Goal: Task Accomplishment & Management: Complete application form

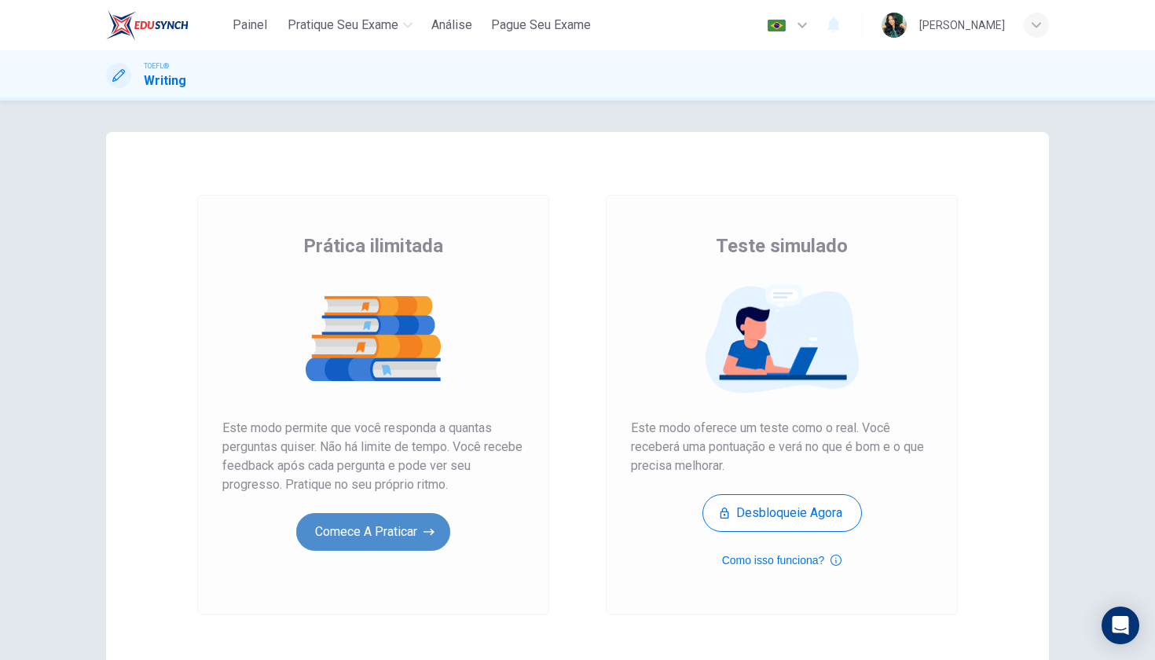
click at [422, 526] on button "Comece a praticar" at bounding box center [373, 532] width 154 height 38
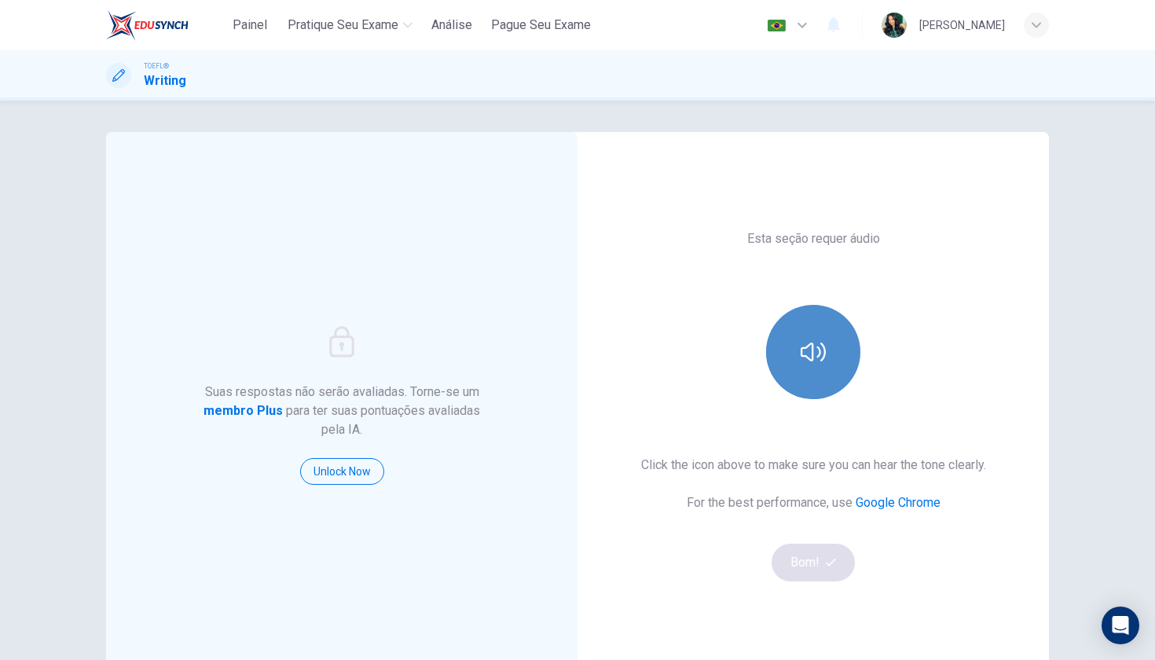
click at [801, 321] on button "button" at bounding box center [813, 352] width 94 height 94
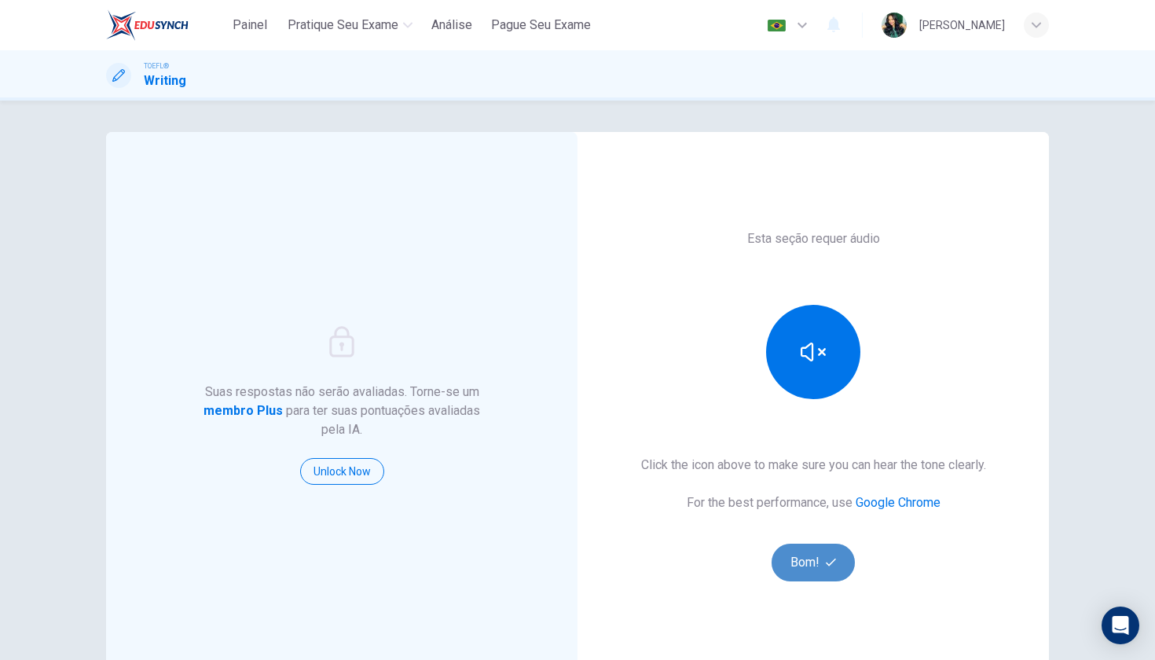
click at [816, 559] on button "Bom!" at bounding box center [814, 563] width 84 height 38
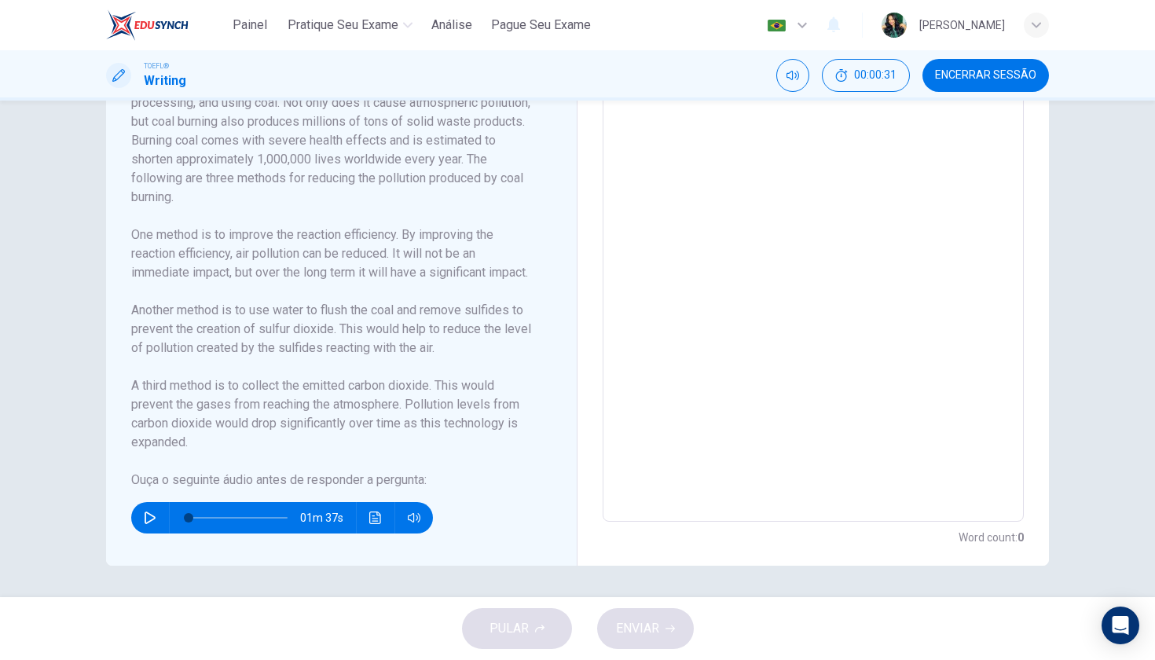
scroll to position [403, 0]
click at [147, 525] on button "button" at bounding box center [150, 517] width 25 height 31
click at [191, 517] on span at bounding box center [238, 518] width 99 height 22
click at [198, 519] on span at bounding box center [238, 518] width 99 height 22
click at [156, 518] on button "button" at bounding box center [150, 517] width 25 height 31
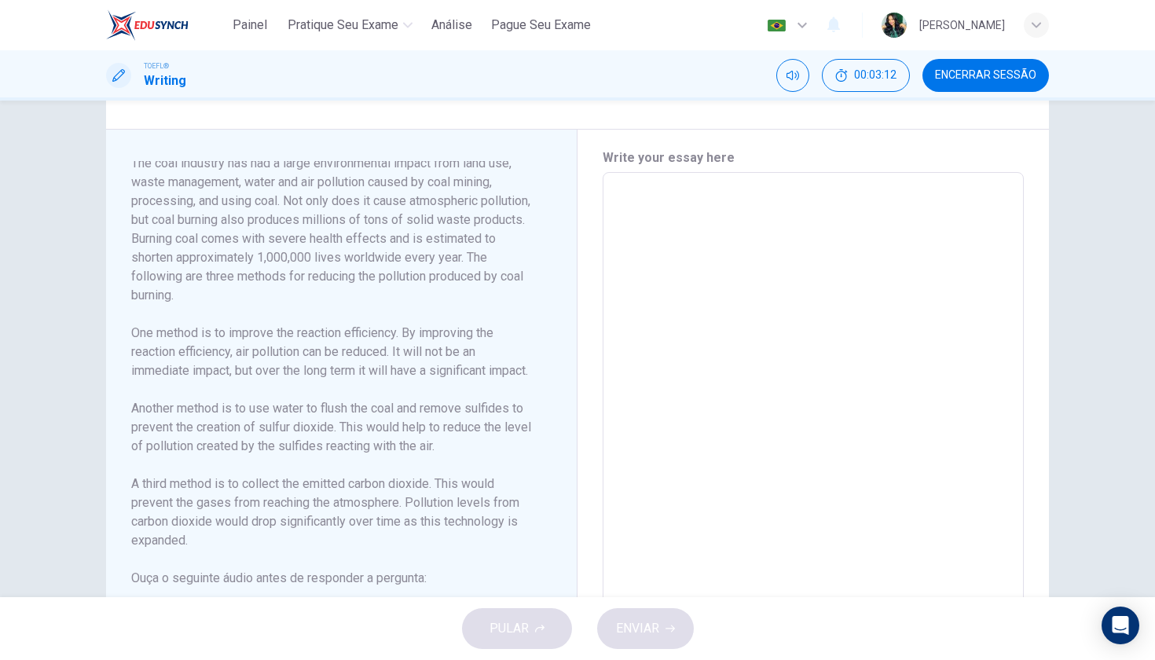
scroll to position [325, 0]
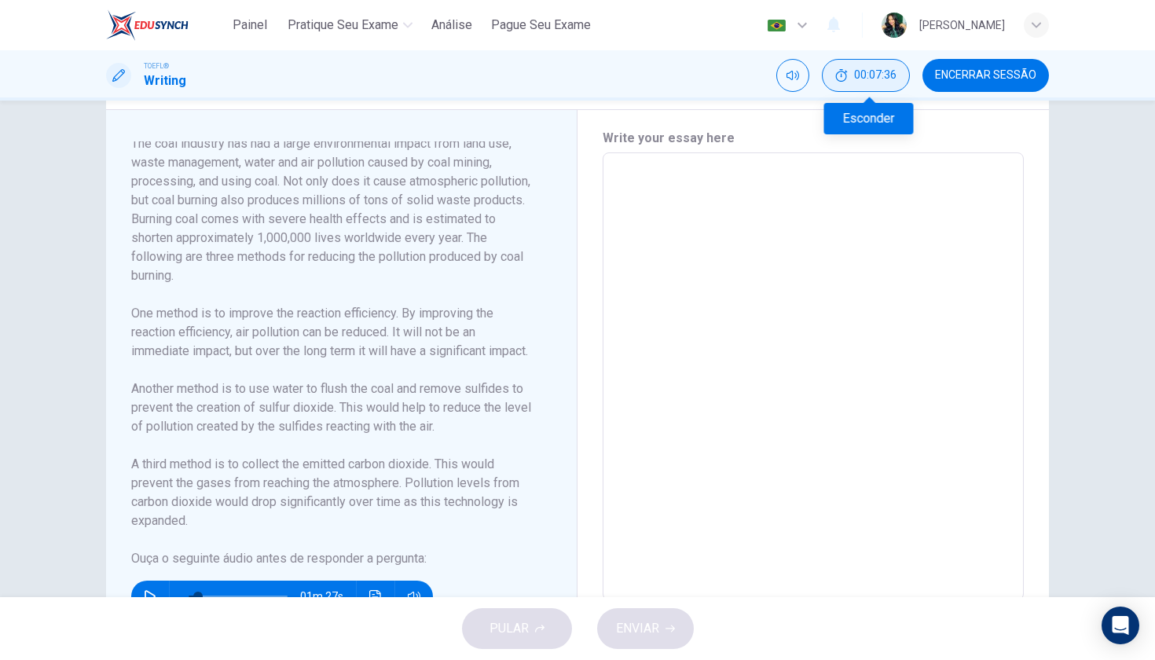
click at [854, 85] on button "00:07:36" at bounding box center [866, 75] width 88 height 33
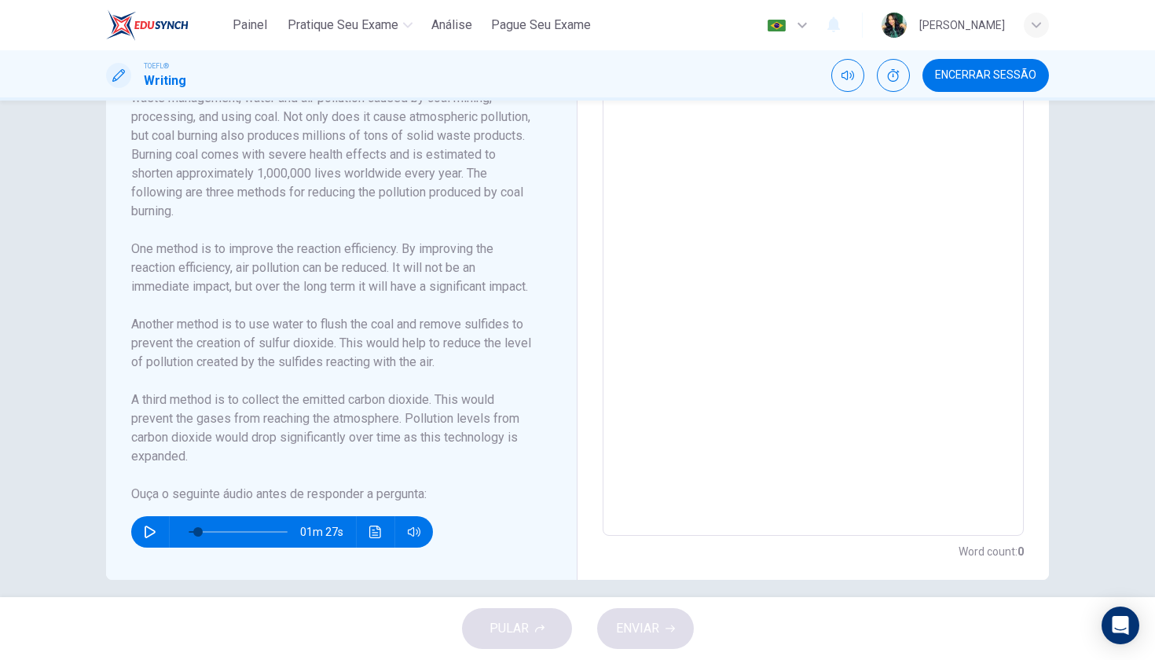
scroll to position [398, 0]
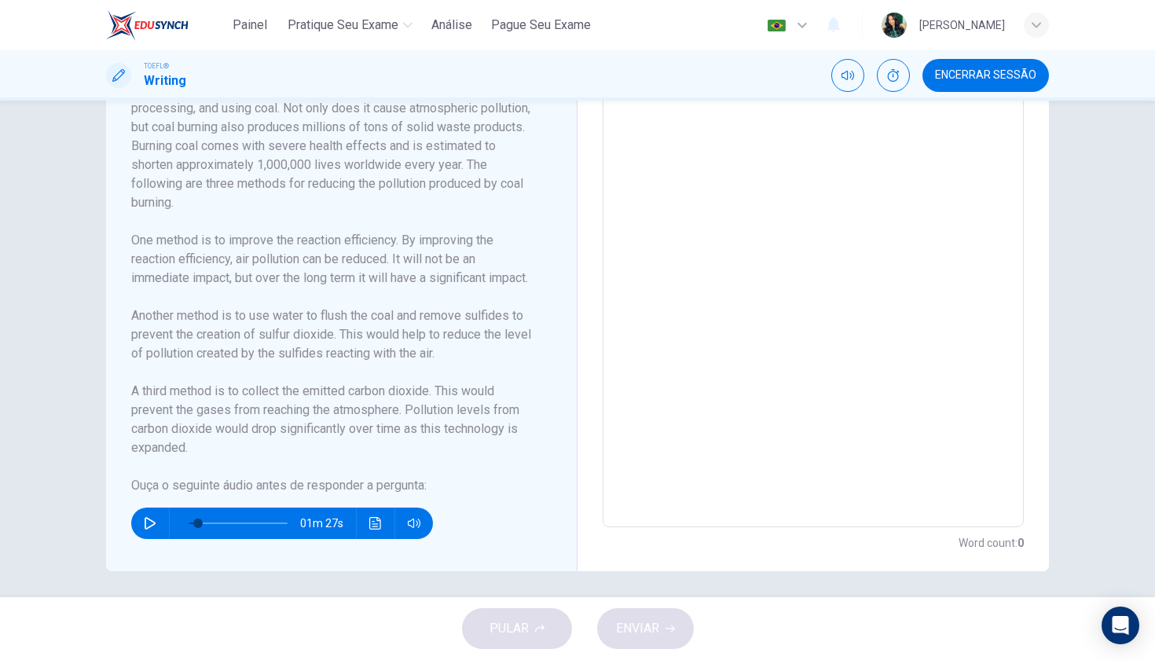
drag, startPoint x: 310, startPoint y: 354, endPoint x: 346, endPoint y: 345, distance: 36.4
click at [347, 347] on h6 "Another method is to use water to flush the coal and remove sulfides to prevent…" at bounding box center [332, 334] width 402 height 57
click at [336, 356] on h6 "Another method is to use water to flush the coal and remove sulfides to prevent…" at bounding box center [332, 334] width 402 height 57
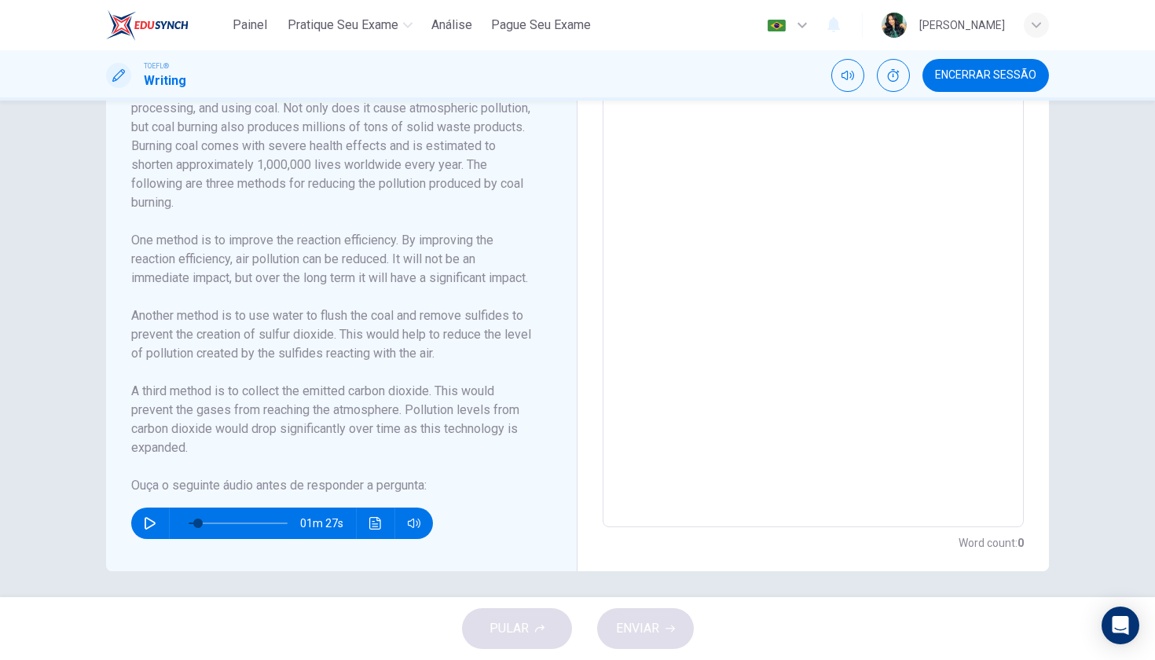
click at [336, 356] on h6 "Another method is to use water to flush the coal and remove sulfides to prevent…" at bounding box center [332, 334] width 402 height 57
click at [150, 519] on icon "button" at bounding box center [150, 523] width 13 height 13
click at [149, 524] on icon "button" at bounding box center [150, 523] width 13 height 13
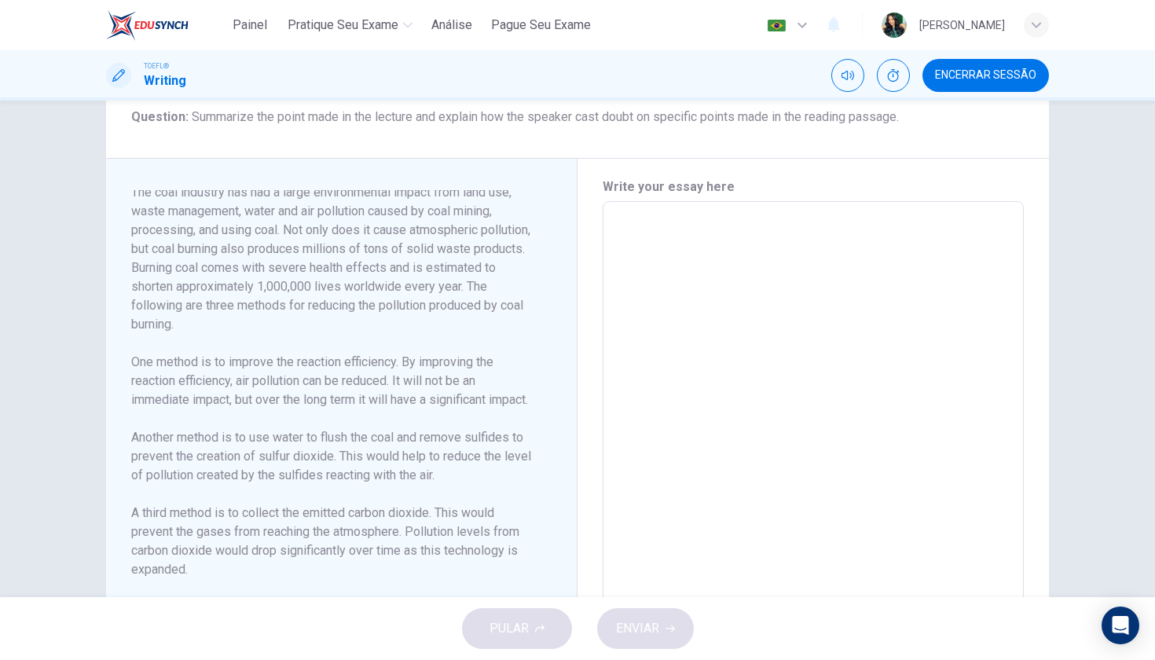
scroll to position [275, 0]
click at [666, 238] on textarea at bounding box center [813, 426] width 399 height 422
click at [671, 236] on textarea at bounding box center [813, 426] width 399 height 422
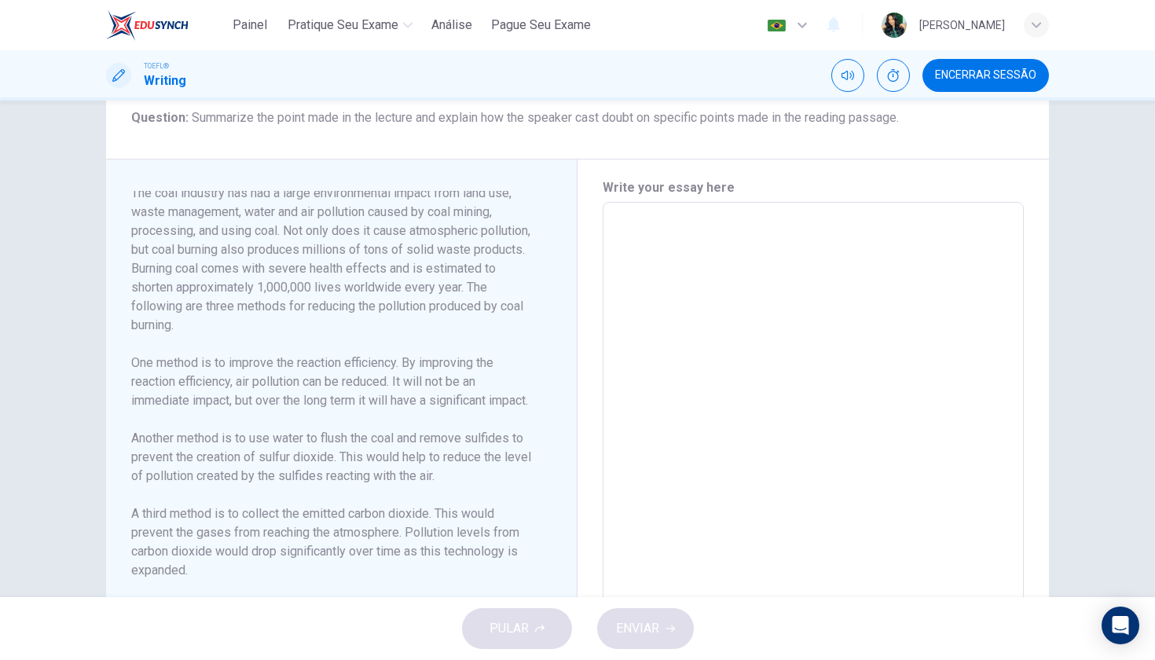
click at [671, 236] on textarea at bounding box center [813, 426] width 399 height 422
click at [700, 233] on textarea at bounding box center [813, 426] width 399 height 422
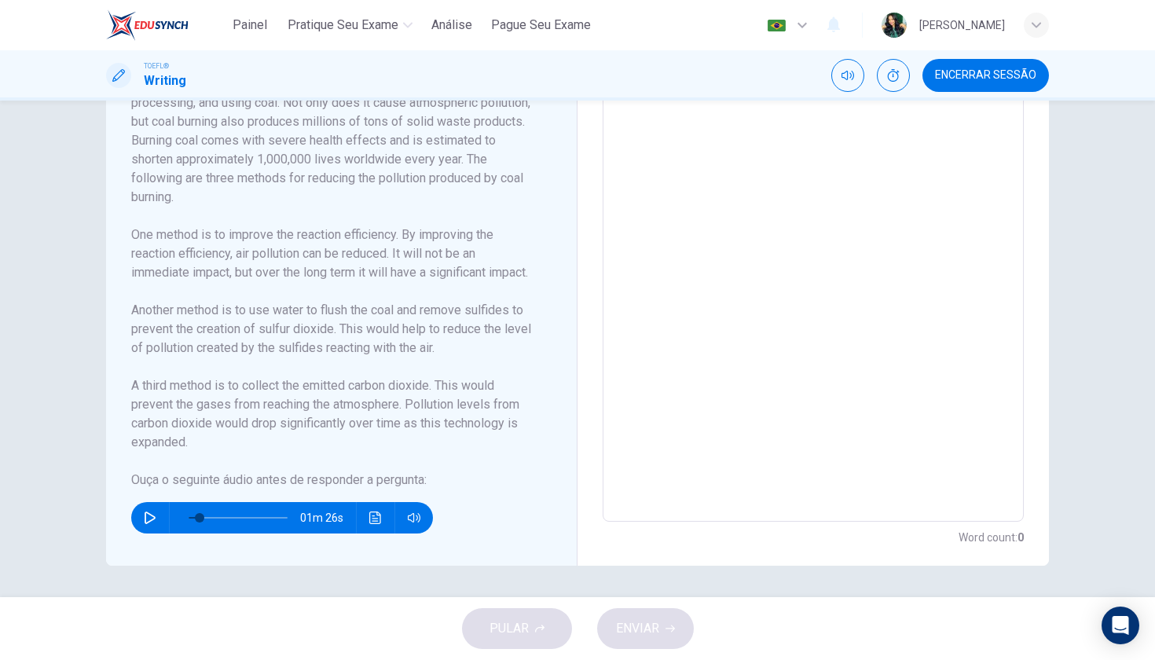
scroll to position [403, 0]
click at [149, 517] on icon "button" at bounding box center [150, 518] width 13 height 13
drag, startPoint x: 204, startPoint y: 518, endPoint x: 152, endPoint y: 519, distance: 51.9
click at [152, 519] on div "01m 22s" at bounding box center [282, 517] width 302 height 31
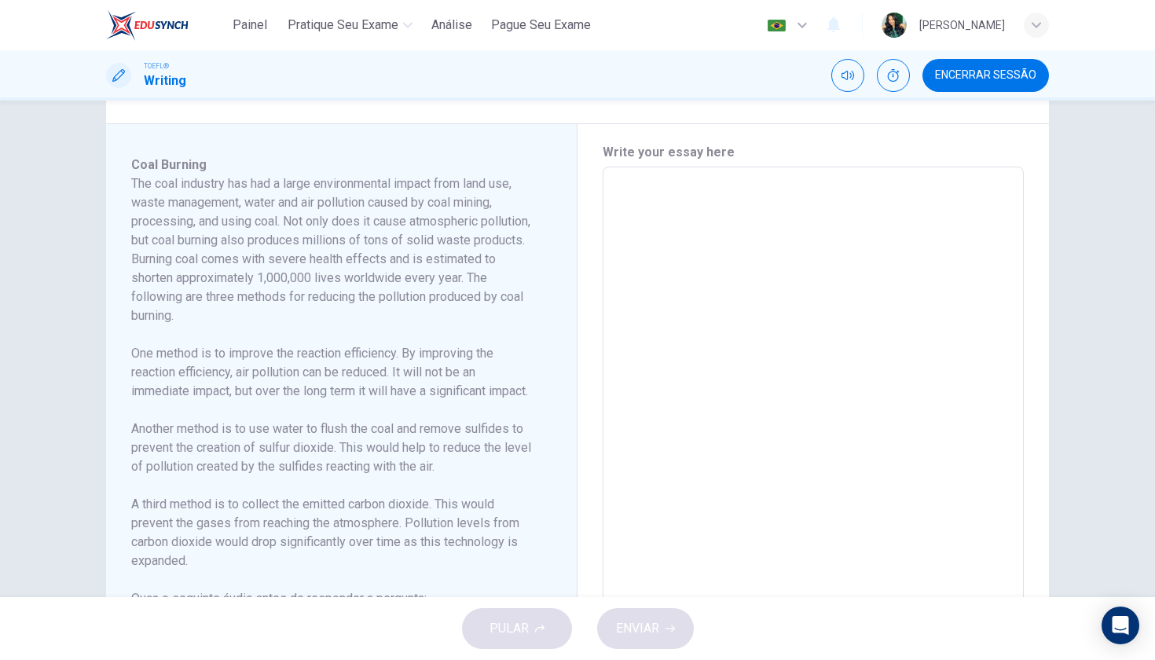
scroll to position [312, 0]
type input "0"
click at [766, 323] on textarea at bounding box center [813, 389] width 399 height 422
click at [724, 251] on textarea at bounding box center [813, 389] width 399 height 422
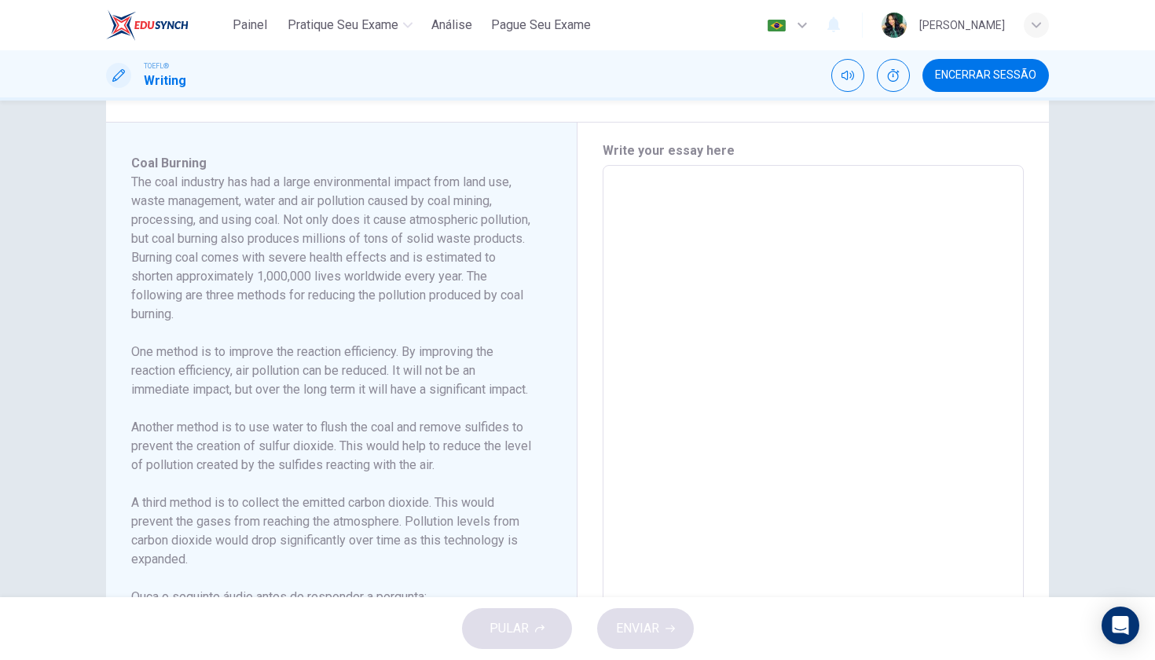
click at [724, 251] on textarea at bounding box center [813, 389] width 399 height 422
type textarea "x"
click at [712, 229] on textarea at bounding box center [813, 389] width 399 height 422
type textarea "T"
type textarea "x"
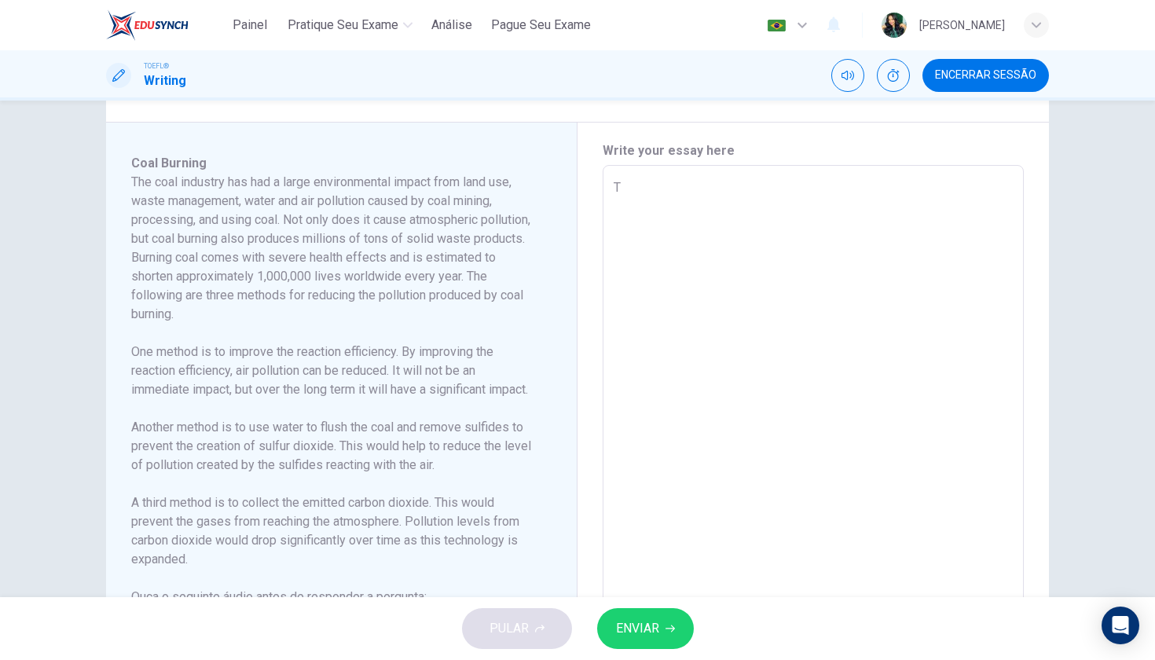
type textarea "Th"
type textarea "x"
type textarea "The"
type textarea "x"
type textarea "The"
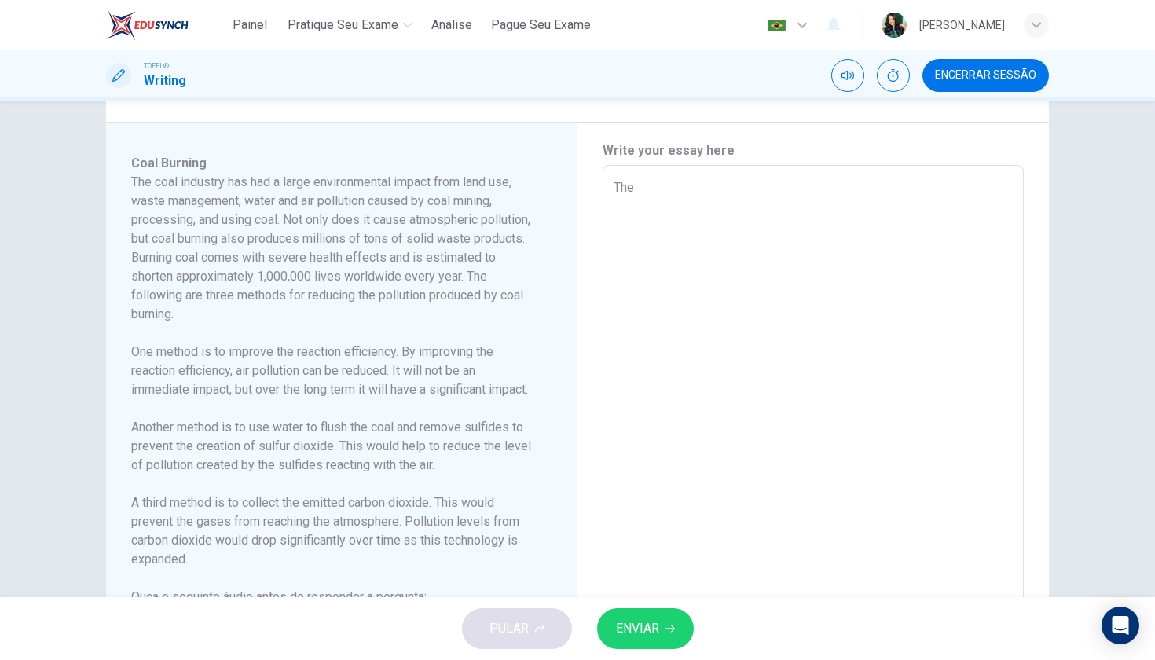
type textarea "x"
type textarea "The r"
type textarea "x"
type textarea "The re"
type textarea "x"
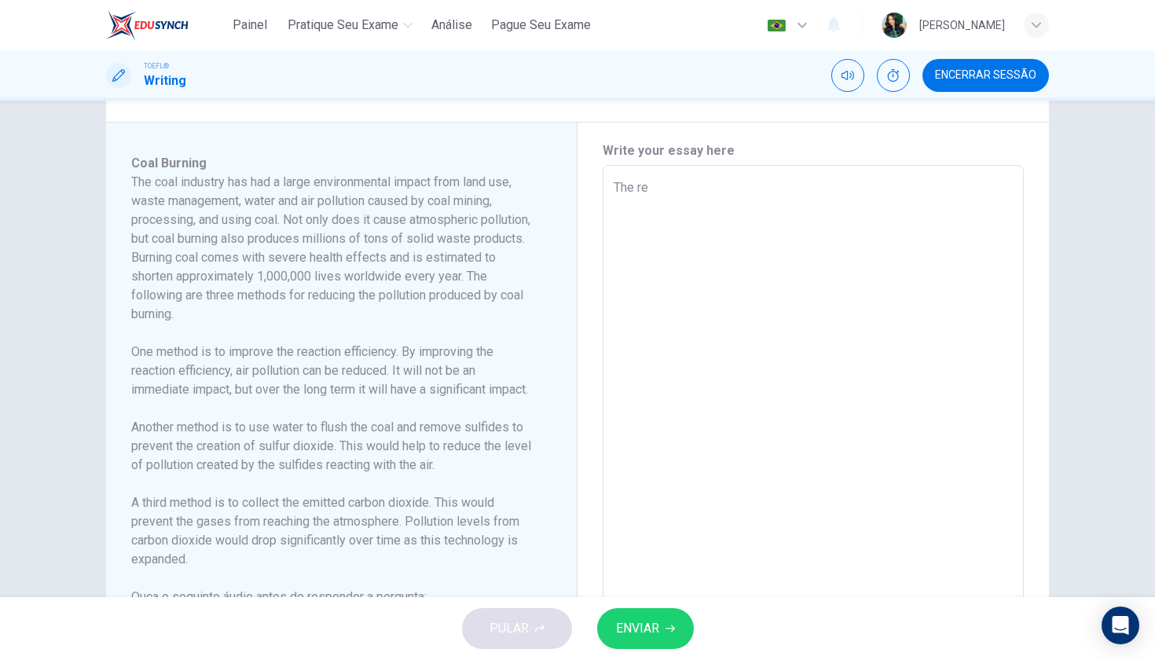
type textarea "The reD"
type textarea "x"
type textarea "The reDI"
type textarea "x"
type textarea "The [PERSON_NAME]"
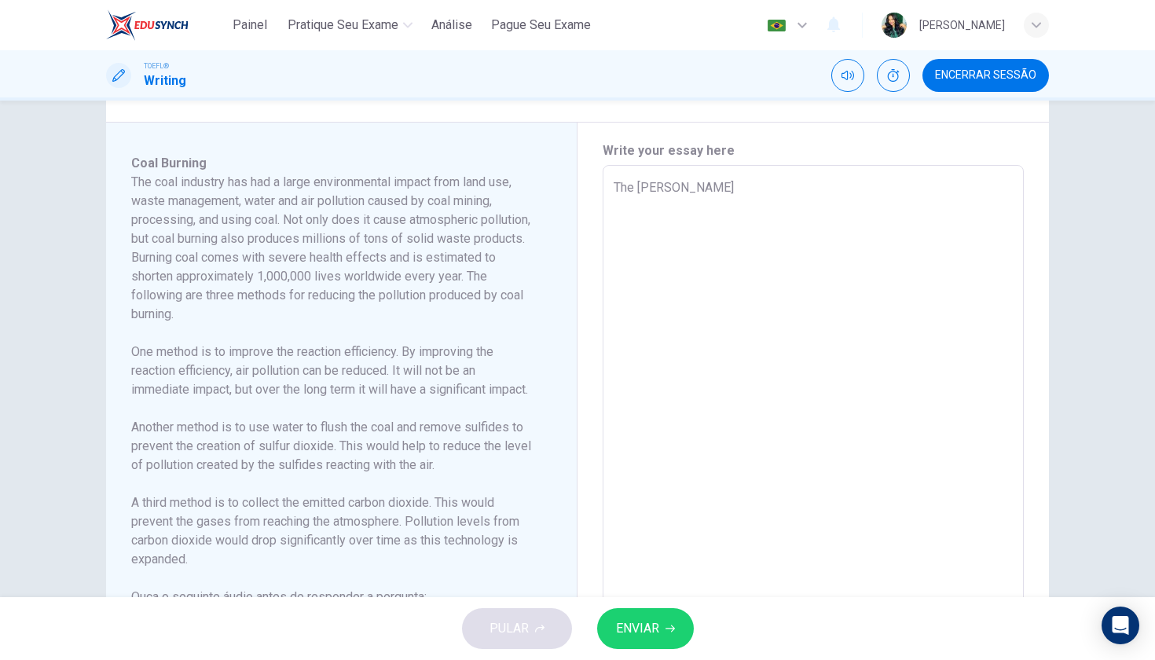
type textarea "x"
type textarea "The [PERSON_NAME]"
type textarea "x"
type textarea "The [PERSON_NAME]"
type textarea "x"
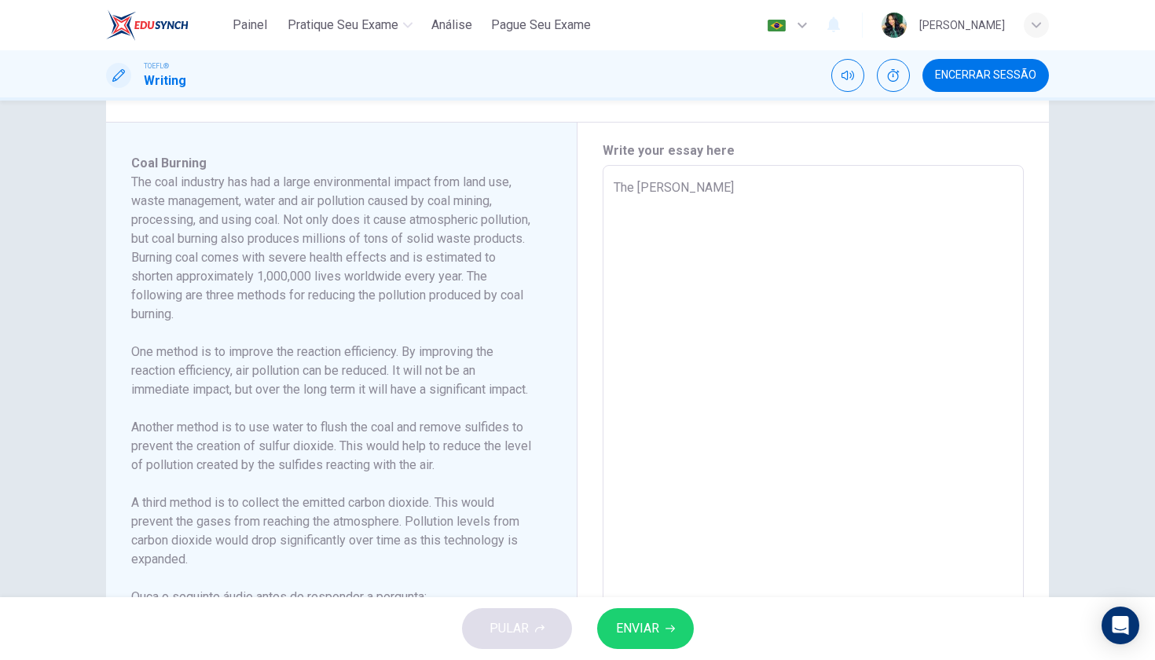
type textarea "The [PERSON_NAME] A"
type textarea "x"
type textarea "The [PERSON_NAME] AN"
type textarea "x"
type textarea "The [PERSON_NAME] AND"
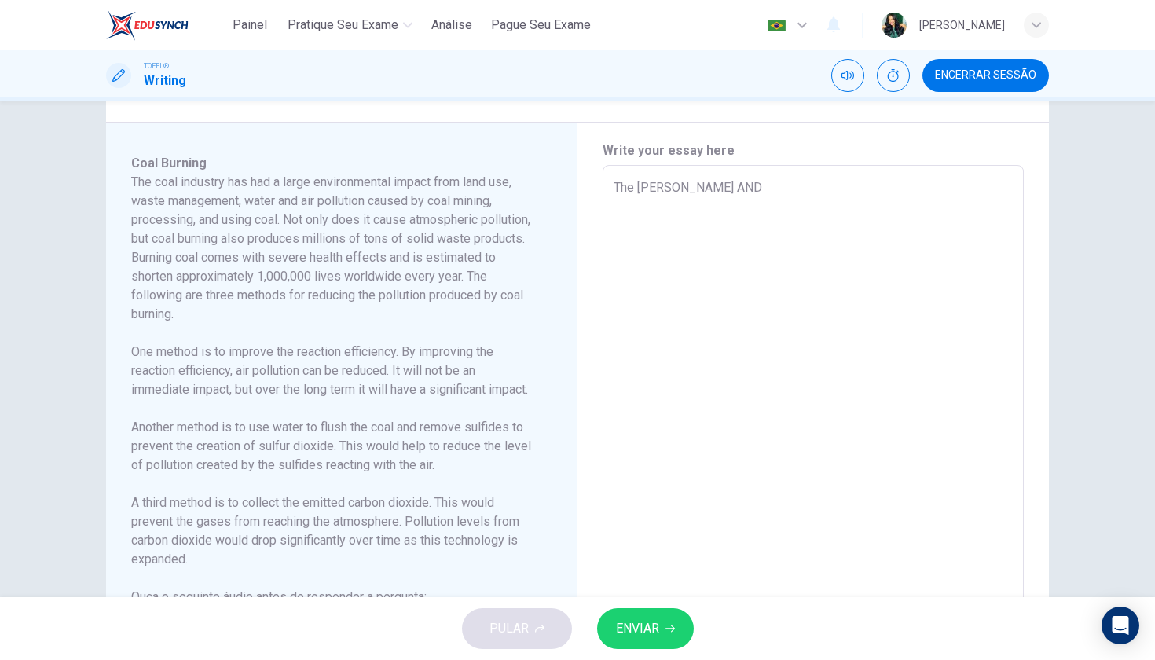
type textarea "x"
type textarea "The [PERSON_NAME] AN"
type textarea "x"
type textarea "The [PERSON_NAME] A"
type textarea "x"
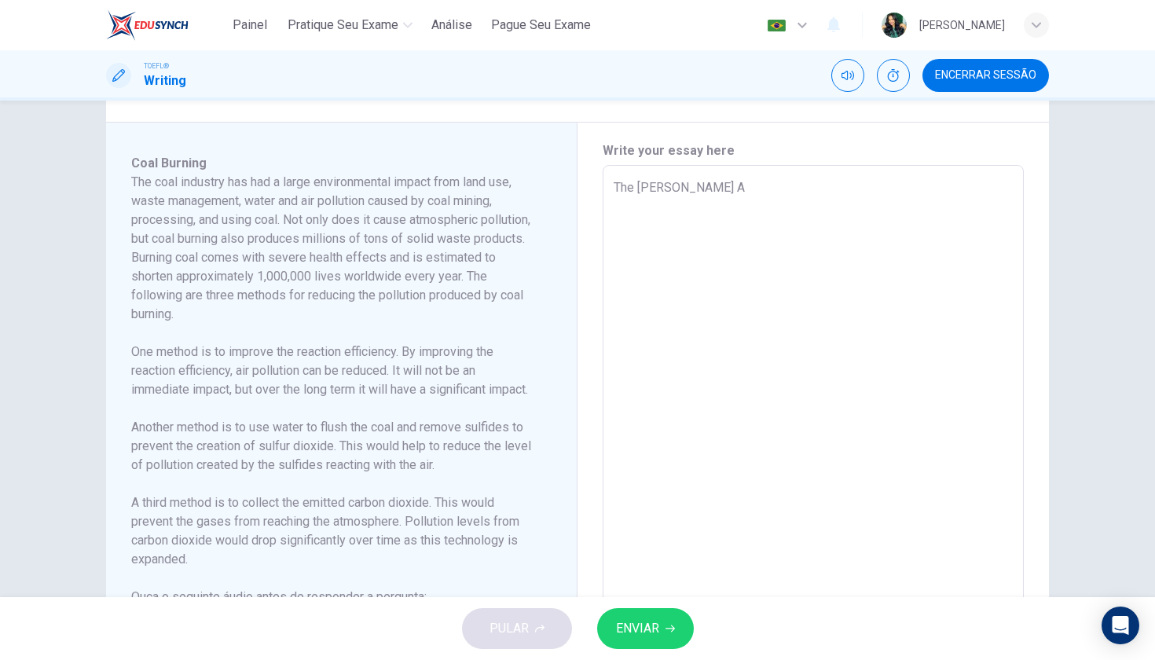
type textarea "The [PERSON_NAME]"
type textarea "x"
type textarea "The [PERSON_NAME]"
type textarea "x"
type textarea "The [PERSON_NAME]"
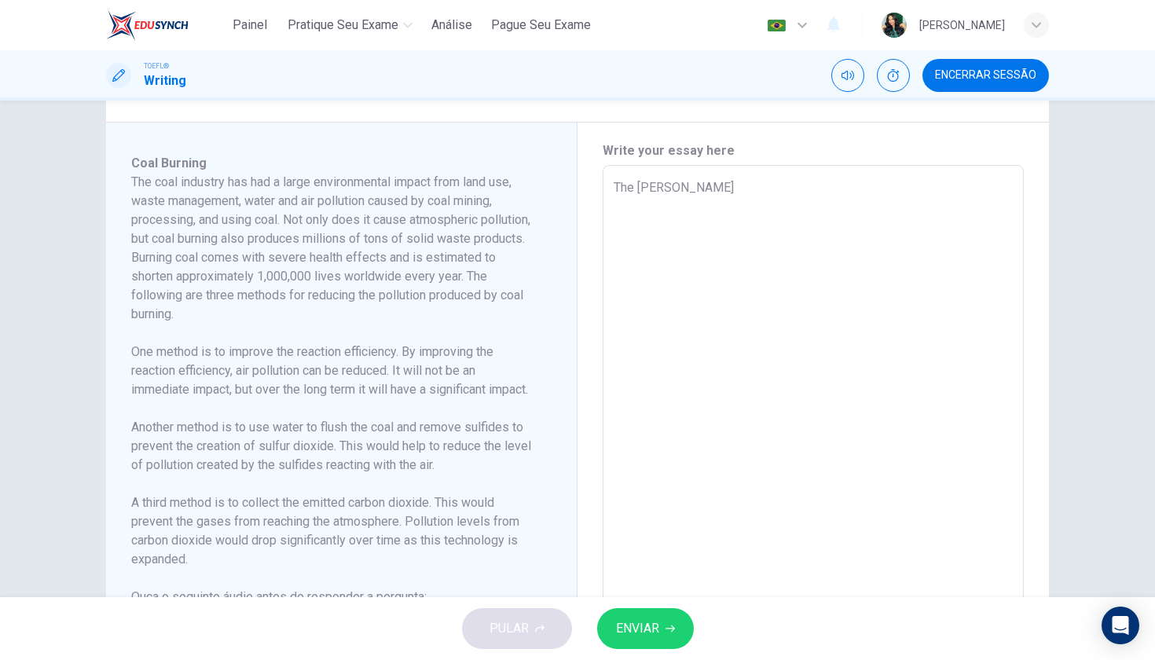
type textarea "x"
type textarea "The reDI"
type textarea "x"
type textarea "The reD"
type textarea "x"
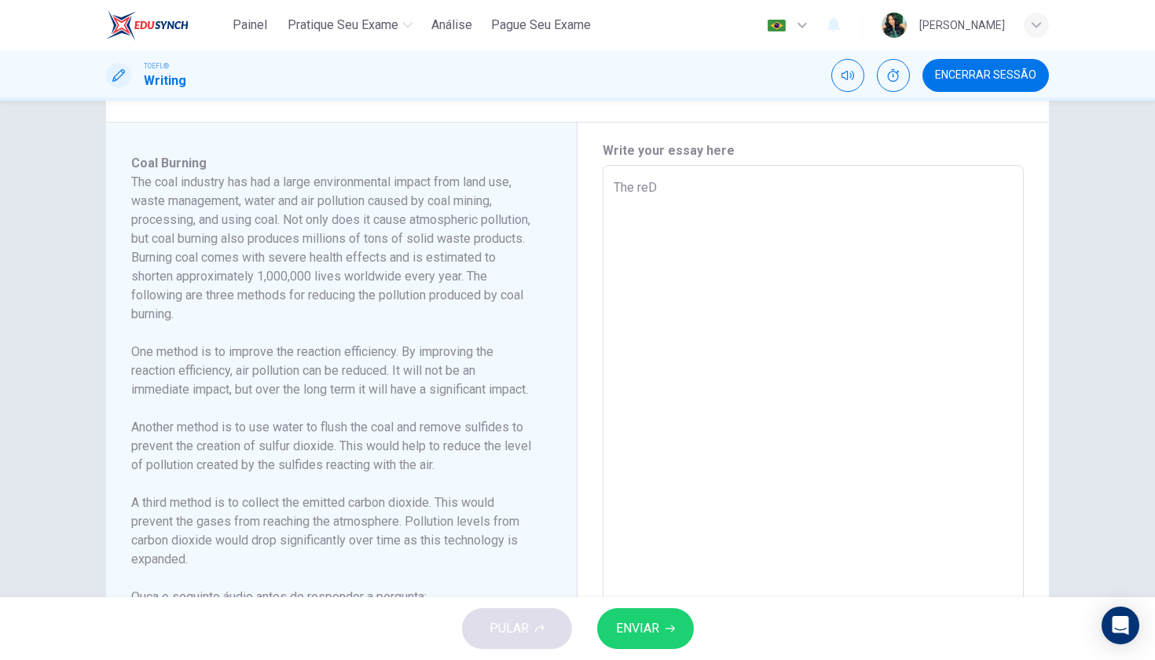
type textarea "The re"
type textarea "x"
type textarea "The r"
type textarea "x"
type textarea "The re"
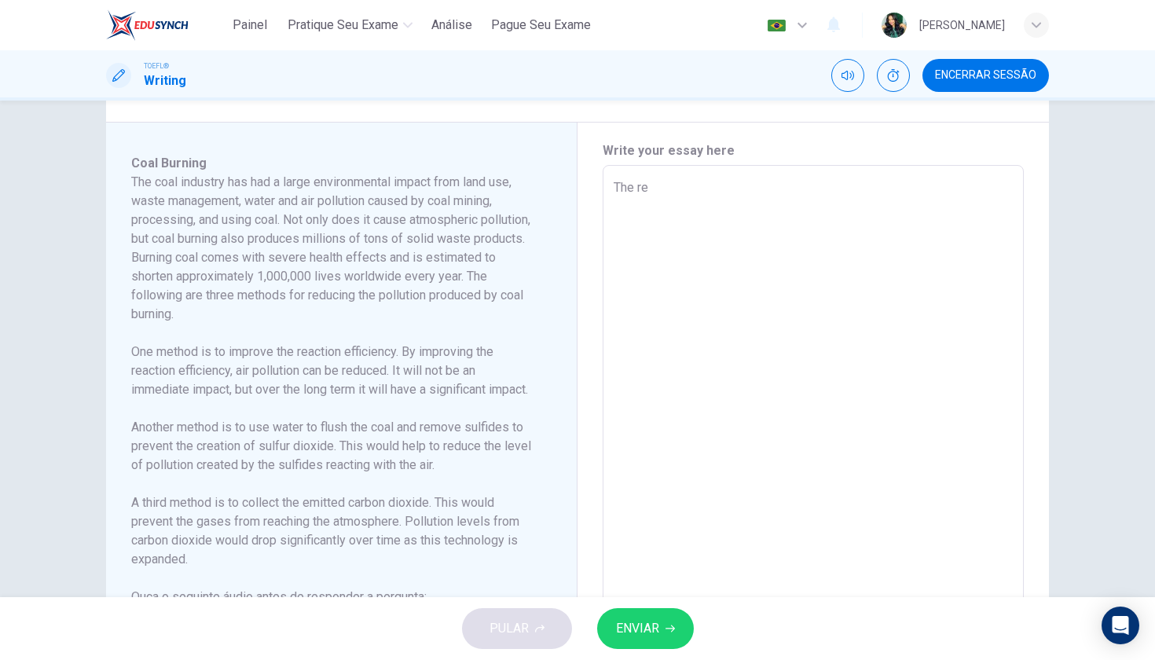
type textarea "x"
type textarea "The rea"
type textarea "x"
type textarea "The reas"
type textarea "x"
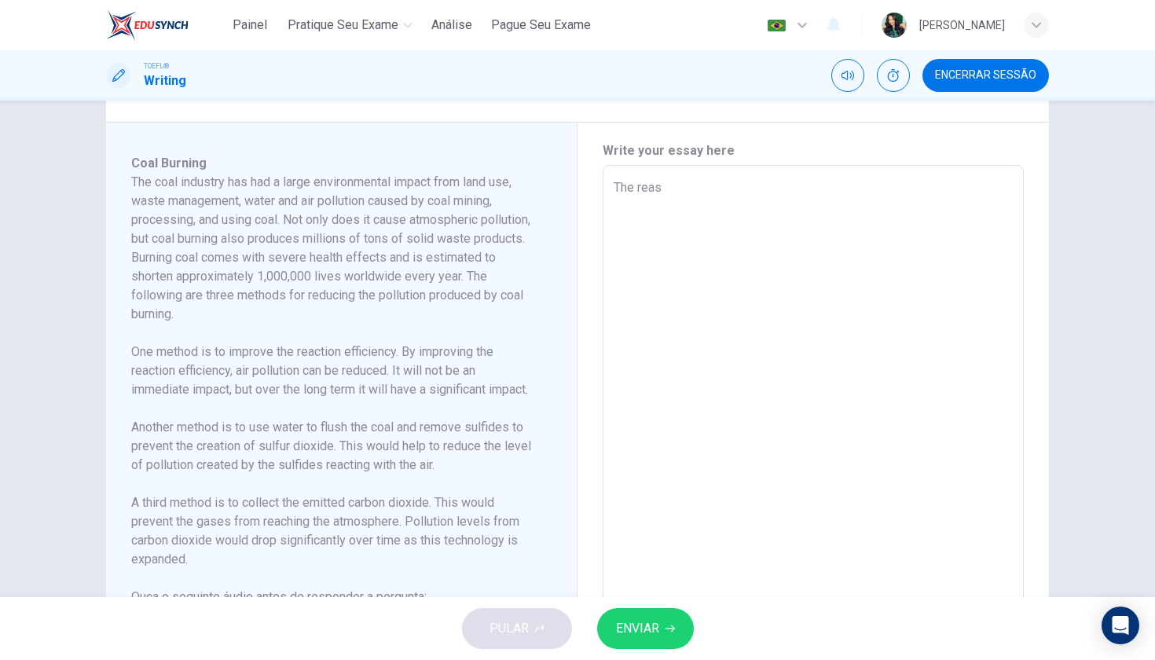
type textarea "The rea"
type textarea "x"
type textarea "The read"
type textarea "x"
type textarea "The readi"
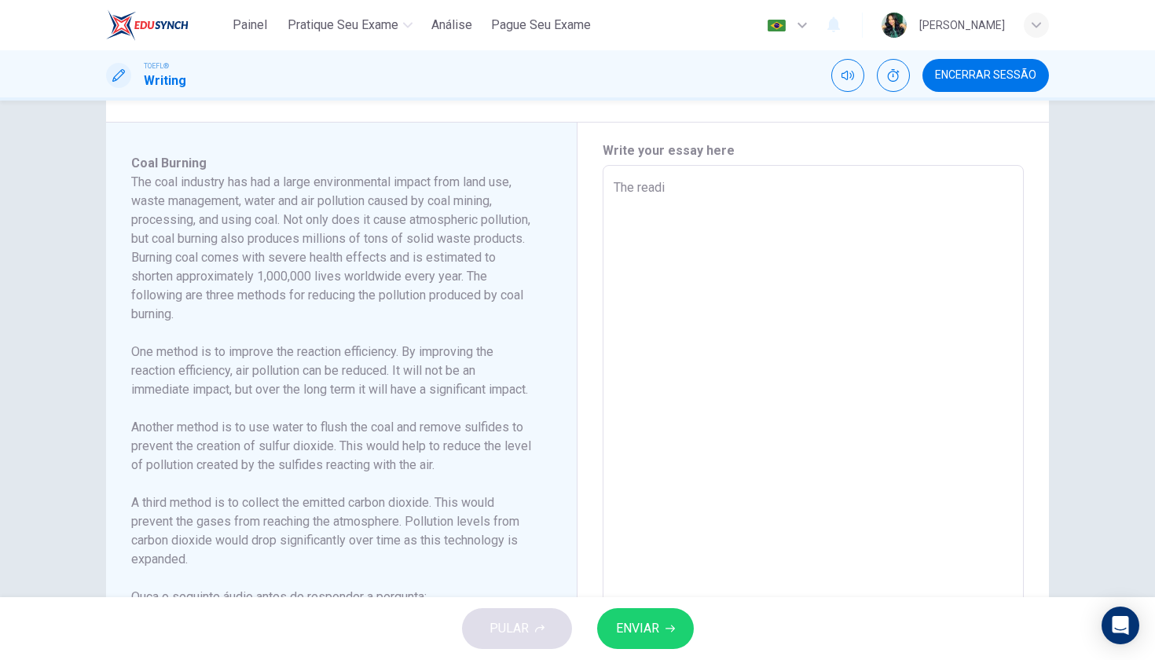
type textarea "x"
type textarea "The readin"
type textarea "x"
type textarea "The reading"
type textarea "x"
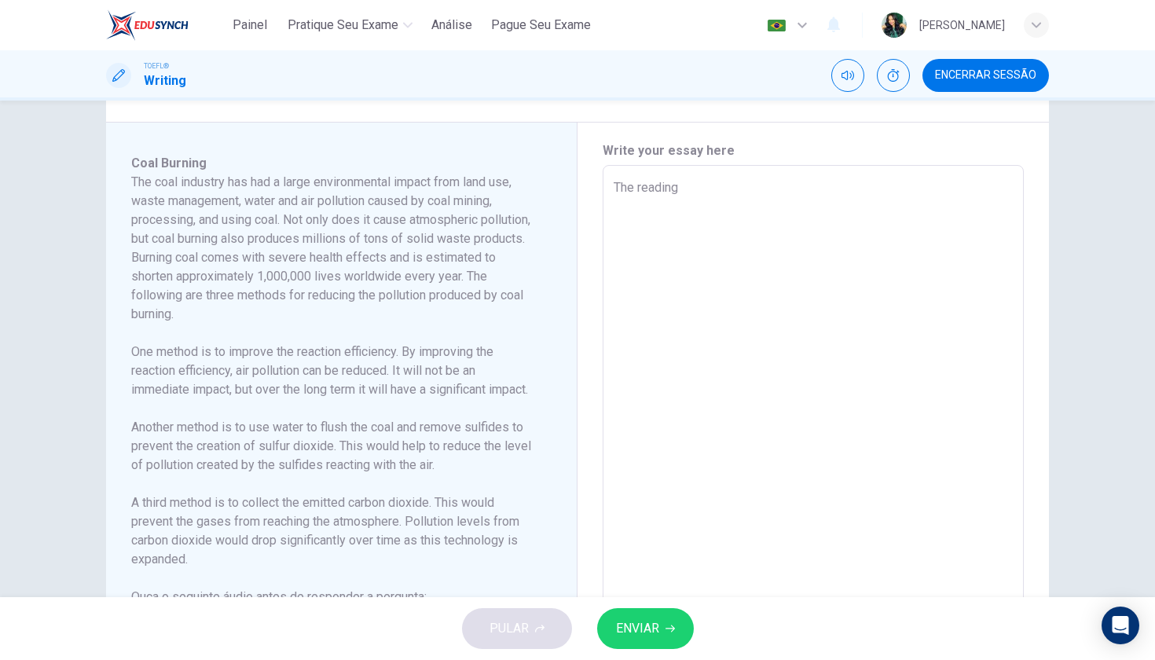
type textarea "The reading"
type textarea "x"
type textarea "The reading a"
type textarea "x"
type textarea "The reading an"
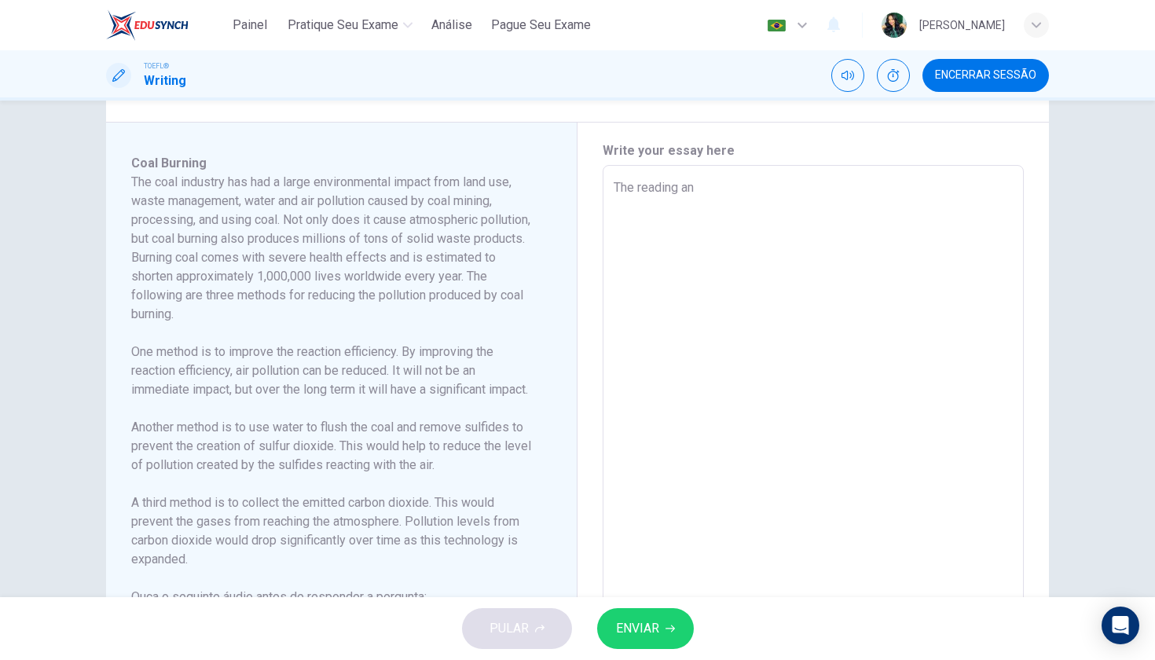
type textarea "x"
type textarea "The reading and"
type textarea "x"
type textarea "The reading and"
type textarea "x"
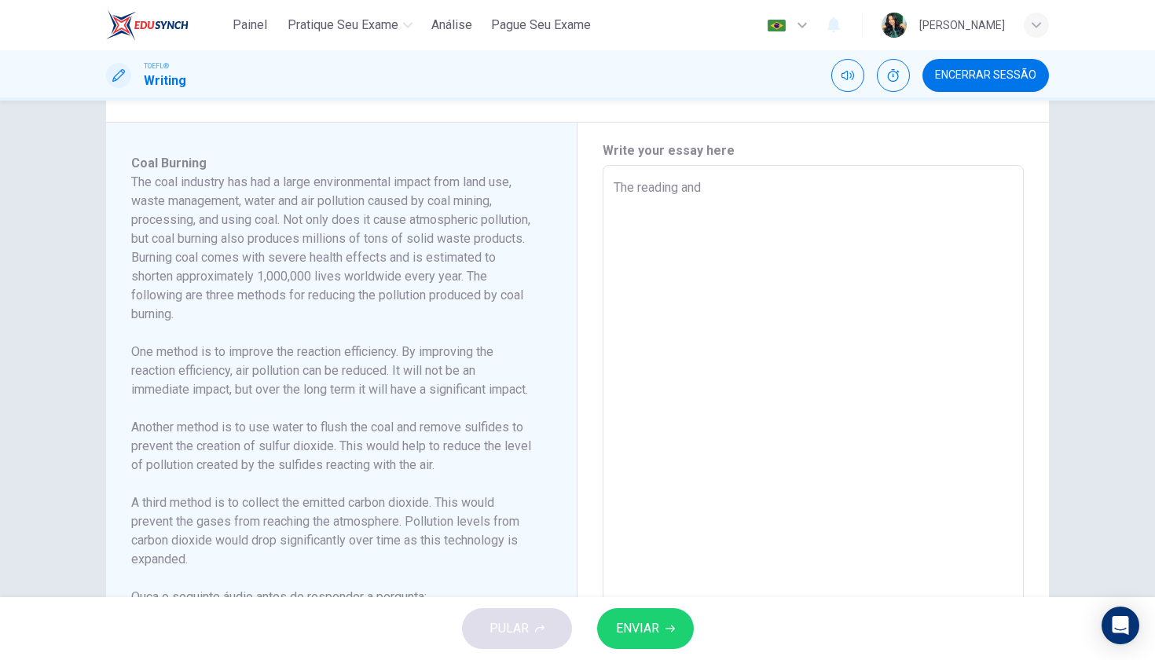
type textarea "The reading and t"
type textarea "x"
type textarea "The reading and th"
type textarea "x"
type textarea "The reading and th"
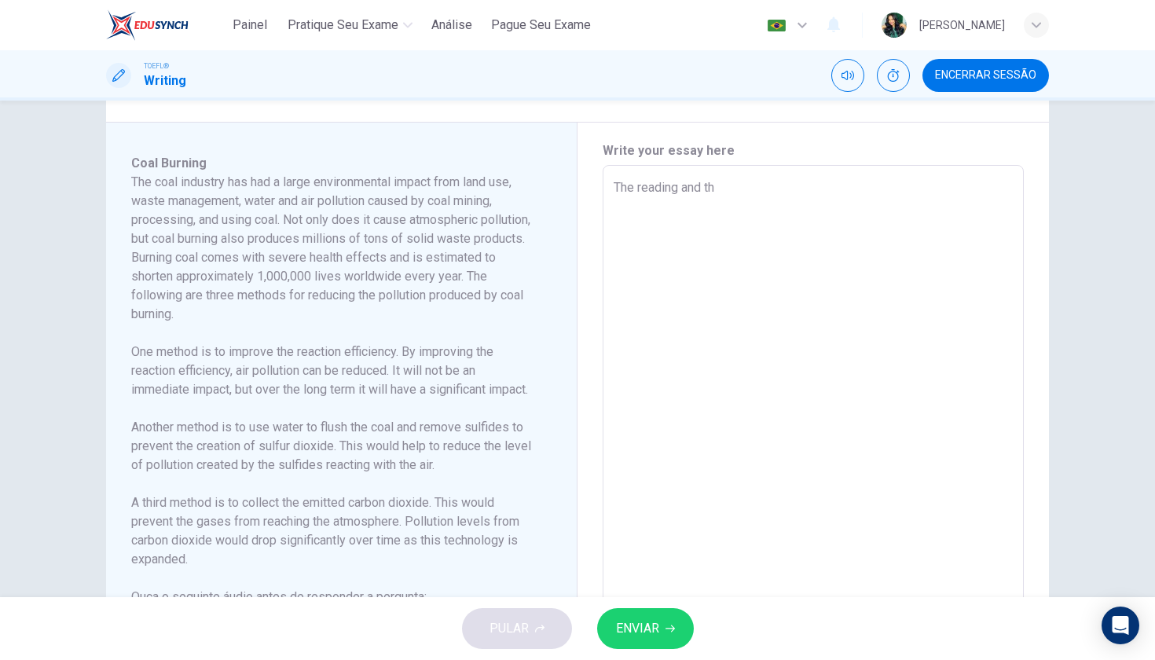
type textarea "x"
type textarea "The reading and th"
type textarea "x"
type textarea "The reading and the"
type textarea "x"
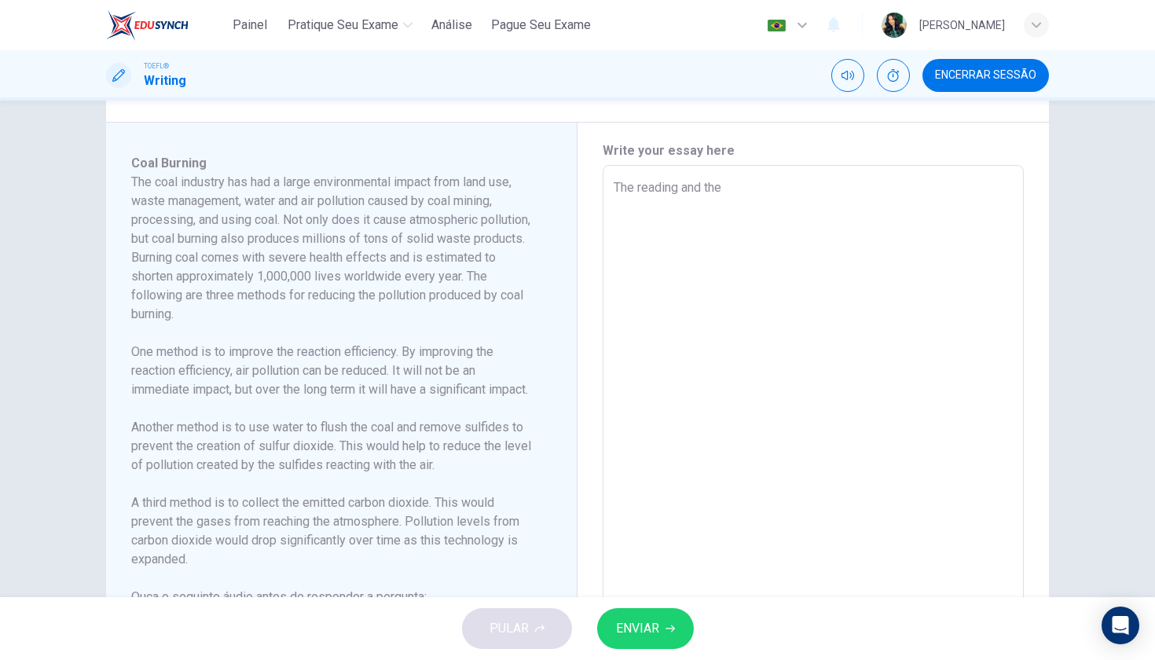
type textarea "The reading and the"
type textarea "x"
type textarea "The reading and the ;"
type textarea "x"
type textarea "The reading and the"
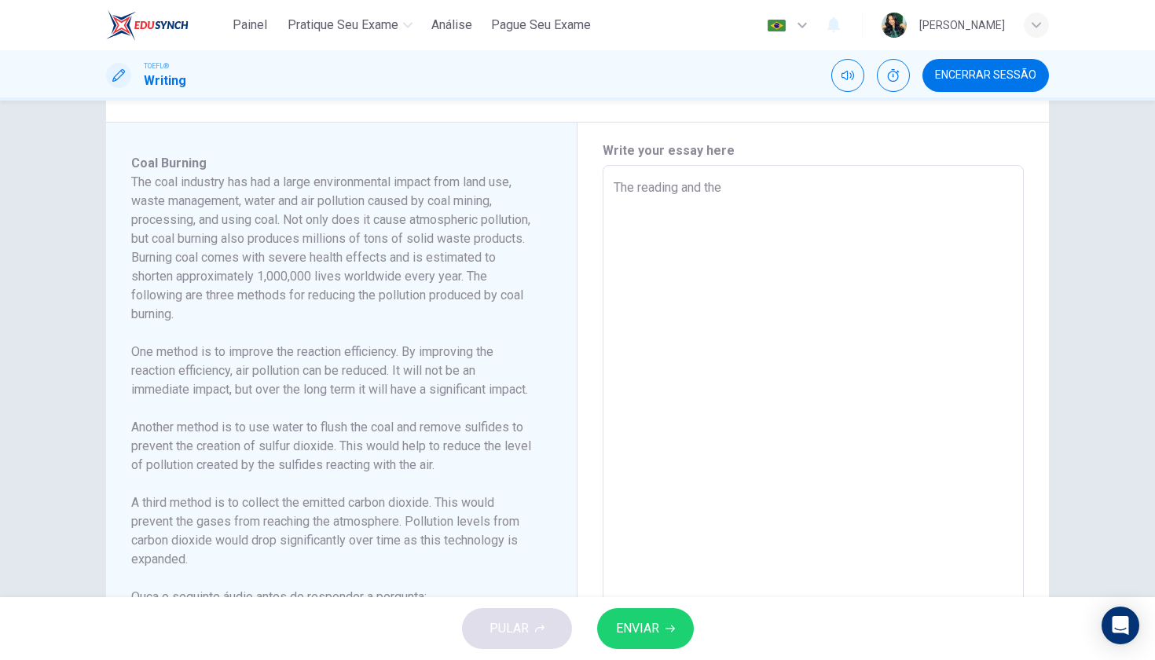
type textarea "x"
type textarea "The reading and the l"
type textarea "x"
type textarea "The reading and the le"
type textarea "x"
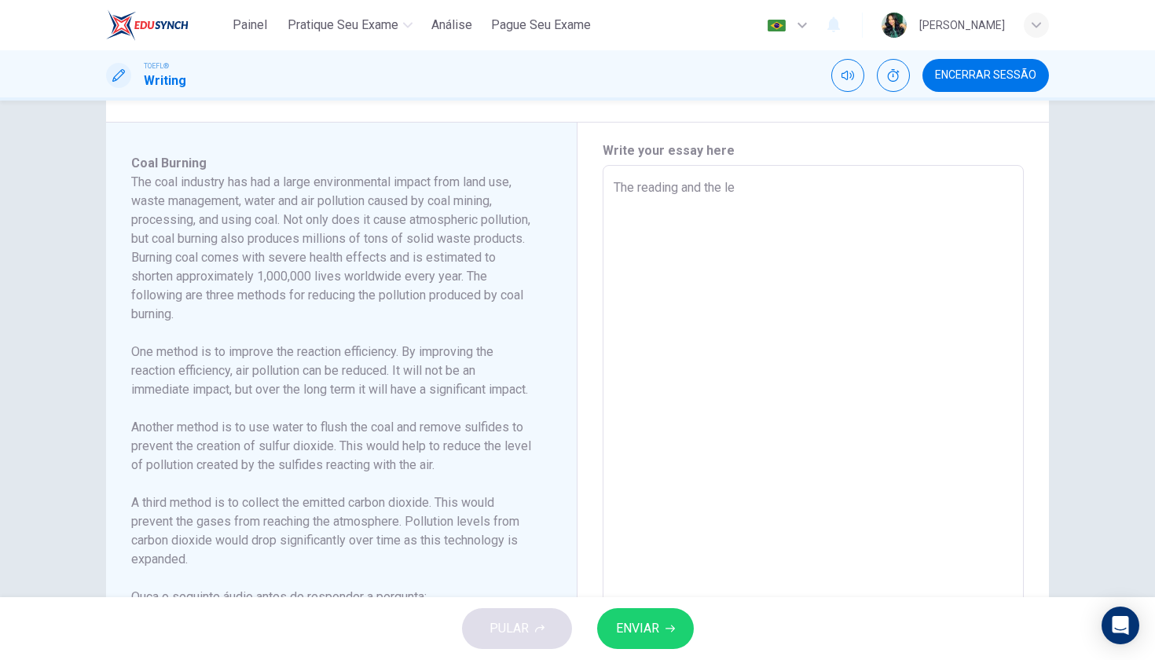
type textarea "The reading and the lec"
type textarea "x"
type textarea "The reading and the lect"
type textarea "x"
type textarea "The reading and the lectu"
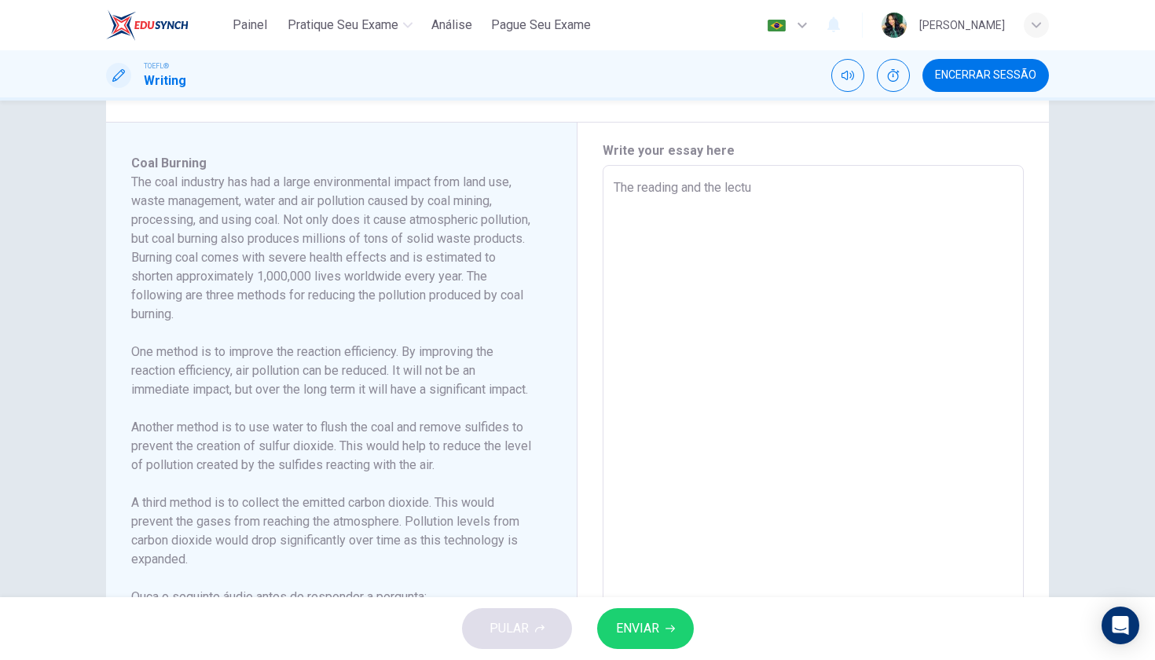
type textarea "x"
type textarea "The reading and the lectur"
type textarea "x"
type textarea "The reading and the lecture"
type textarea "x"
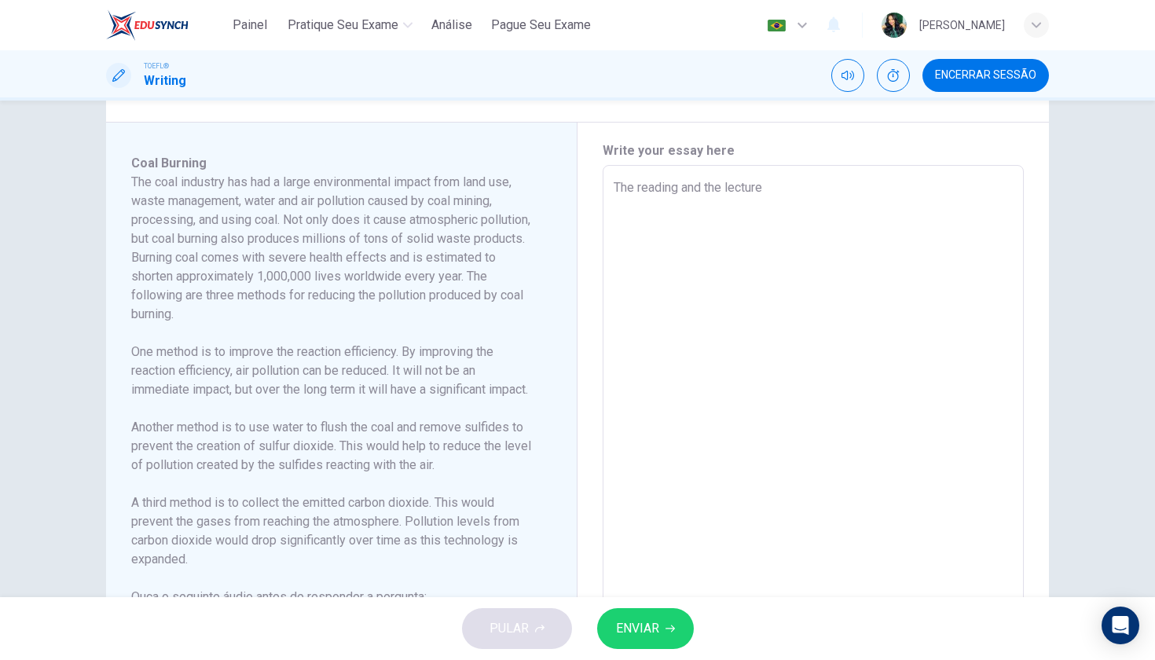
type textarea "The reading and the lecture"
type textarea "x"
type textarea "The reading and the lecture a"
type textarea "x"
type textarea "The reading and the lecture ar"
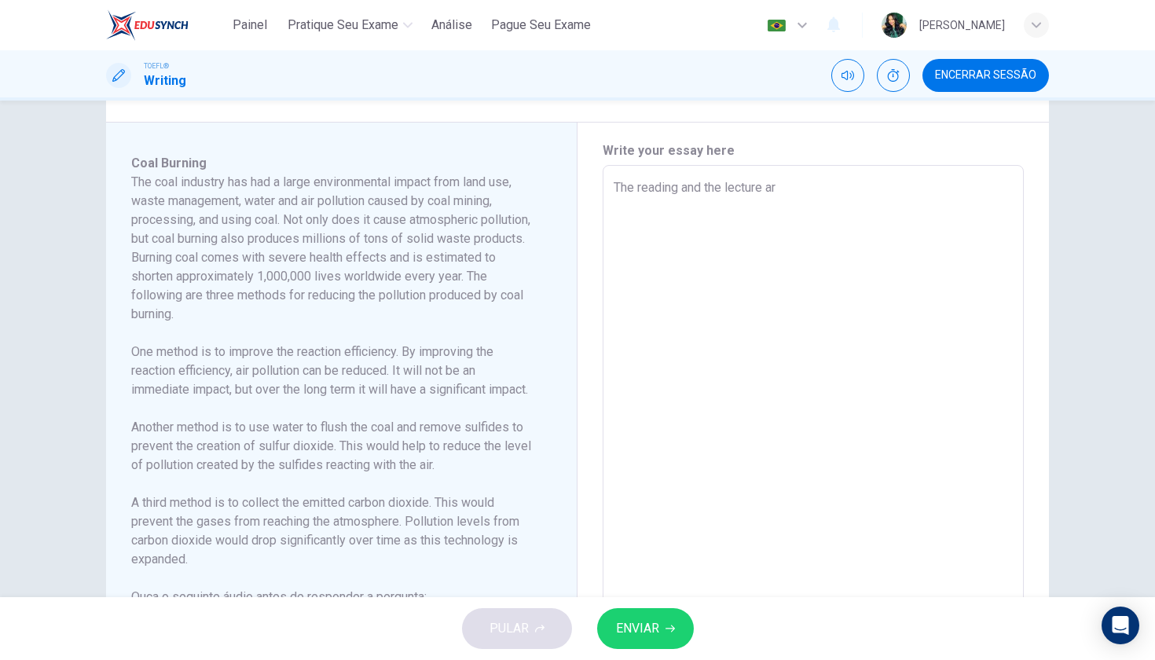
type textarea "x"
type textarea "The reading and the lecture are"
type textarea "x"
type textarea "The reading and the lecture are"
type textarea "x"
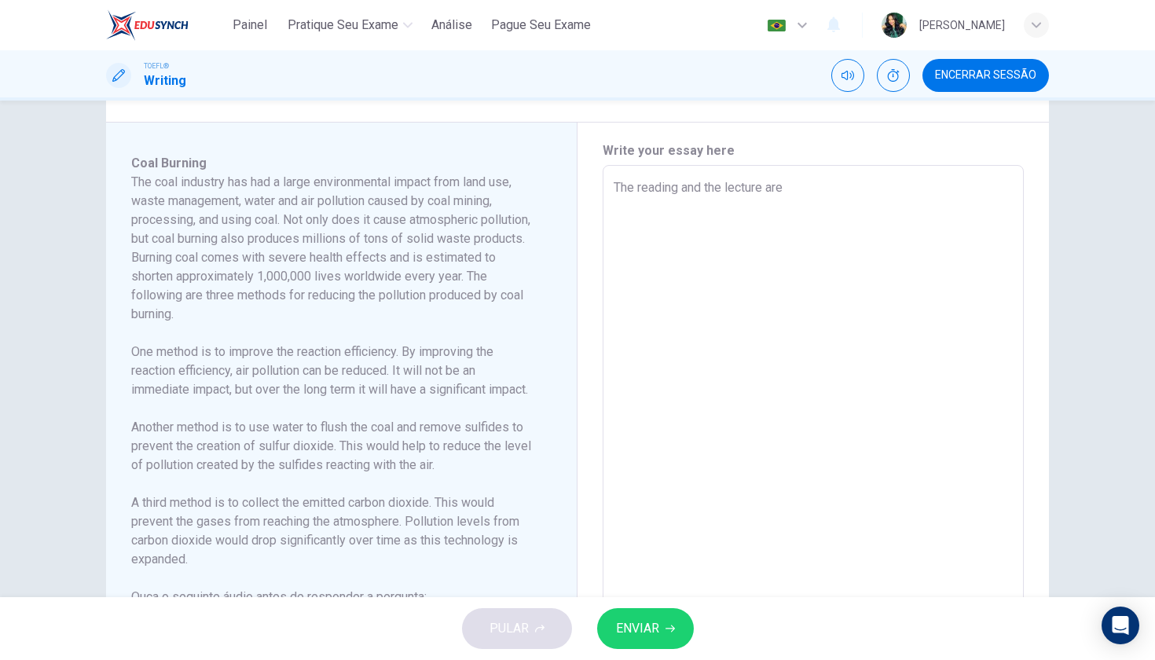
type textarea "The reading and the lecture are b"
type textarea "x"
type textarea "The reading and the lecture are bo"
type textarea "x"
type textarea "The reading and the lecture are bot"
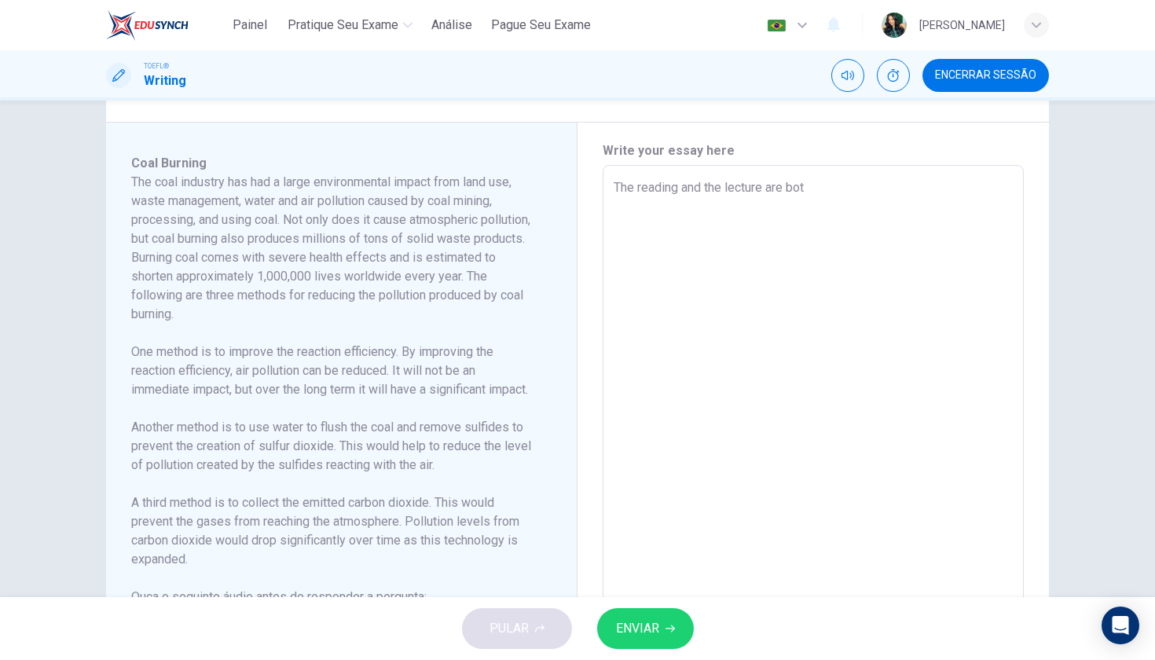
type textarea "x"
type textarea "The reading and the lecture are both"
type textarea "x"
type textarea "The reading and the lecture are both"
type textarea "x"
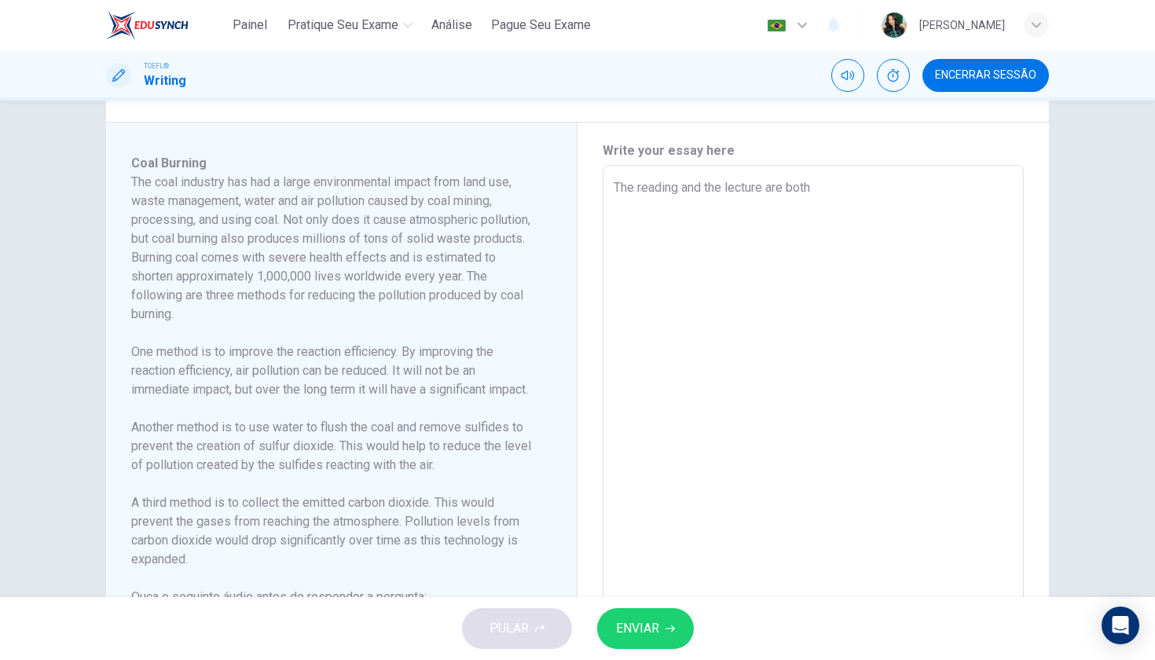
type textarea "The reading and the lecture are both a"
type textarea "x"
type textarea "The reading and the lecture are both ab"
type textarea "x"
type textarea "The reading and the lecture are both abo"
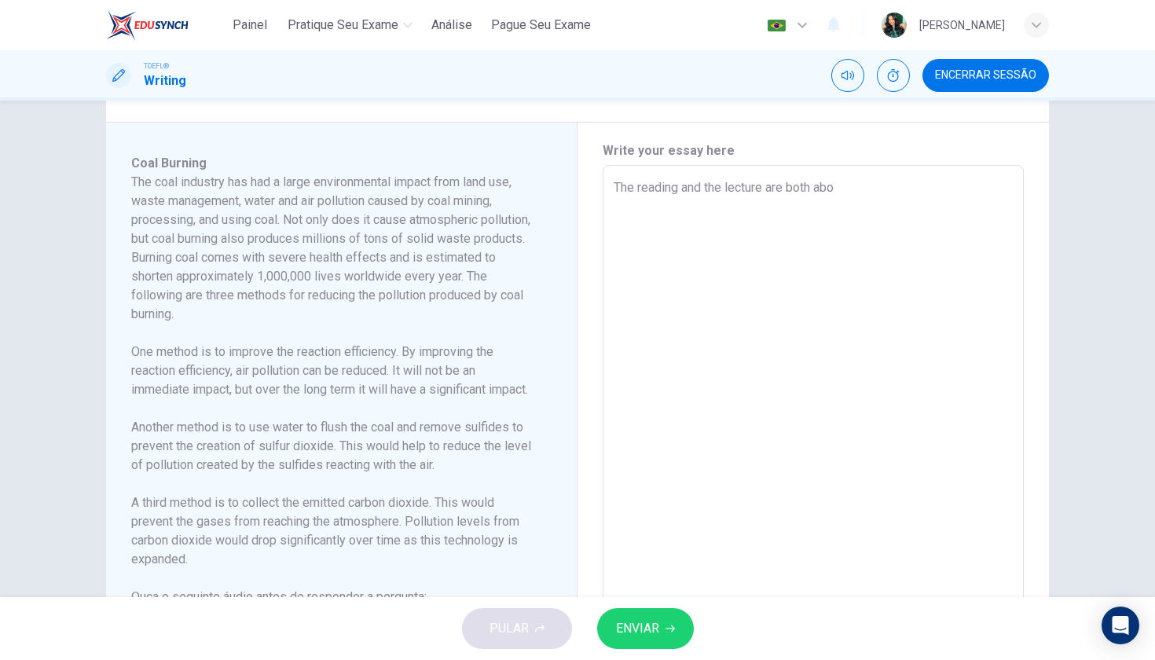
type textarea "x"
type textarea "The reading and the lecture are both abot"
type textarea "x"
type textarea "The reading and the lecture are both abo"
type textarea "x"
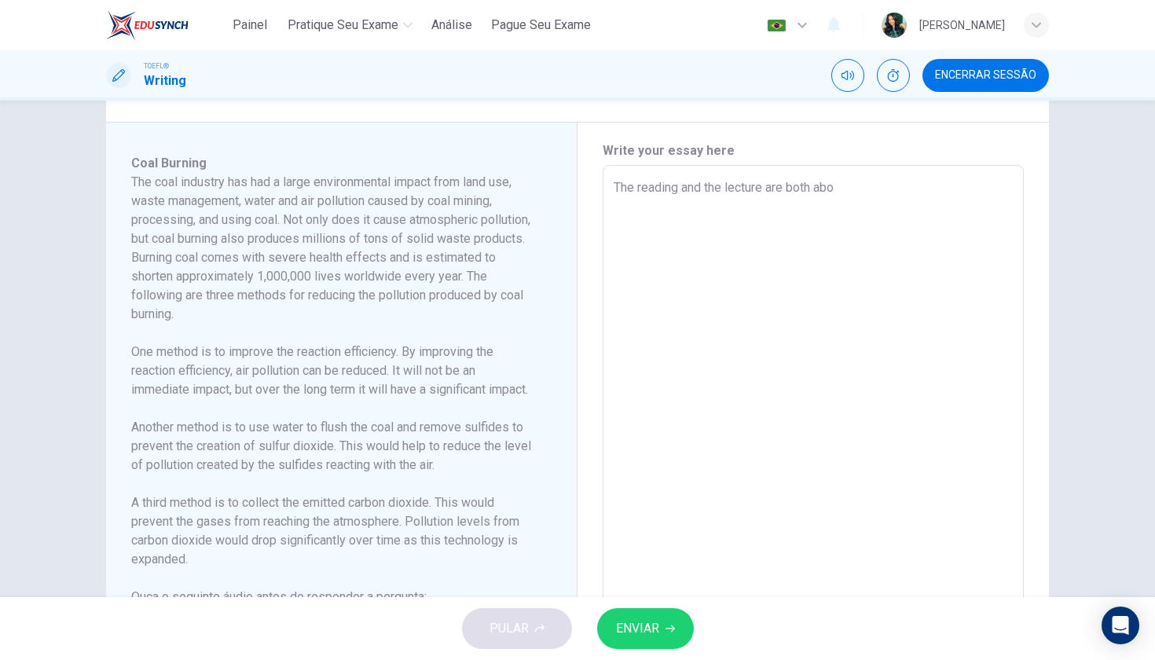
type textarea "The reading and the lecture are both abou"
type textarea "x"
type textarea "The reading and the lecture are both about"
type textarea "x"
type textarea "The reading and the lecture are both about"
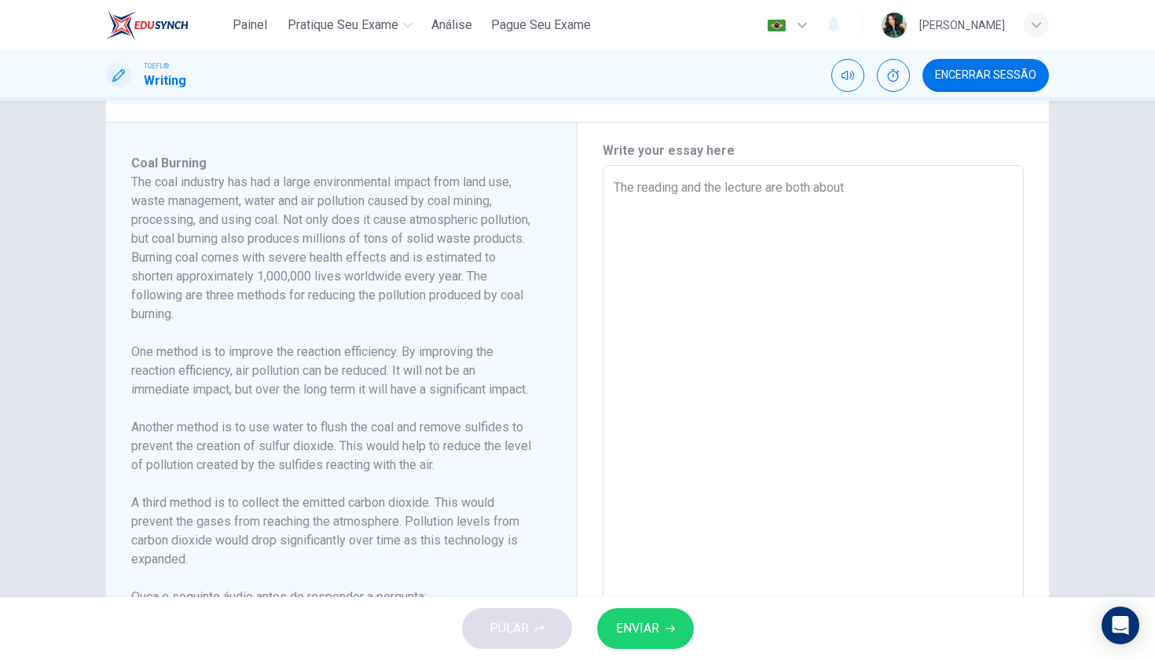
type textarea "x"
type textarea "The reading and the lecture are both about c"
type textarea "x"
type textarea "The reading and the lecture are both about co"
type textarea "x"
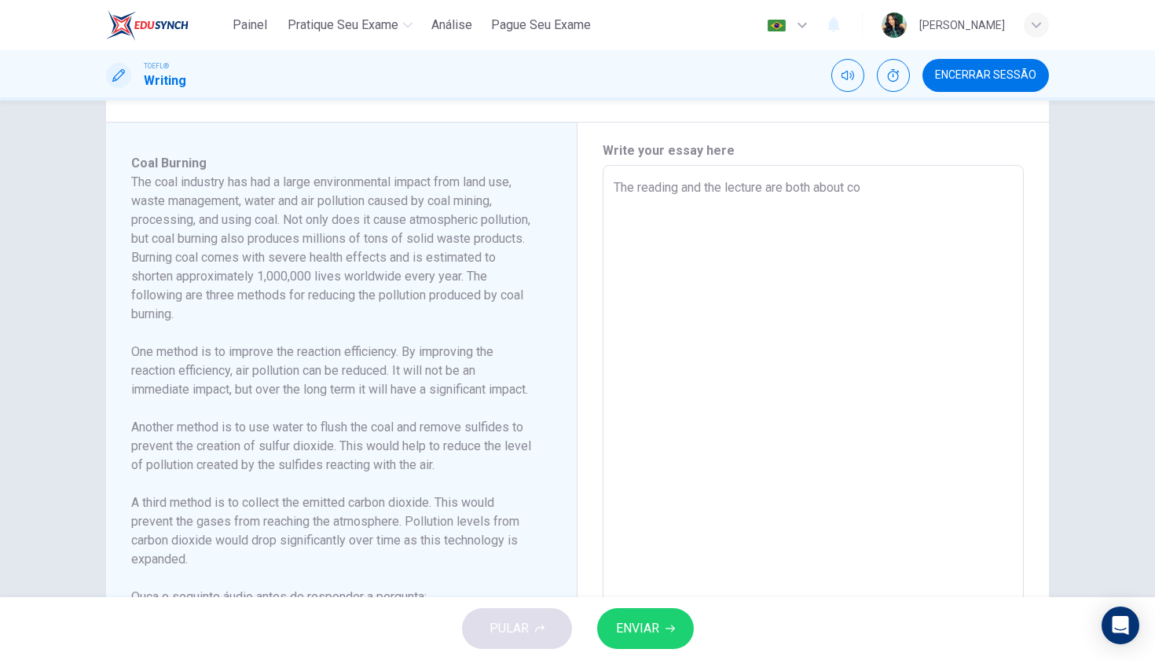
type textarea "The reading and the lecture are both about coa"
type textarea "x"
type textarea "The reading and the lecture are both about coal"
type textarea "x"
type textarea "The reading and the lecture are both about coal"
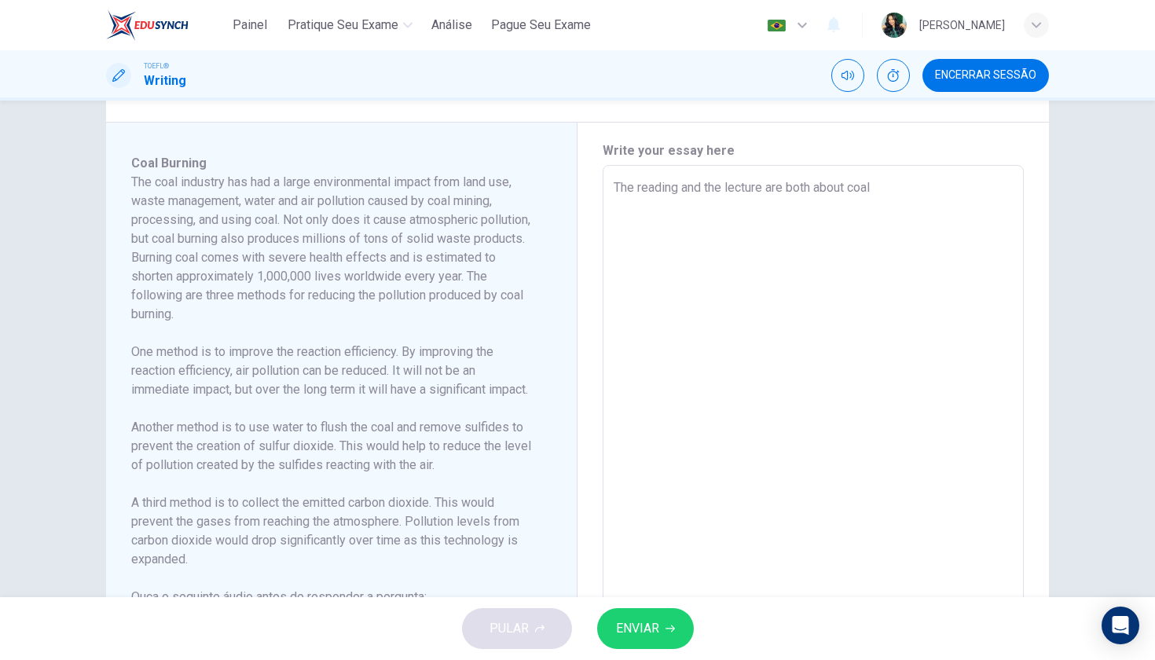
type textarea "x"
type textarea "The reading and the lecture are both about coal b"
type textarea "x"
type textarea "The reading and the lecture are both about coal bu"
type textarea "x"
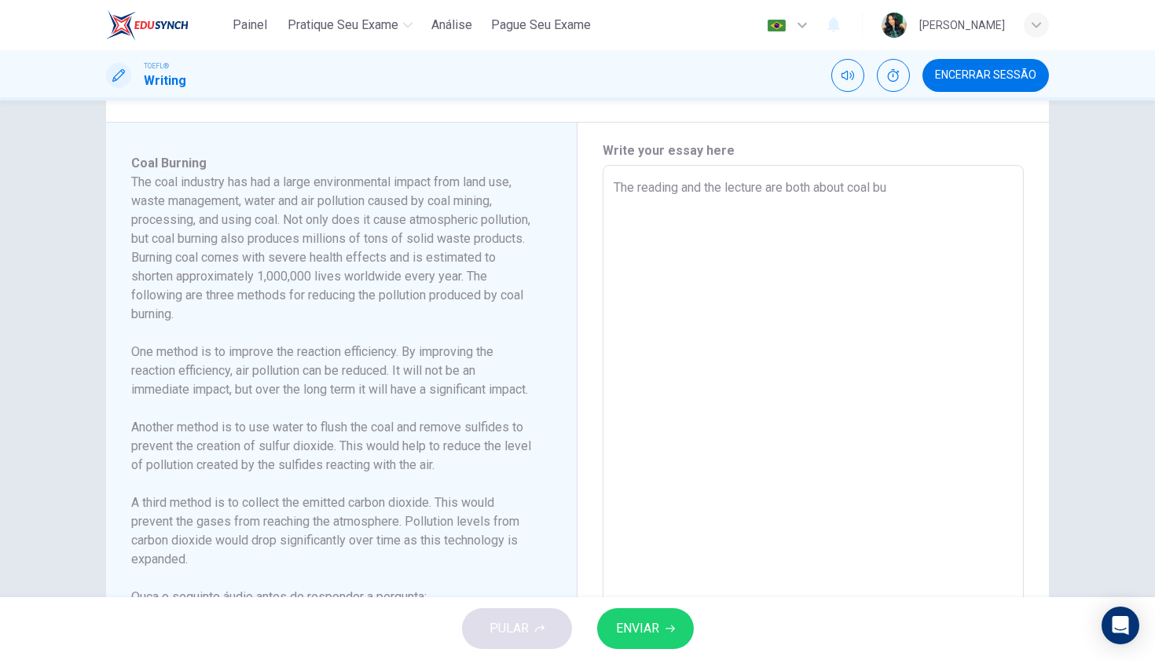
type textarea "The reading and the lecture are both about coal bur"
type textarea "x"
type textarea "The reading and the lecture are both about coal burn"
type textarea "x"
type textarea "The reading and the lecture are both about coal burni"
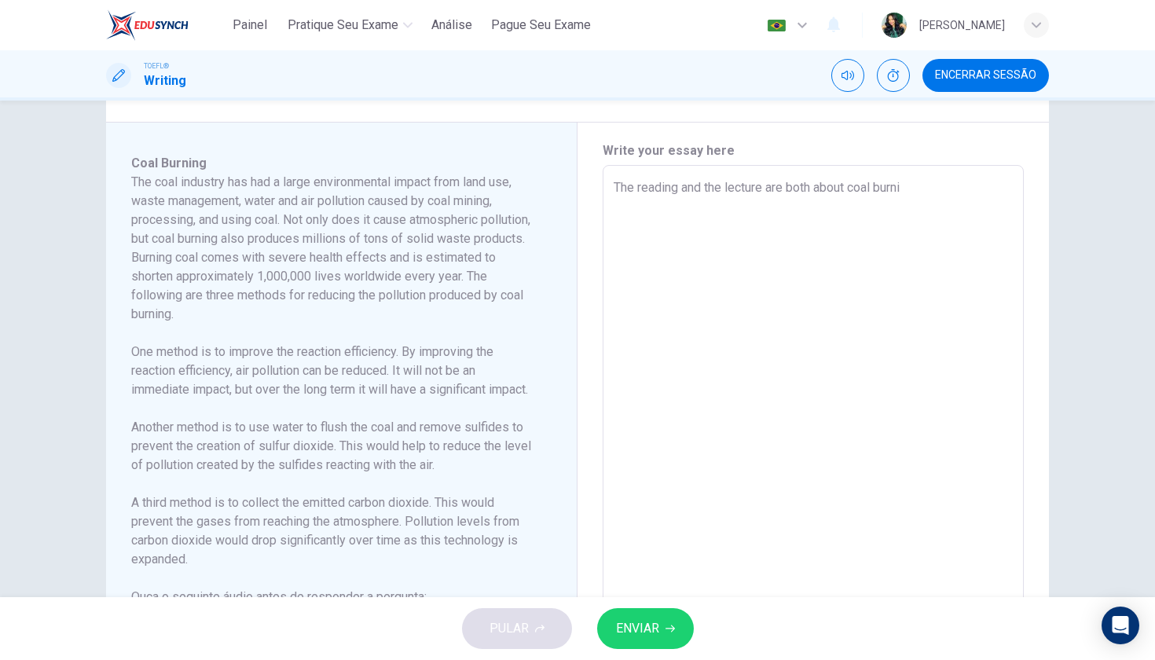
type textarea "x"
type textarea "The reading and the lecture are both about coal burnin"
type textarea "x"
type textarea "The reading and the lecture are both about coal burning"
type textarea "x"
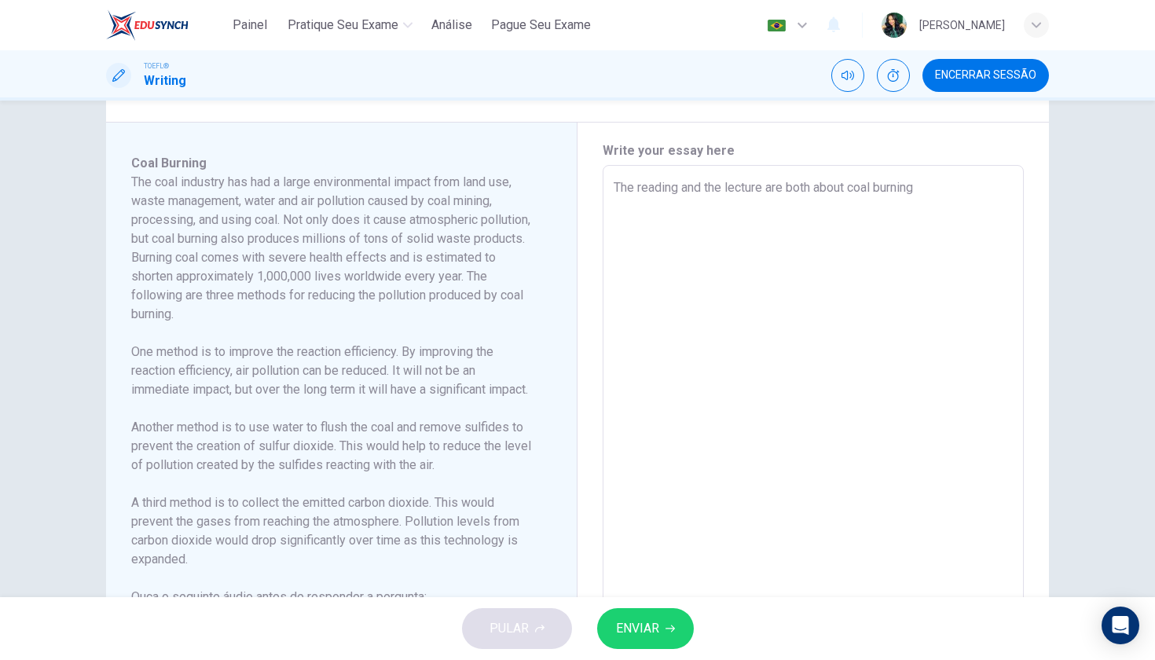
type textarea "The reading and the lecture are both about coal burning"
type textarea "x"
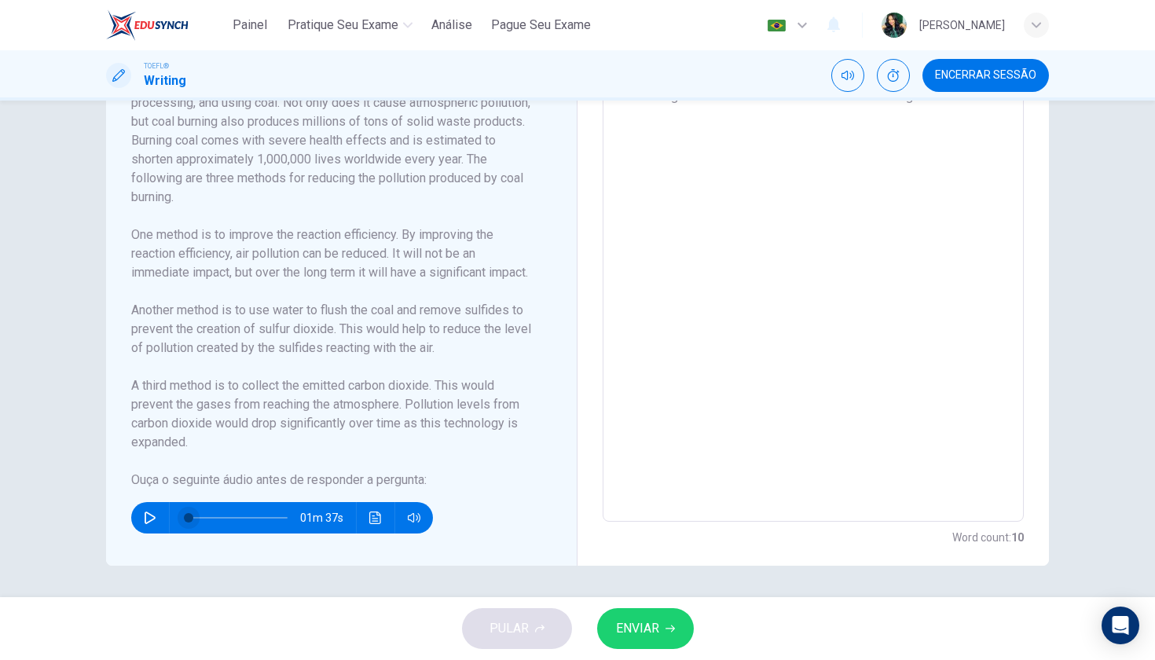
scroll to position [403, 0]
type textarea "The reading and the lecture are both about coal burning"
type textarea "x"
click at [153, 516] on icon "button" at bounding box center [150, 518] width 11 height 13
click at [152, 523] on icon "button" at bounding box center [150, 518] width 13 height 13
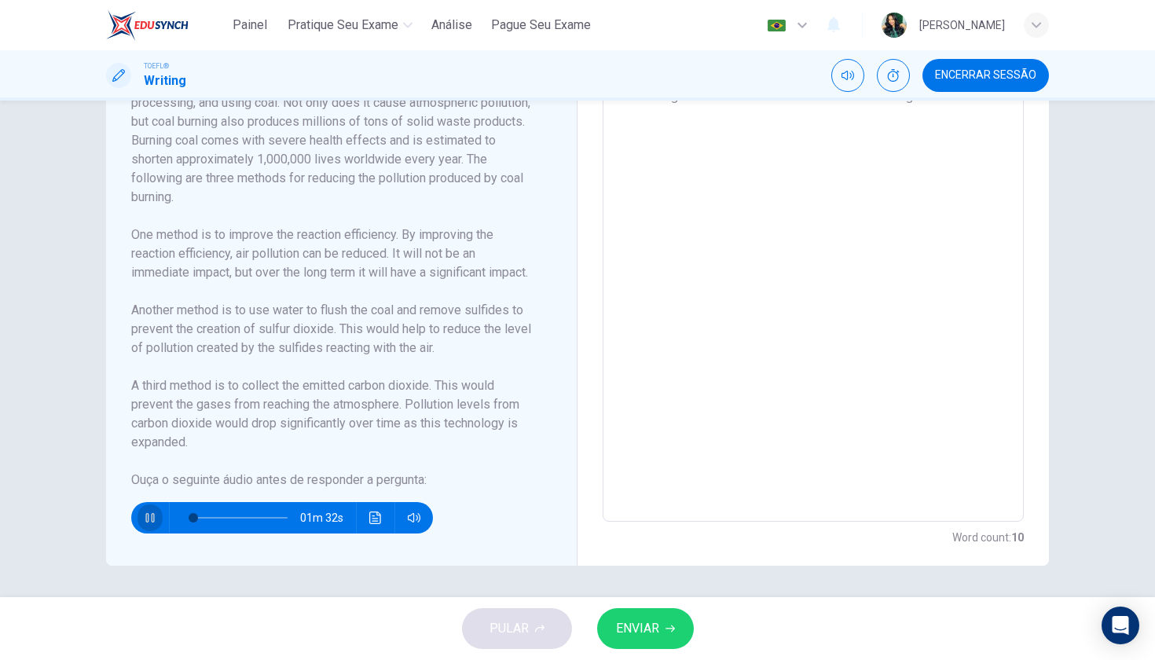
type input "5"
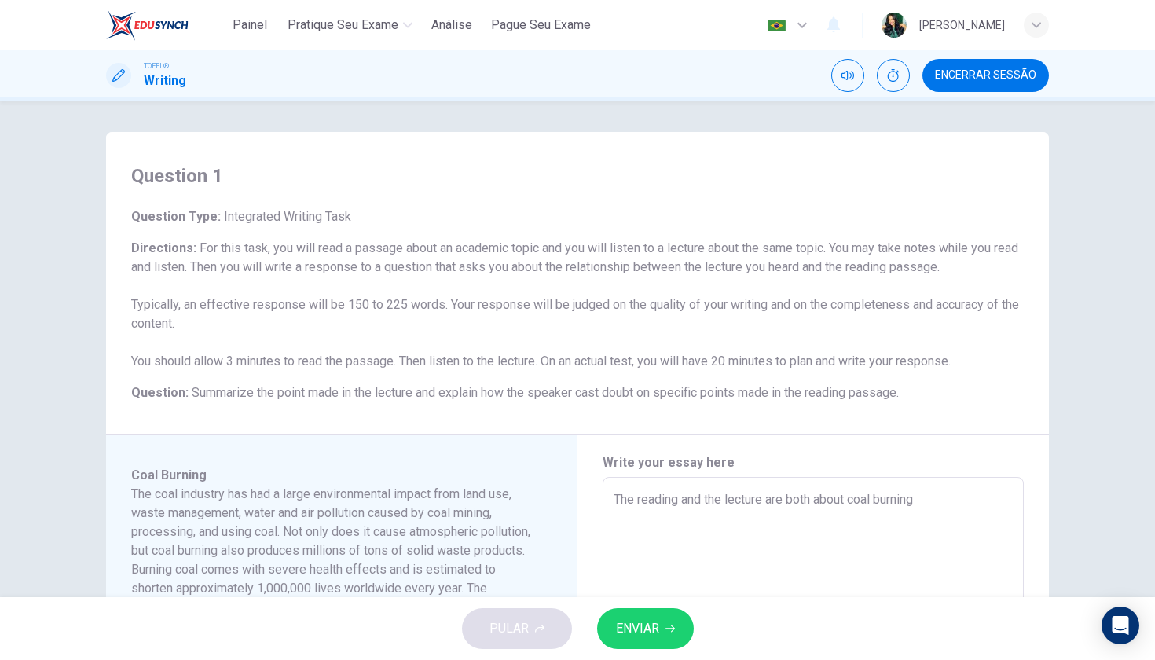
scroll to position [0, 0]
type textarea "x"
type textarea "The reading and the lecture are both about coal burning"
type textarea "x"
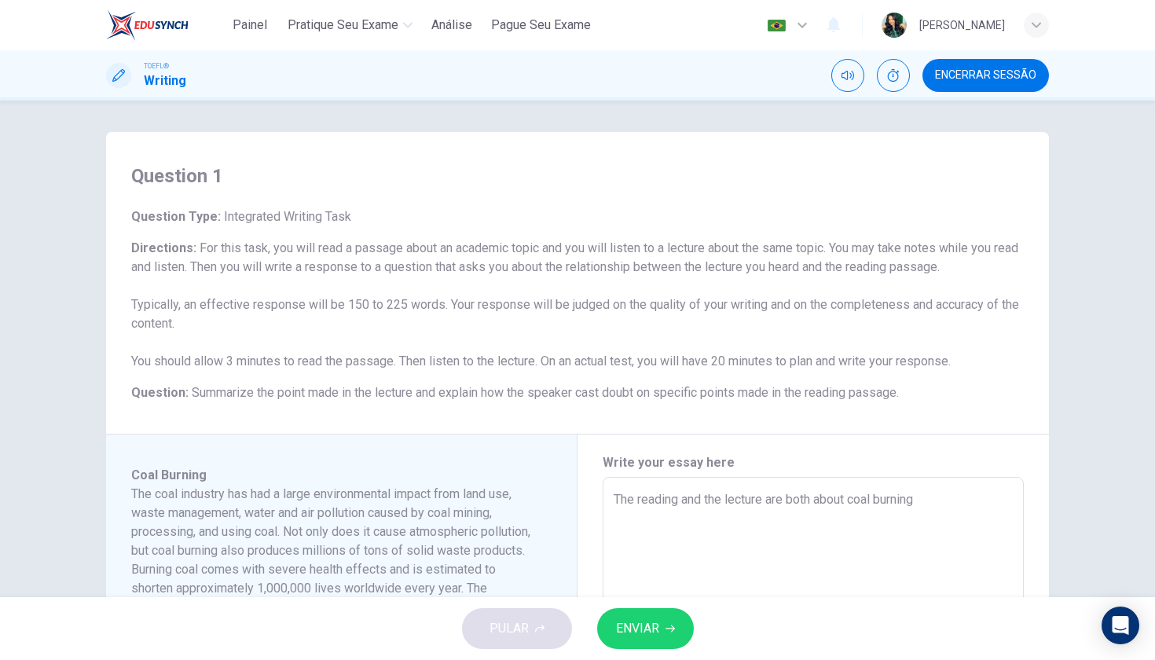
type input "5"
type textarea "x"
type textarea "The reading and the lecture are both about coal burning."
type textarea "x"
type input "5"
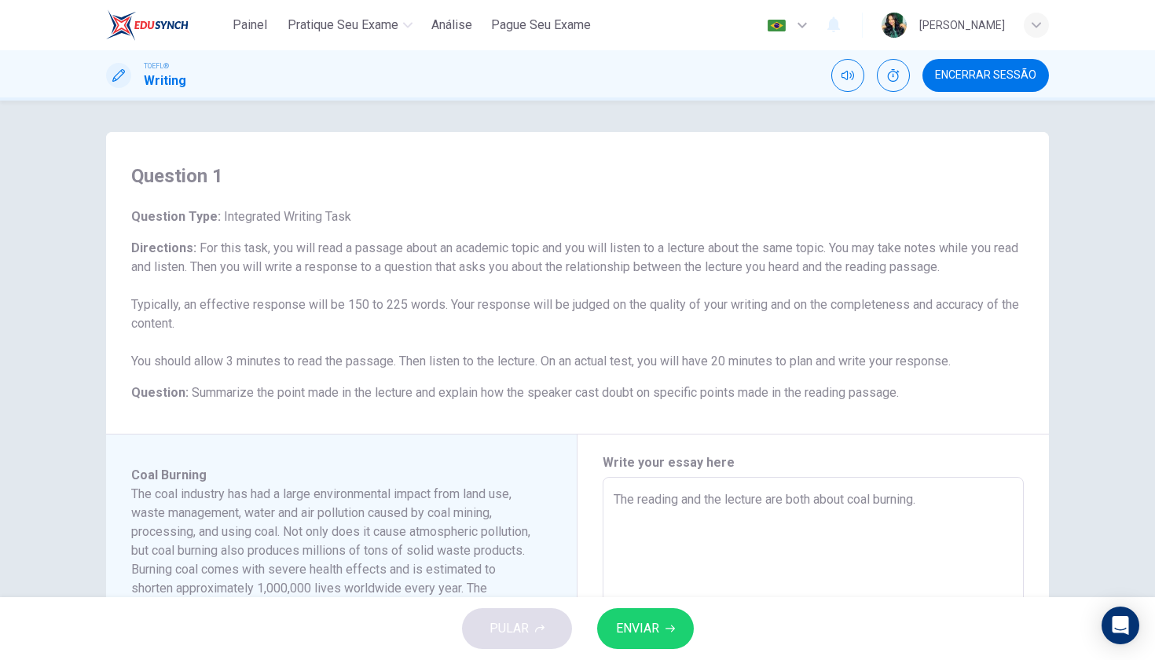
type textarea "x"
type textarea "The reading and the lecture are both about coal burning."
type textarea "x"
type input "5"
type textarea "x"
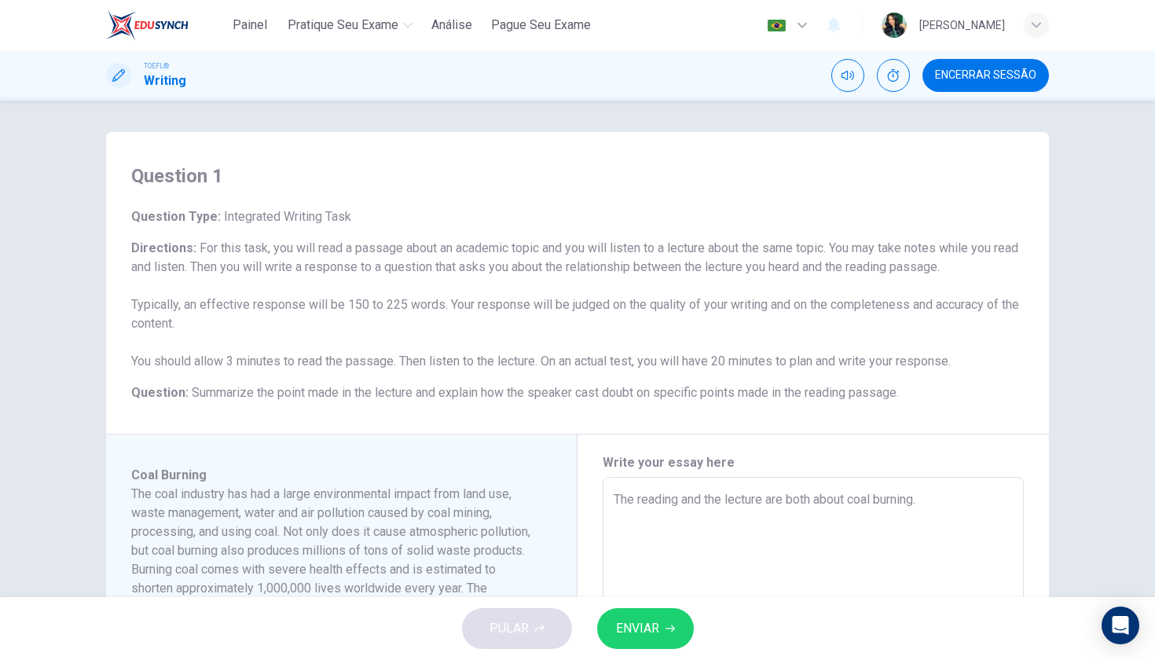
type textarea "The reading and the lecture are both about coal burning. W"
type textarea "x"
type input "5"
type textarea "x"
type textarea "The reading and the lecture are both about coal burning. We"
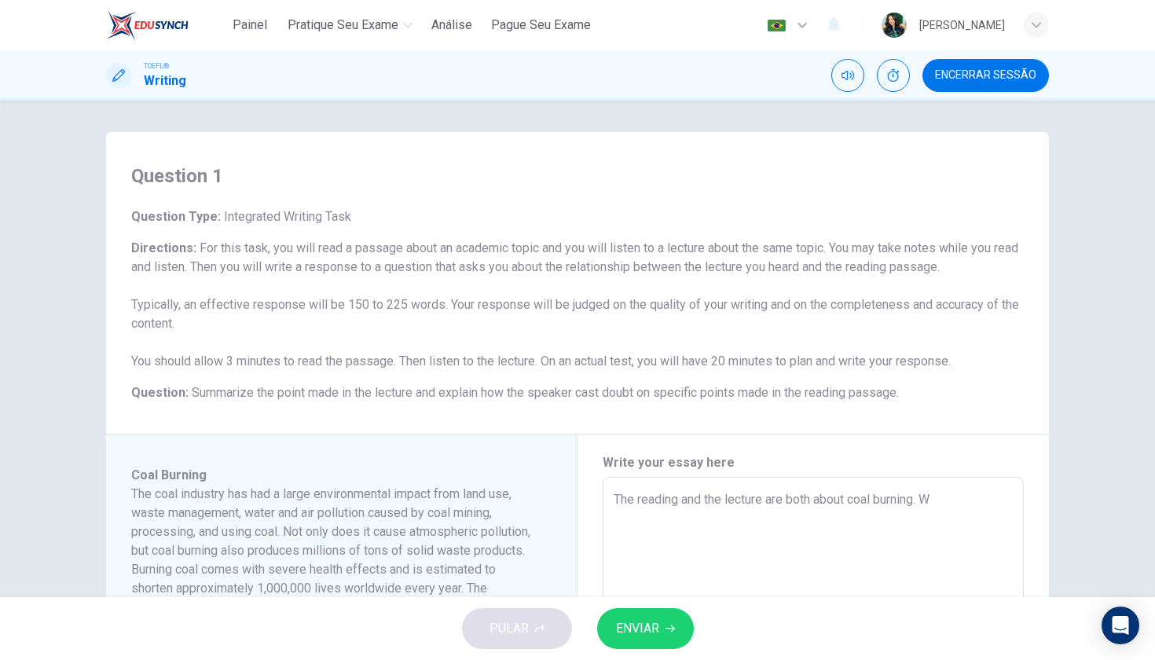
type textarea "x"
type input "5"
type textarea "x"
type textarea "The reading and the lecture are both about coal burning. Wer"
type textarea "x"
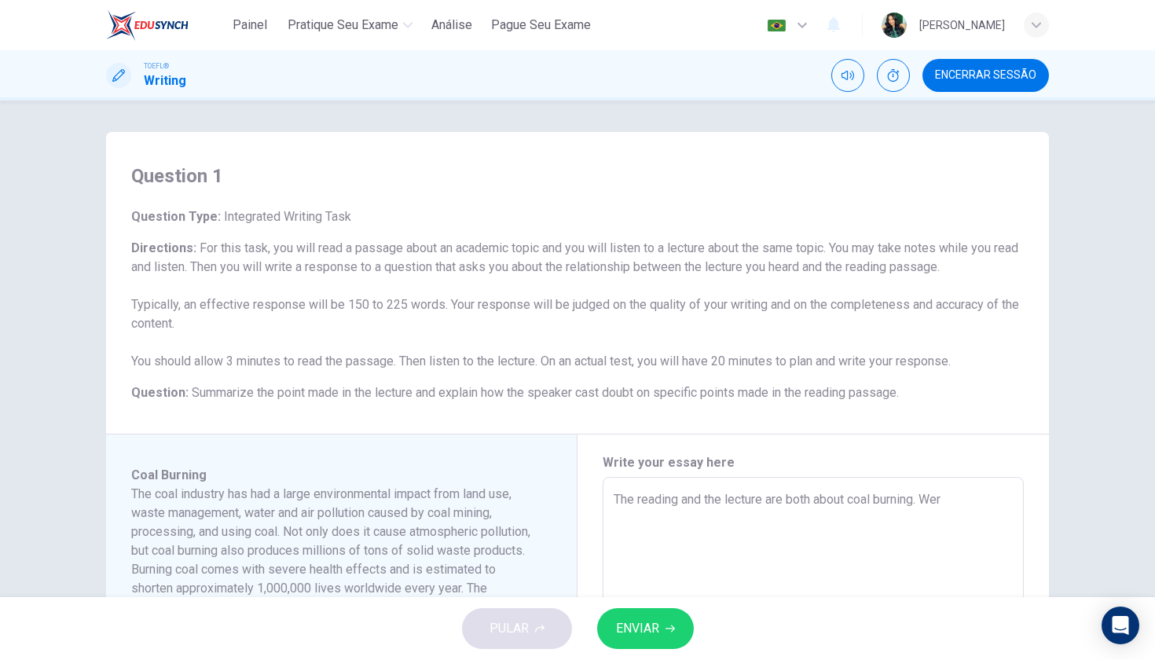
type input "5"
type textarea "x"
type textarea "The reading and the lecture are both about coal burning. Were"
type textarea "x"
type input "5"
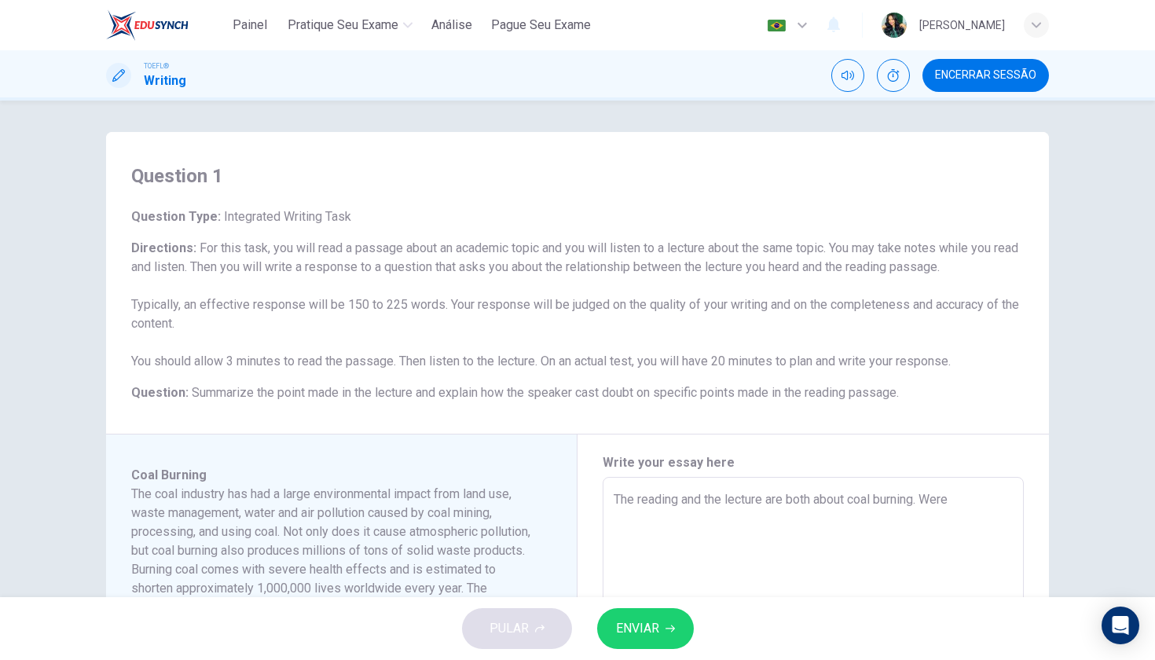
type textarea "x"
type textarea "The reading and the lecture are both about coal burning. Werea"
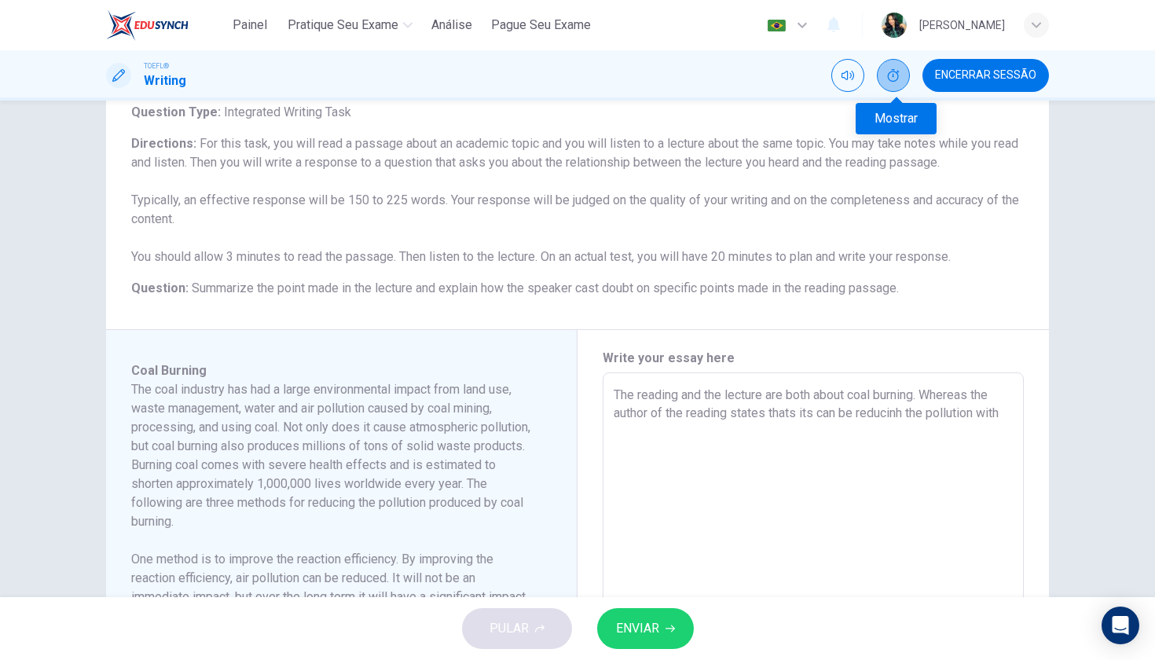
click at [892, 71] on icon "Mostrar" at bounding box center [893, 75] width 13 height 13
click at [892, 71] on span "00:13:22" at bounding box center [875, 75] width 42 height 13
click at [718, 446] on textarea "The reading and the lecture are both about coal burning. Whereas the author of …" at bounding box center [813, 597] width 399 height 422
click at [911, 415] on textarea "The reading and the lecture are both about coal burning. Whereas the author of …" at bounding box center [813, 597] width 399 height 422
drag, startPoint x: 640, startPoint y: 437, endPoint x: 890, endPoint y: 462, distance: 251.9
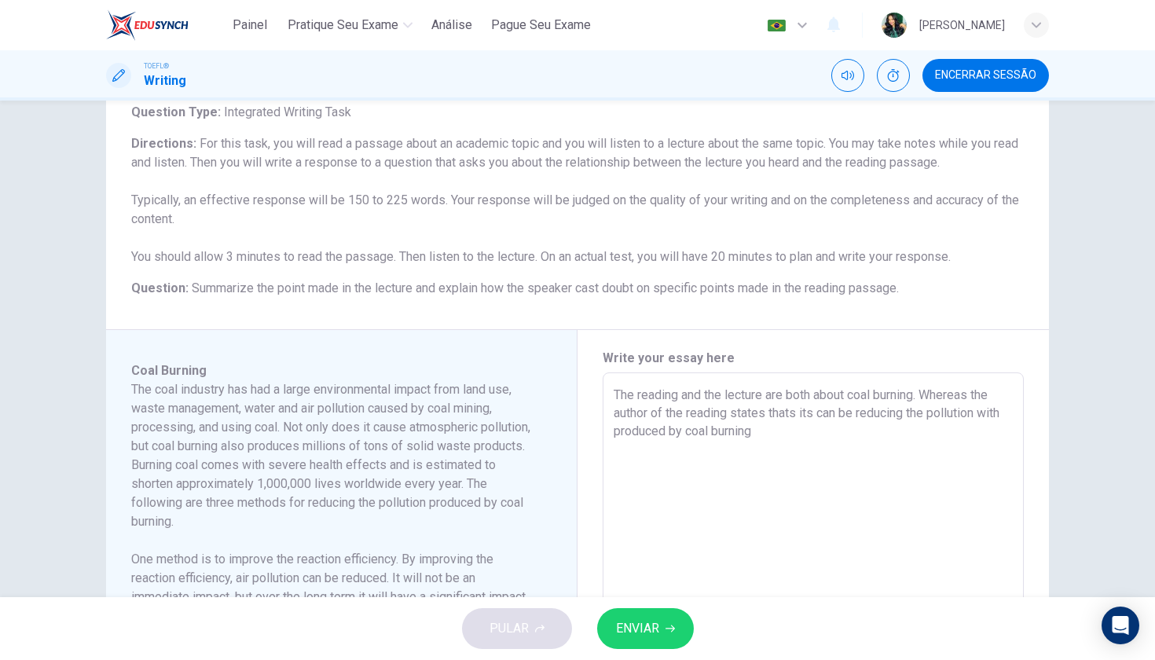
click at [890, 462] on textarea "The reading and the lecture are both about coal burning. Whereas the author of …" at bounding box center [813, 597] width 399 height 422
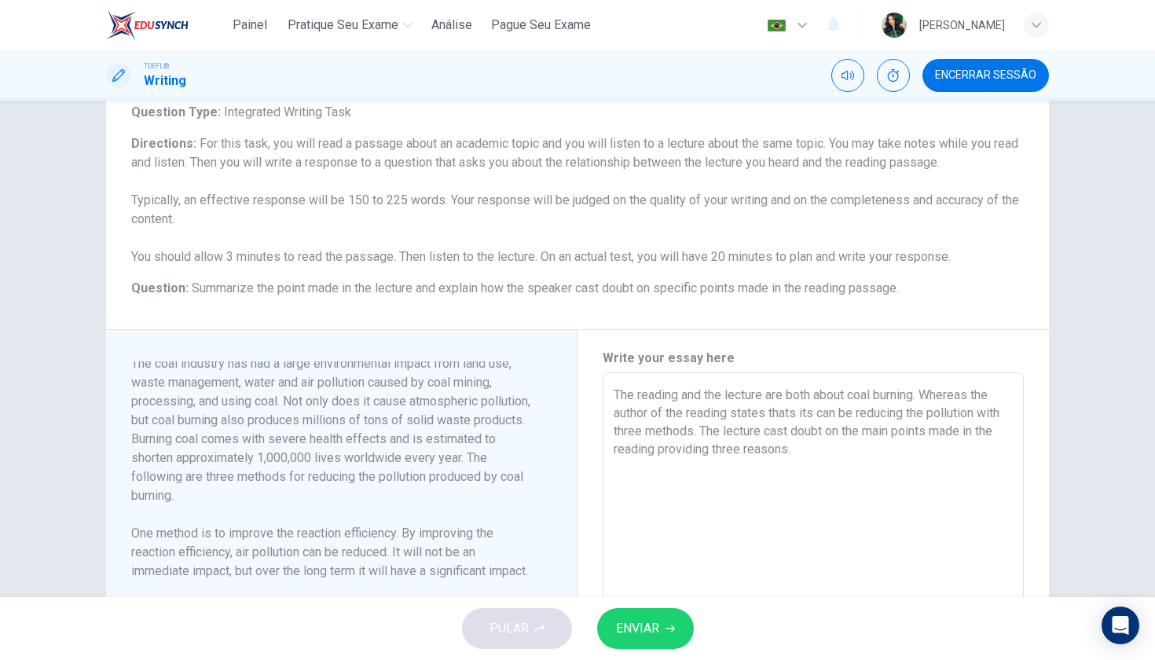
scroll to position [31, 0]
click at [798, 411] on textarea "The reading and the lecture are both about coal burning. Whereas the author of …" at bounding box center [813, 597] width 399 height 422
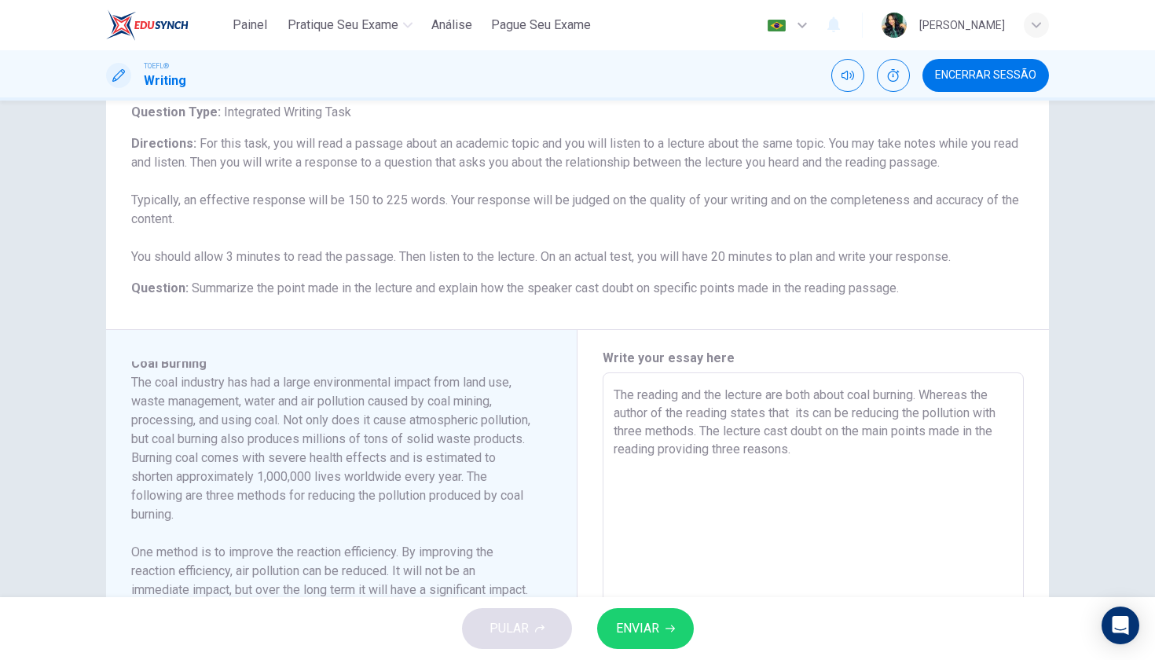
scroll to position [3, 0]
drag, startPoint x: 782, startPoint y: 430, endPoint x: 697, endPoint y: 447, distance: 86.6
click at [697, 447] on textarea "The reading and the lecture are both about coal burning. Whereas the author of …" at bounding box center [813, 597] width 399 height 422
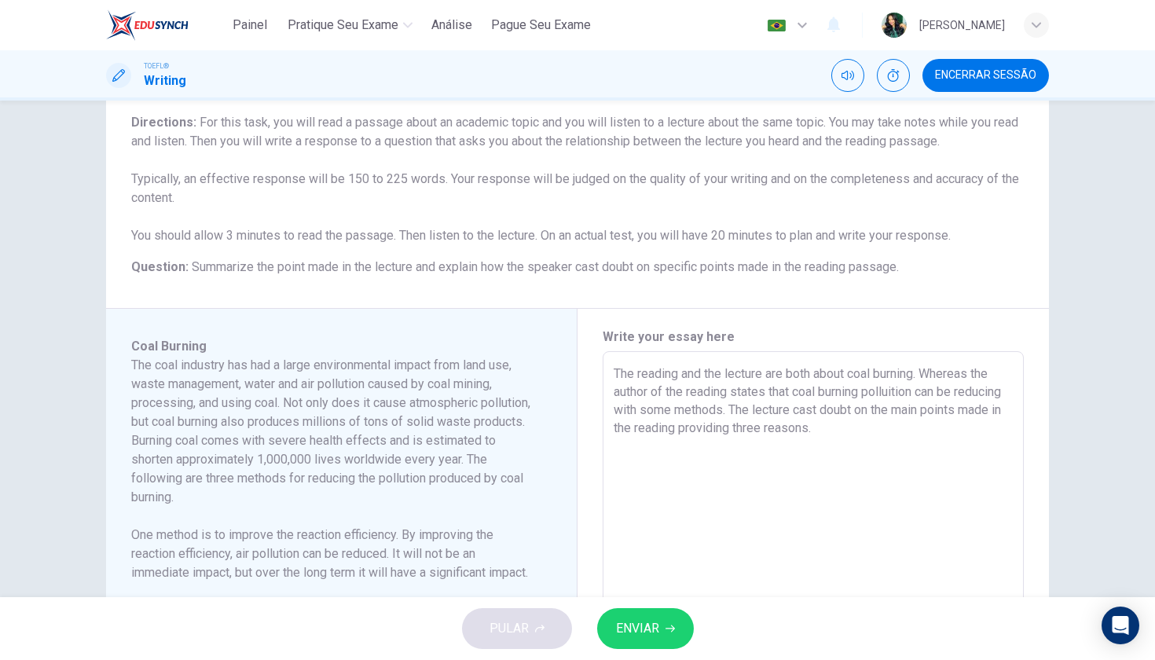
scroll to position [126, 0]
click at [915, 439] on textarea "The reading and the lecture are both about coal burning. Whereas the author of …" at bounding box center [813, 576] width 399 height 422
click at [618, 375] on textarea "The reading and the lecture are both about coal burning. Whereas the author of …" at bounding box center [813, 576] width 399 height 422
click at [645, 442] on textarea "The reading and the lecture are both about coal burning. Whereas the author of …" at bounding box center [813, 576] width 399 height 422
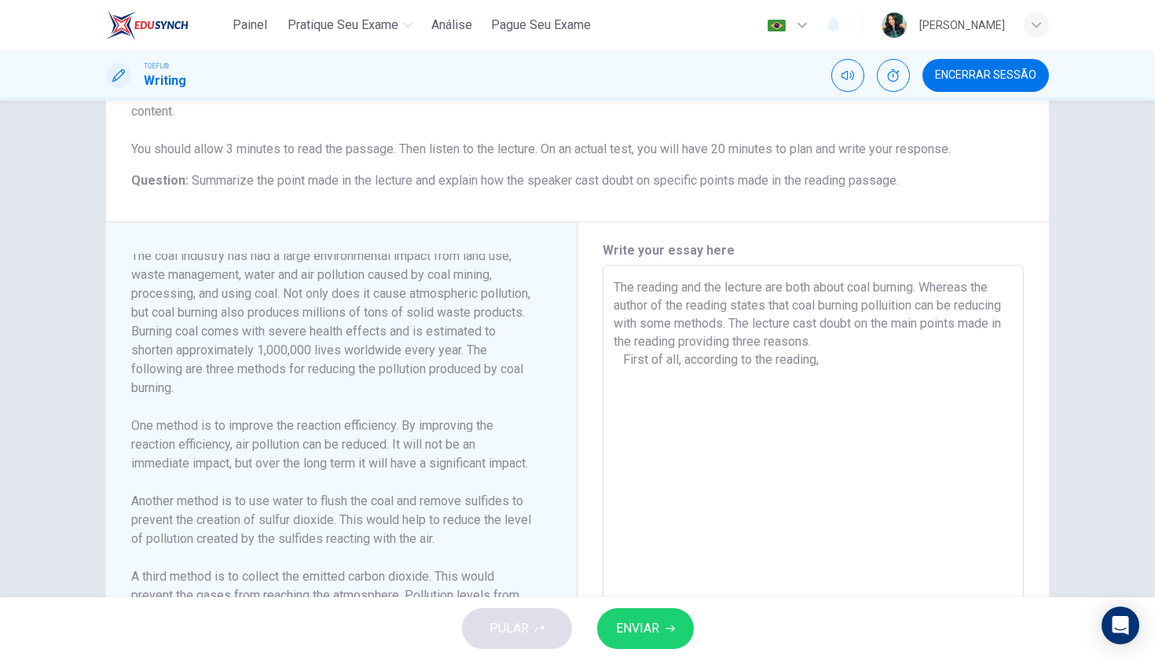
scroll to position [213, 0]
click at [891, 358] on textarea "The reading and the lecture are both about coal burning. Whereas the author of …" at bounding box center [813, 488] width 399 height 422
click at [633, 380] on textarea "The reading and the lecture are both about coal burning. Whereas the author of …" at bounding box center [813, 488] width 399 height 422
click at [670, 380] on textarea "The reading and the lecture are both about coal burning. Whereas the author of …" at bounding box center [813, 488] width 399 height 422
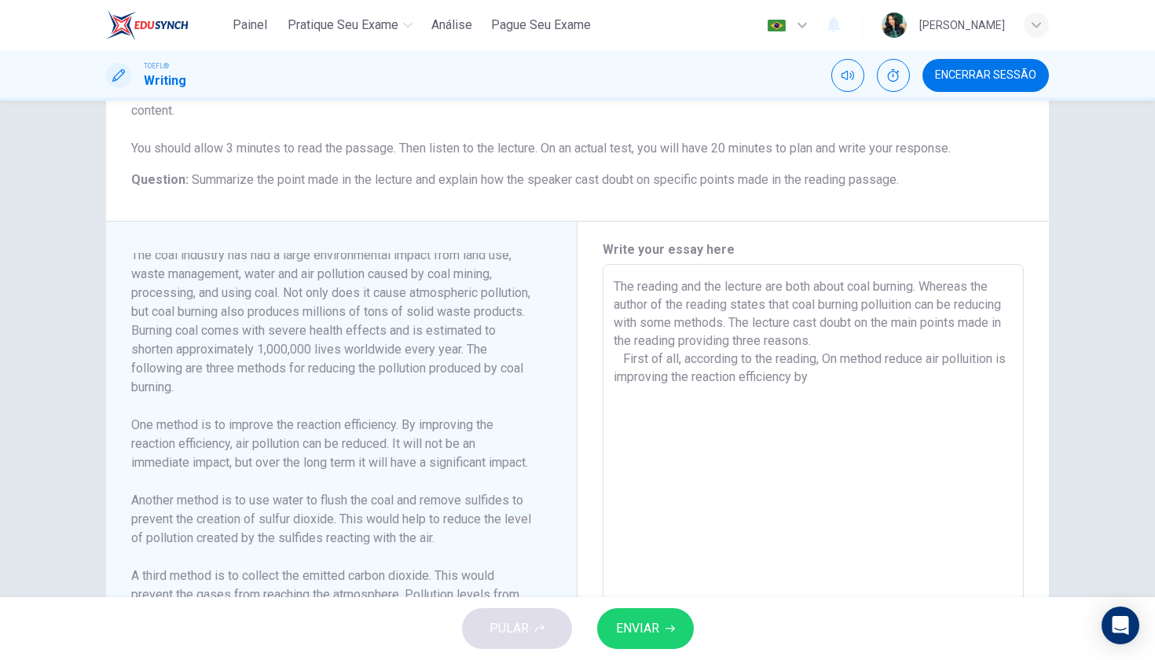
click at [822, 381] on textarea "The reading and the lecture are both about coal burning. Whereas the author of …" at bounding box center [813, 488] width 399 height 422
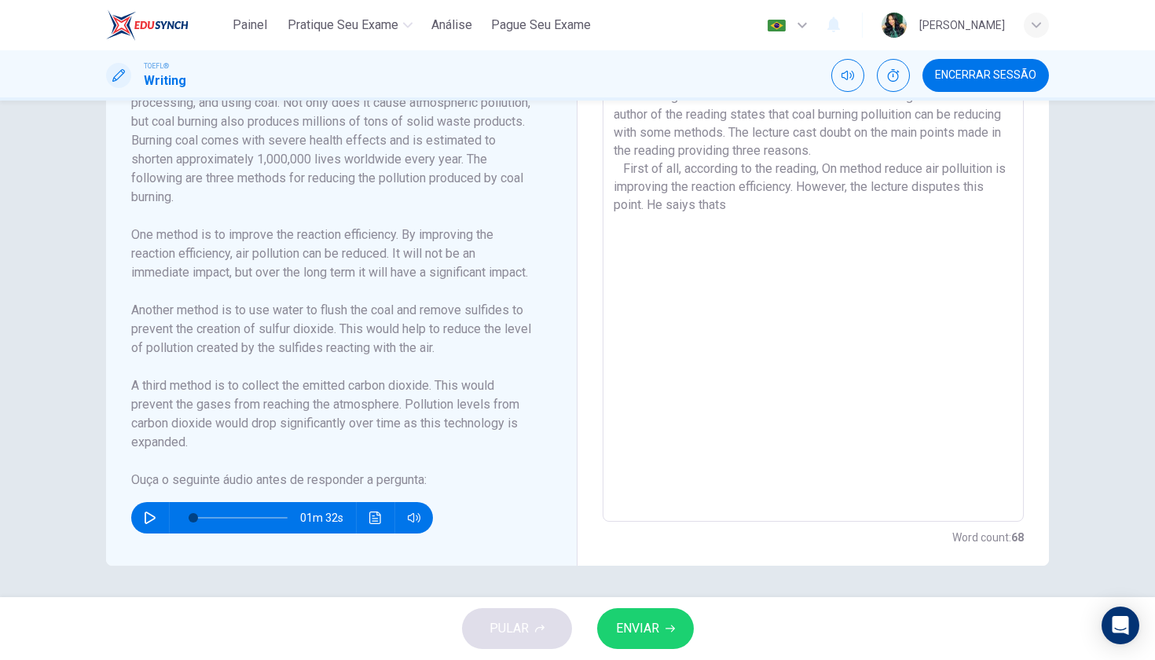
scroll to position [403, 0]
click at [141, 520] on button "button" at bounding box center [150, 517] width 25 height 31
click at [758, 206] on textarea "The reading and the lecture are both about coal burning. Whereas the author of …" at bounding box center [813, 298] width 399 height 422
click at [371, 523] on icon "Clique para ver a transcrição do áudio" at bounding box center [375, 518] width 12 height 13
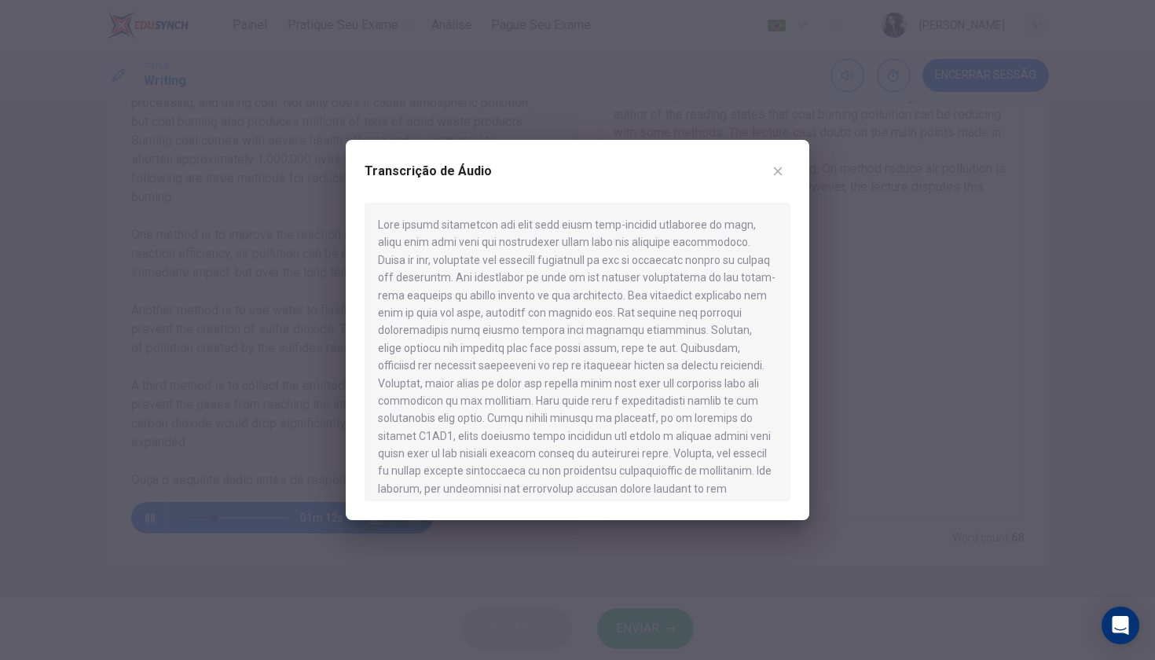
click at [310, 407] on div at bounding box center [577, 330] width 1155 height 660
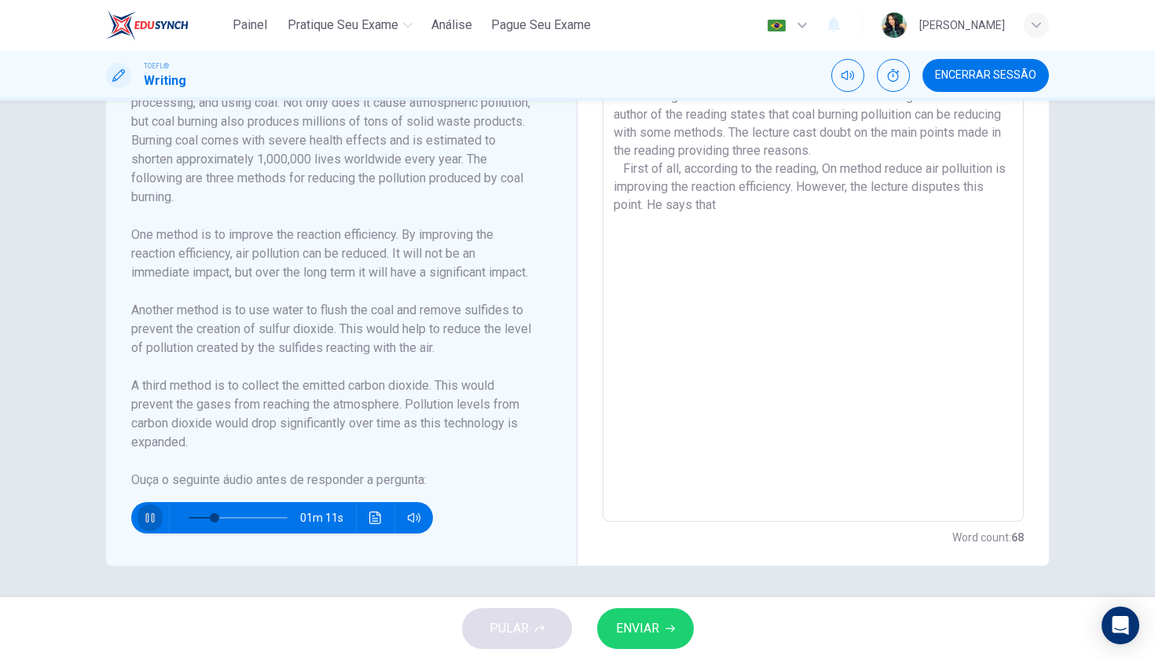
click at [145, 523] on icon "button" at bounding box center [150, 518] width 13 height 13
click at [376, 522] on icon "Clique para ver a transcrição do áudio" at bounding box center [375, 518] width 13 height 13
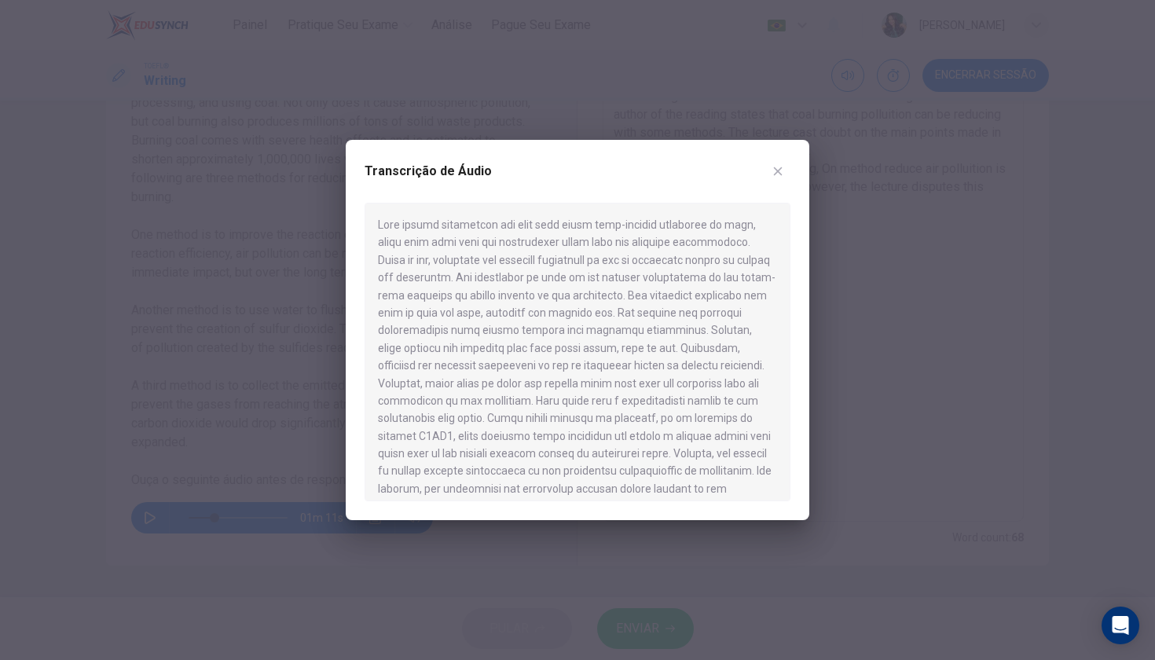
click at [772, 174] on icon "button" at bounding box center [778, 171] width 13 height 13
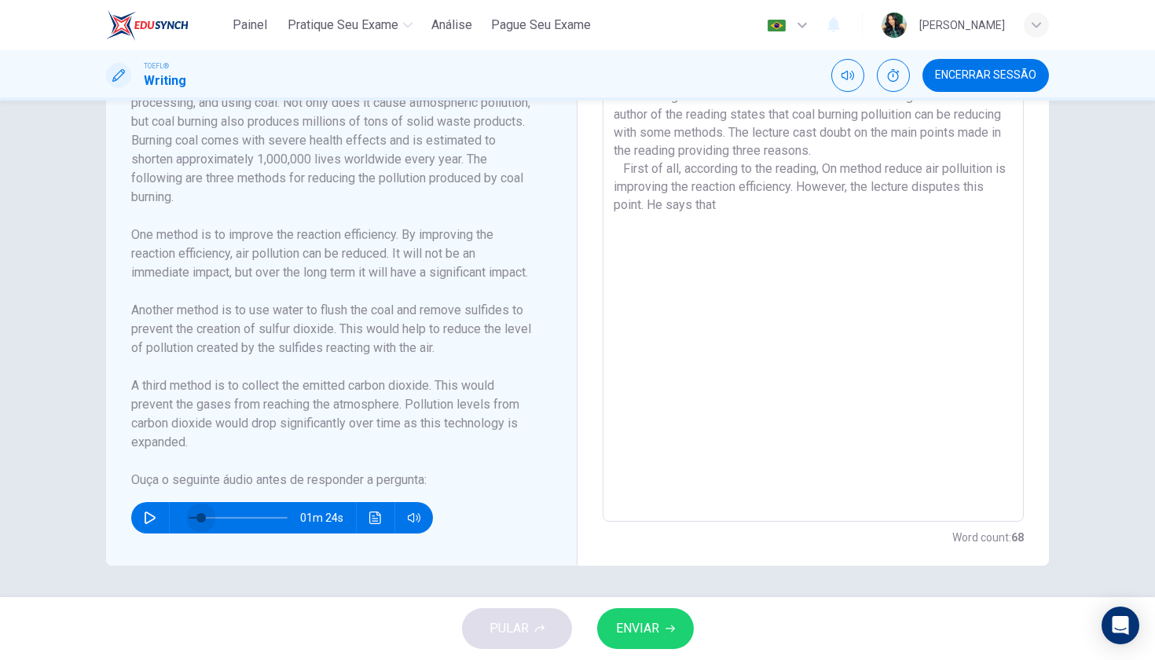
drag, startPoint x: 215, startPoint y: 522, endPoint x: 161, endPoint y: 522, distance: 54.2
click at [161, 522] on div "01m 24s" at bounding box center [282, 517] width 302 height 31
click at [147, 516] on icon "button" at bounding box center [150, 518] width 13 height 13
click at [367, 513] on button "Clique para ver a transcrição do áudio" at bounding box center [375, 517] width 25 height 31
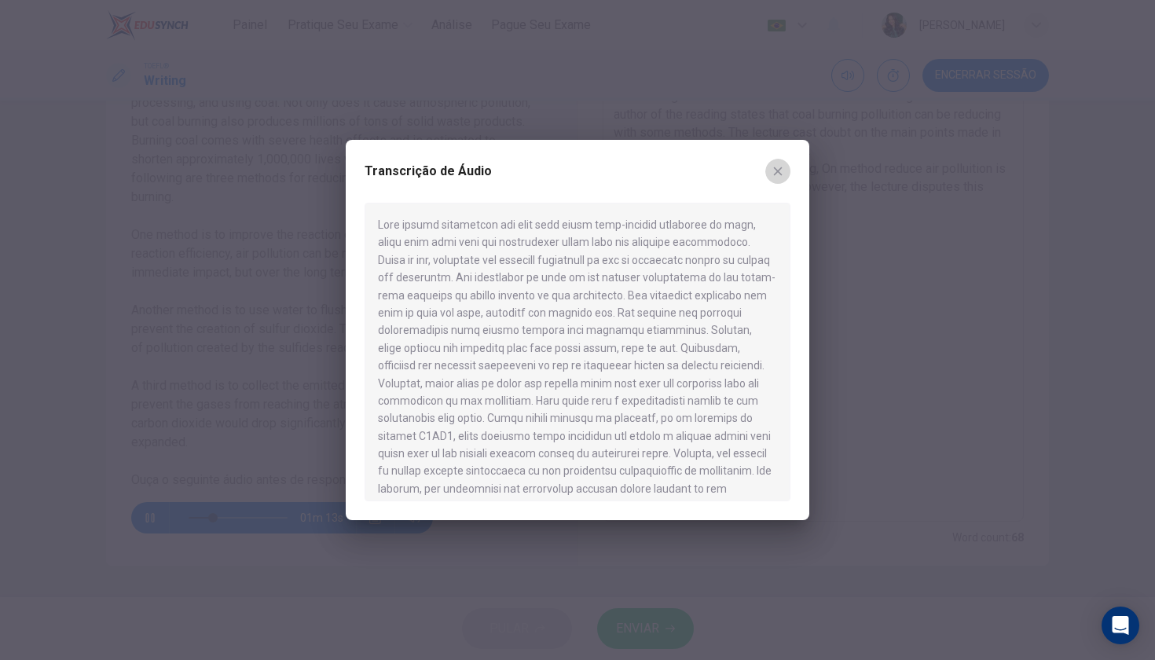
click at [780, 168] on icon "button" at bounding box center [778, 171] width 13 height 13
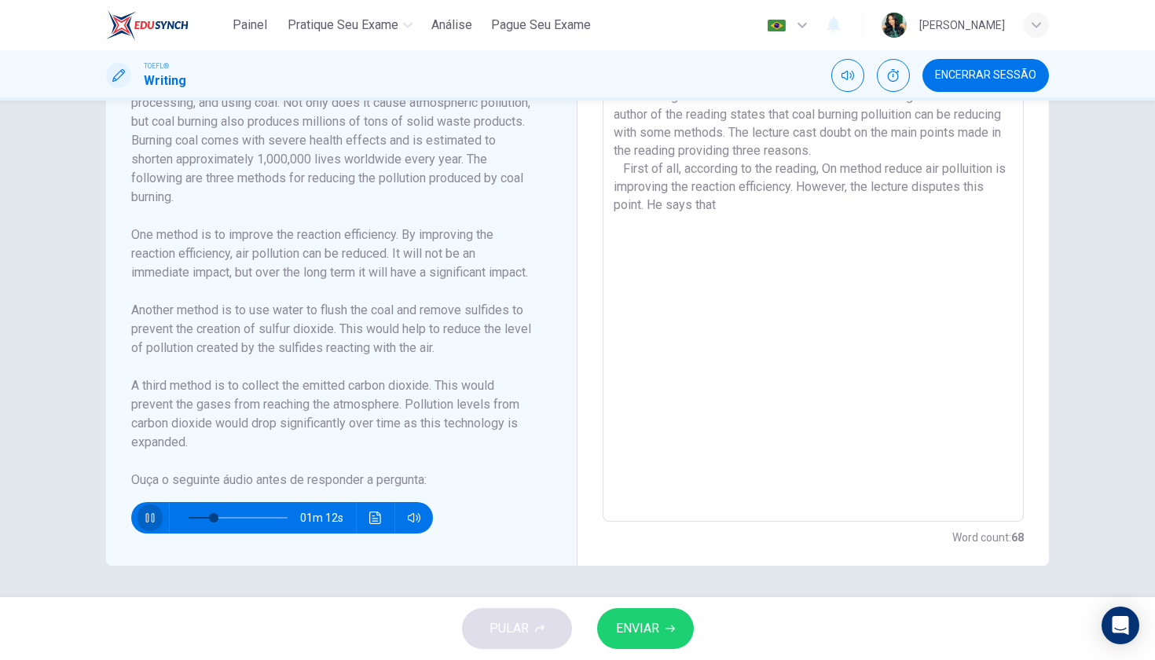
click at [149, 519] on icon "button" at bounding box center [149, 517] width 9 height 9
click at [378, 519] on icon "Clique para ver a transcrição do áudio" at bounding box center [375, 518] width 13 height 13
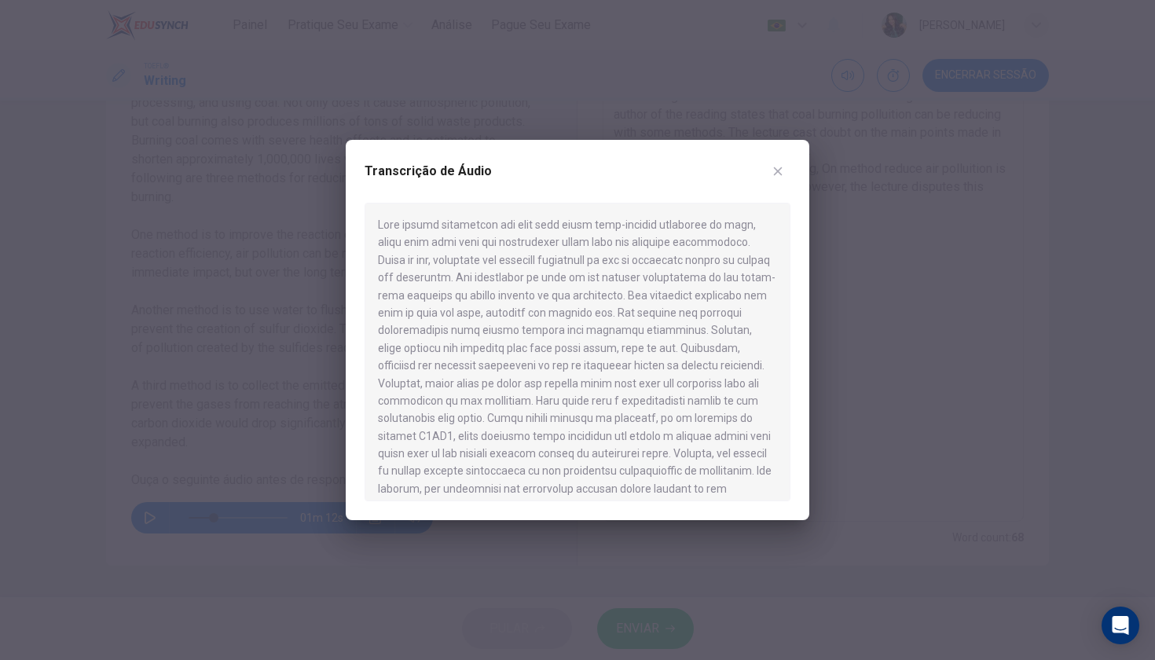
drag, startPoint x: 426, startPoint y: 276, endPoint x: 561, endPoint y: 328, distance: 145.0
click at [561, 328] on div at bounding box center [578, 352] width 426 height 299
click at [768, 178] on button "button" at bounding box center [777, 171] width 25 height 25
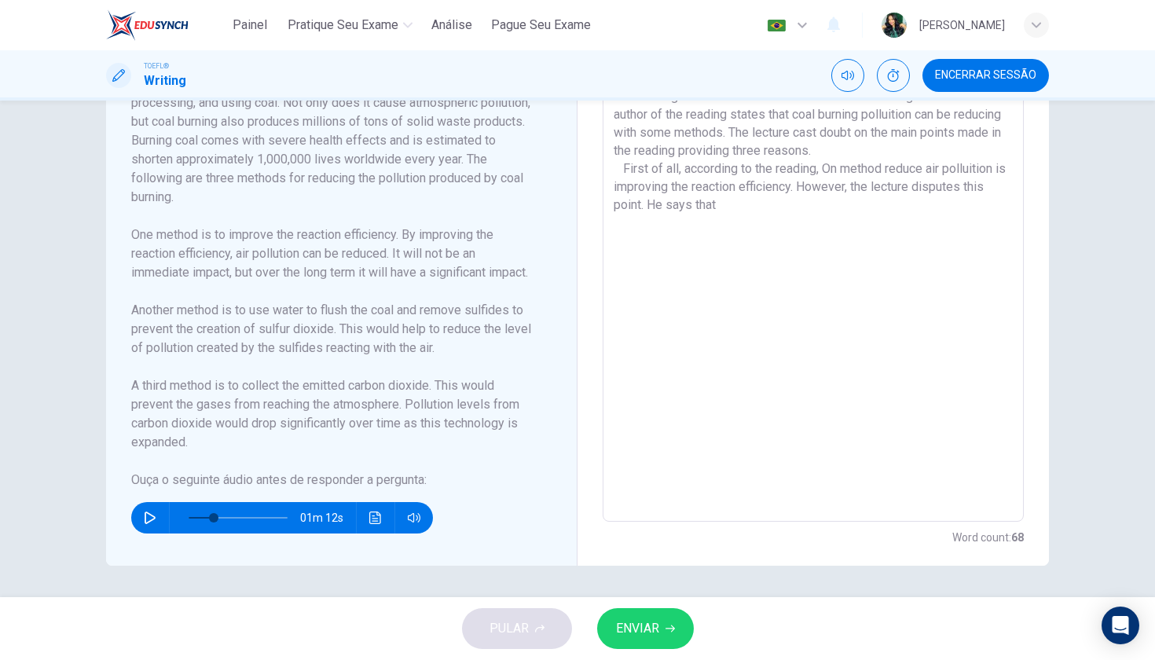
click at [745, 212] on textarea "The reading and the lecture are both about coal burning. Whereas the author of …" at bounding box center [813, 298] width 399 height 422
click at [374, 519] on icon "Clique para ver a transcrição do áudio" at bounding box center [375, 518] width 12 height 13
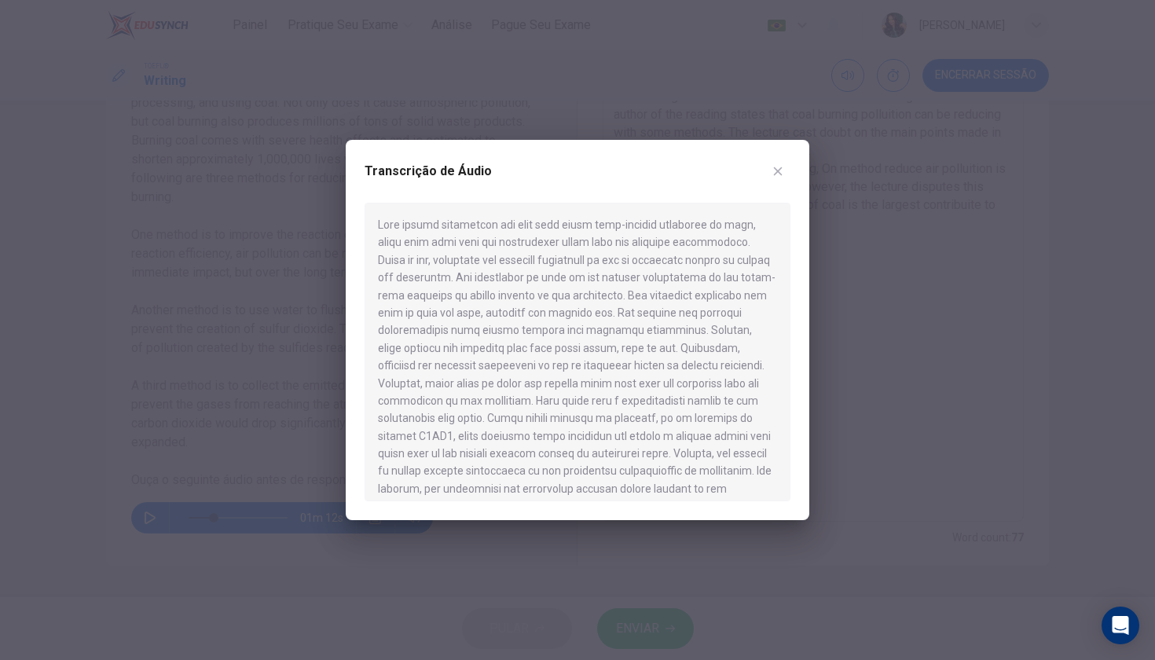
click at [779, 167] on icon "button" at bounding box center [778, 171] width 13 height 13
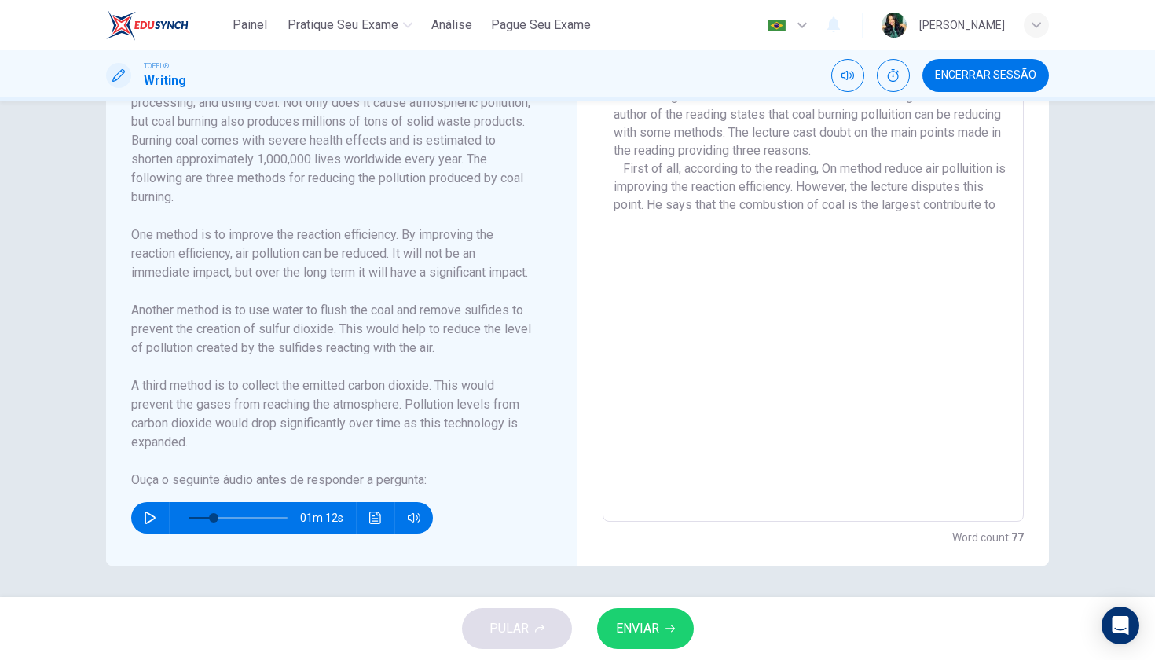
click at [996, 215] on textarea "The reading and the lecture are both about coal burning. Whereas the author of …" at bounding box center [813, 298] width 399 height 422
click at [372, 519] on icon "Clique para ver a transcrição do áudio" at bounding box center [375, 518] width 13 height 13
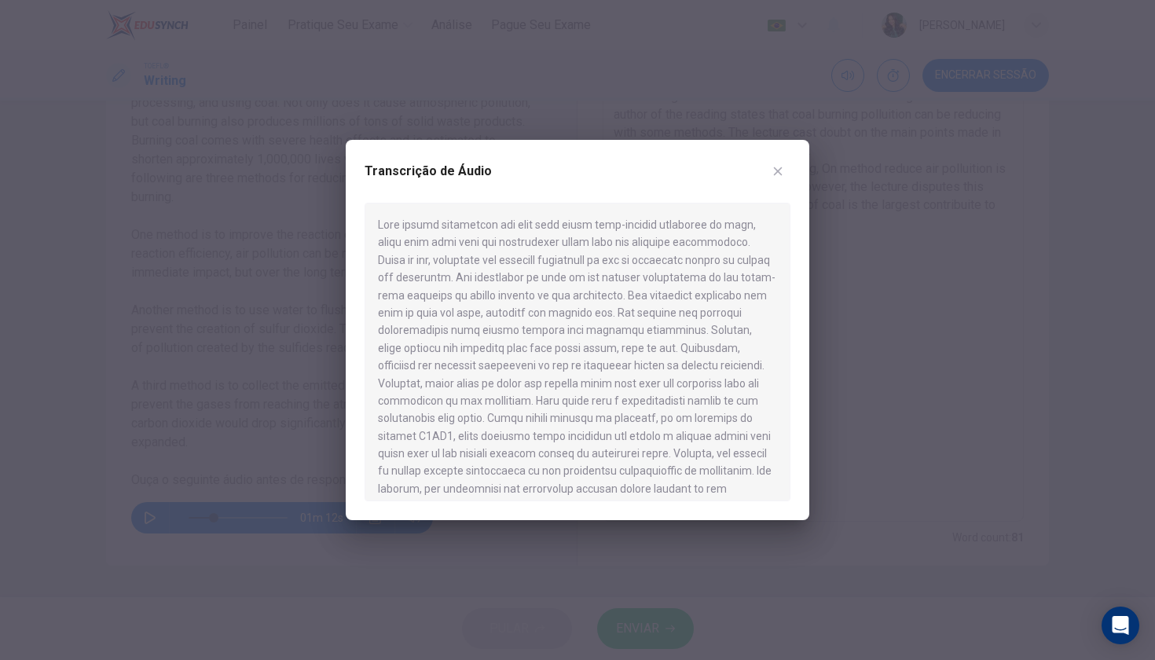
click at [779, 173] on icon "button" at bounding box center [778, 171] width 9 height 9
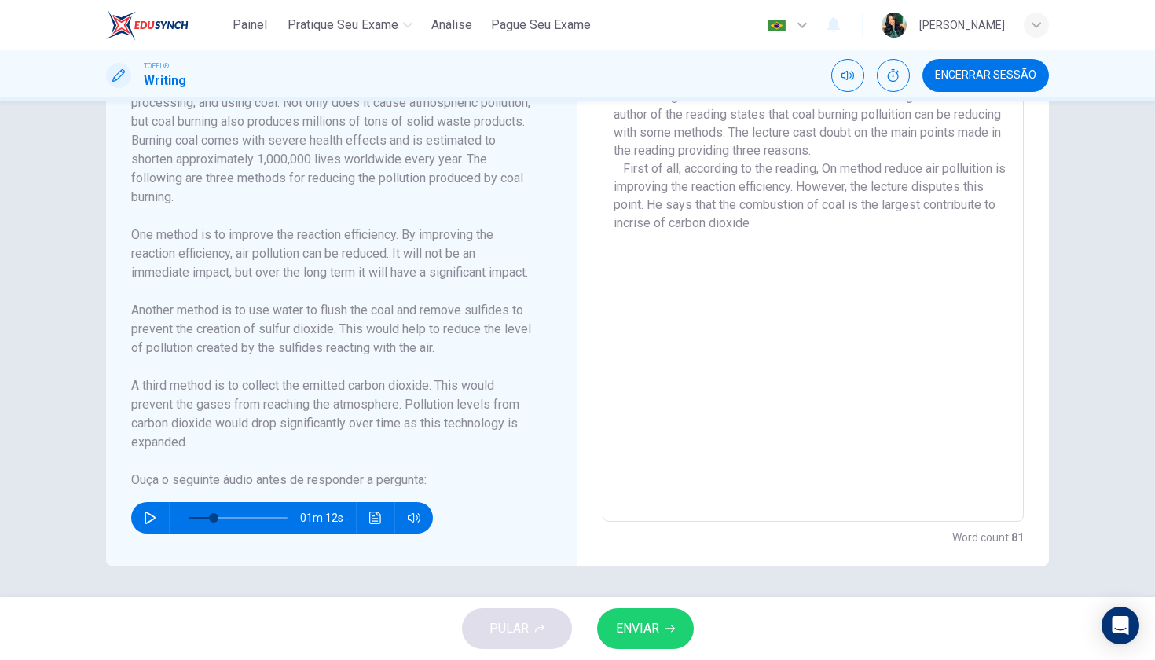
click at [764, 225] on textarea "The reading and the lecture are both about coal burning. Whereas the author of …" at bounding box center [813, 298] width 399 height 422
click at [377, 519] on icon "Clique para ver a transcrição do áudio" at bounding box center [375, 518] width 13 height 13
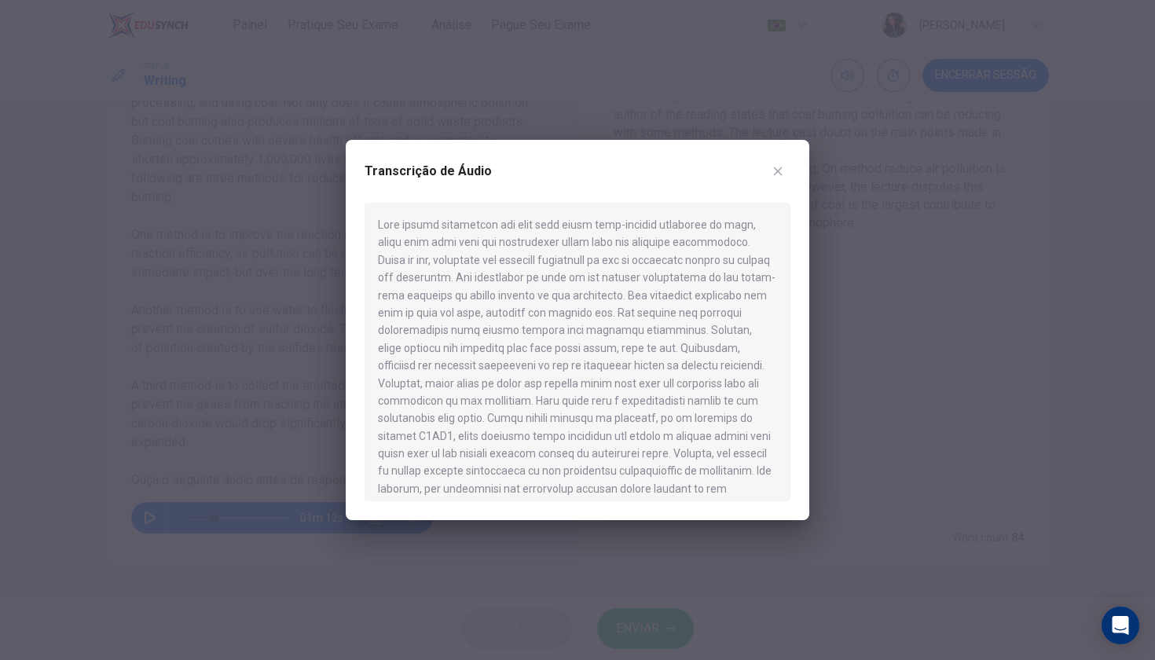
click at [782, 172] on icon "button" at bounding box center [778, 171] width 13 height 13
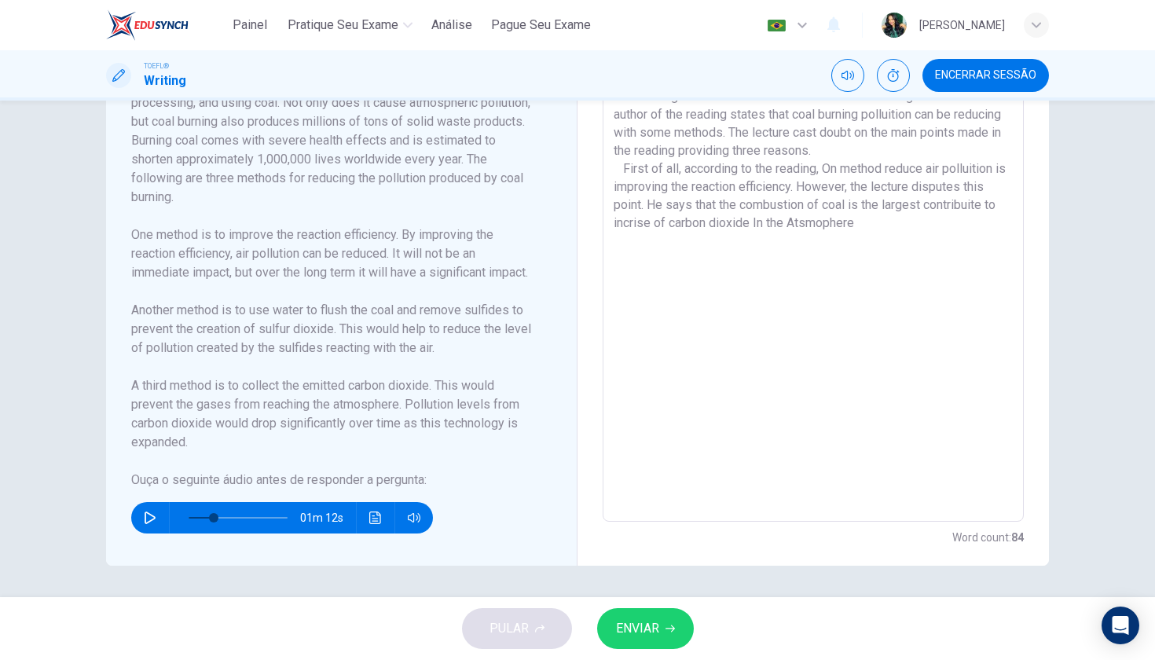
click at [793, 224] on textarea "The reading and the lecture are both about coal burning. Whereas the author of …" at bounding box center [813, 298] width 399 height 422
click at [869, 226] on textarea "The reading and the lecture are both about coal burning. Whereas the author of …" at bounding box center [813, 298] width 399 height 422
click at [760, 222] on textarea "The reading and the lecture are both about coal burning. Whereas the author of …" at bounding box center [813, 298] width 399 height 422
click at [868, 229] on textarea "The reading and the lecture are both about coal burning. Whereas the author of …" at bounding box center [813, 298] width 399 height 422
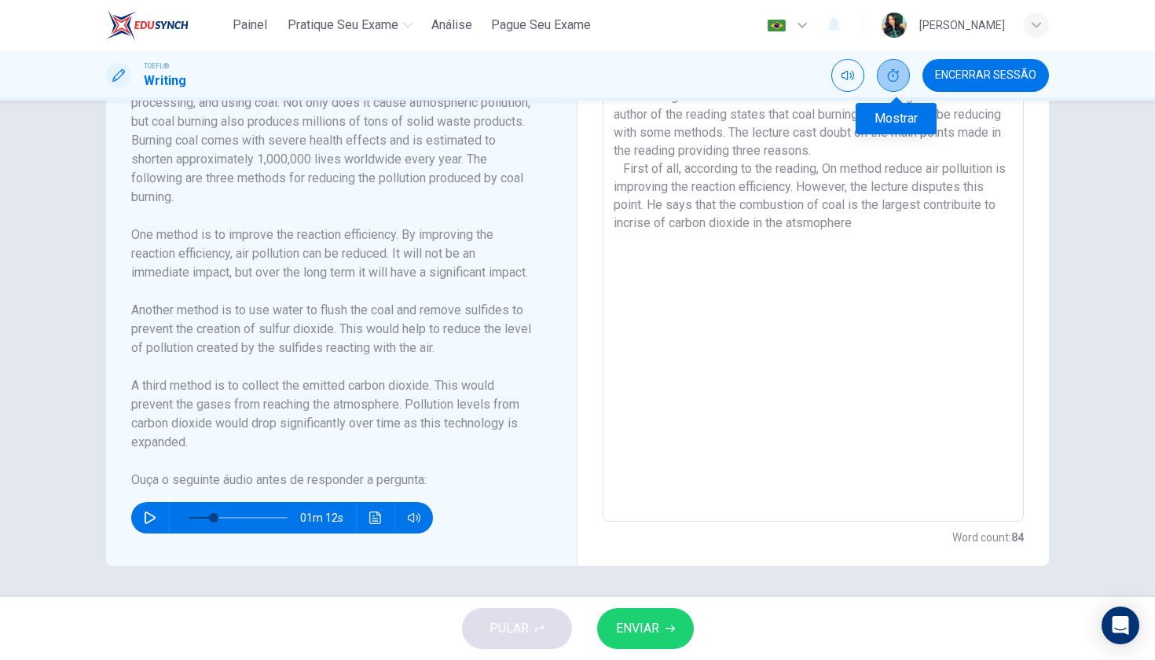
click at [898, 80] on icon "Mostrar" at bounding box center [893, 75] width 13 height 13
click at [897, 80] on span "00:23:25" at bounding box center [875, 75] width 42 height 13
click at [898, 75] on icon "Mostrar" at bounding box center [893, 75] width 13 height 13
click at [897, 75] on span "00:23:27" at bounding box center [875, 75] width 42 height 13
click at [876, 233] on textarea "The reading and the lecture are both about coal burning. Whereas the author of …" at bounding box center [813, 298] width 399 height 422
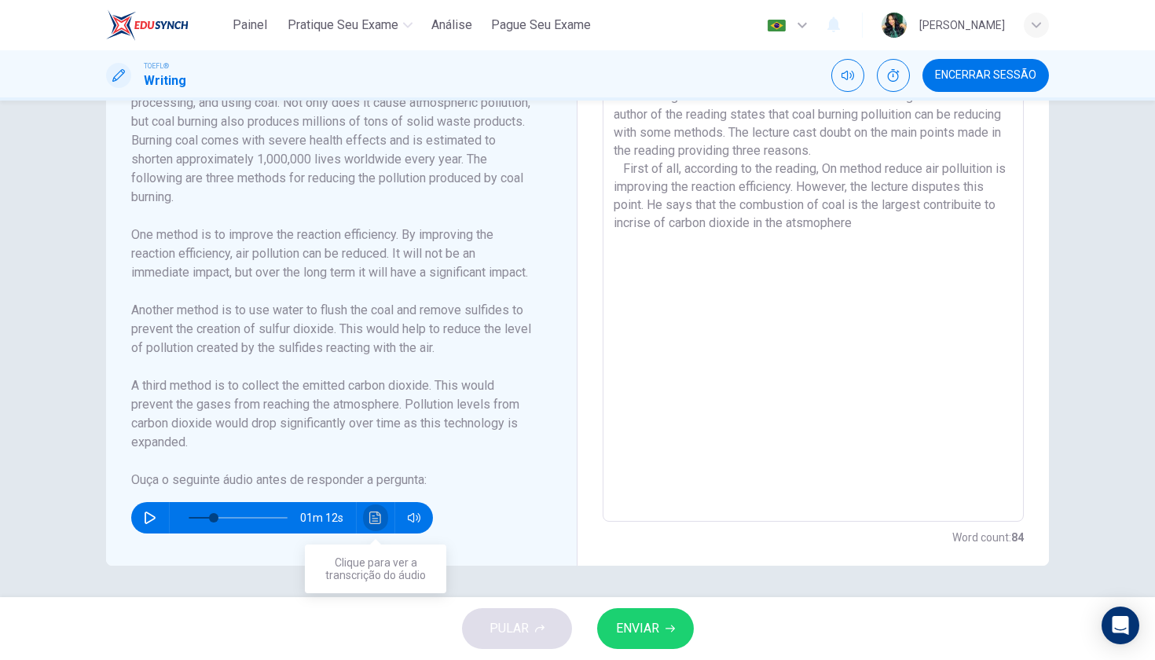
click at [377, 517] on icon "Clique para ver a transcrição do áudio" at bounding box center [375, 518] width 13 height 13
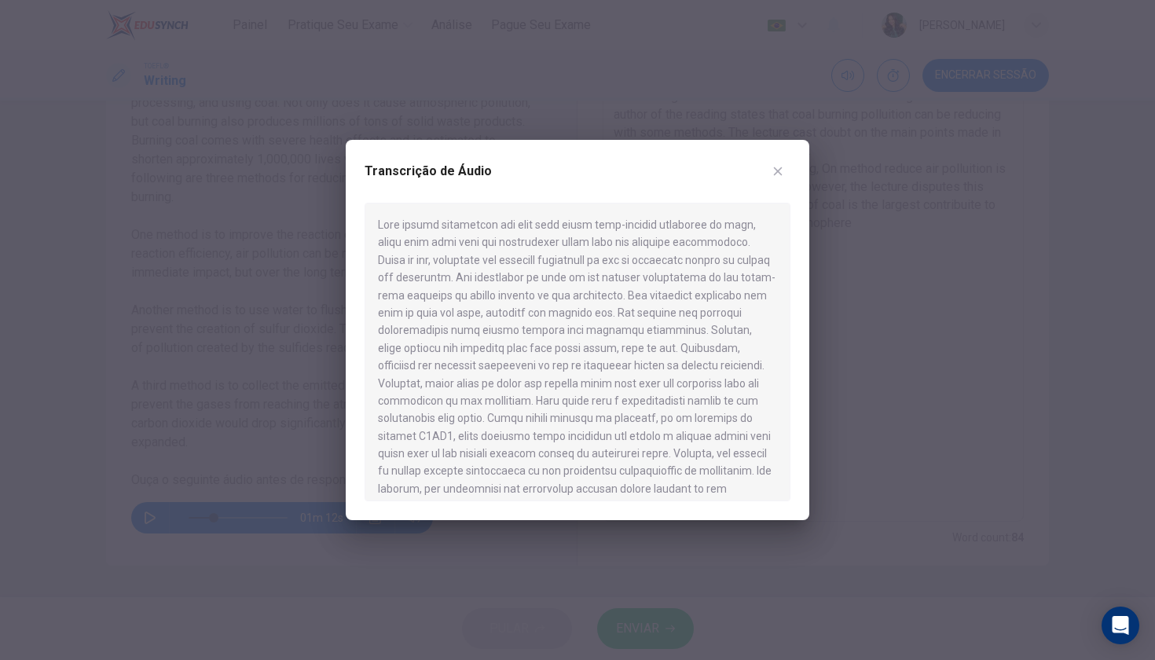
click at [882, 293] on div at bounding box center [577, 330] width 1155 height 660
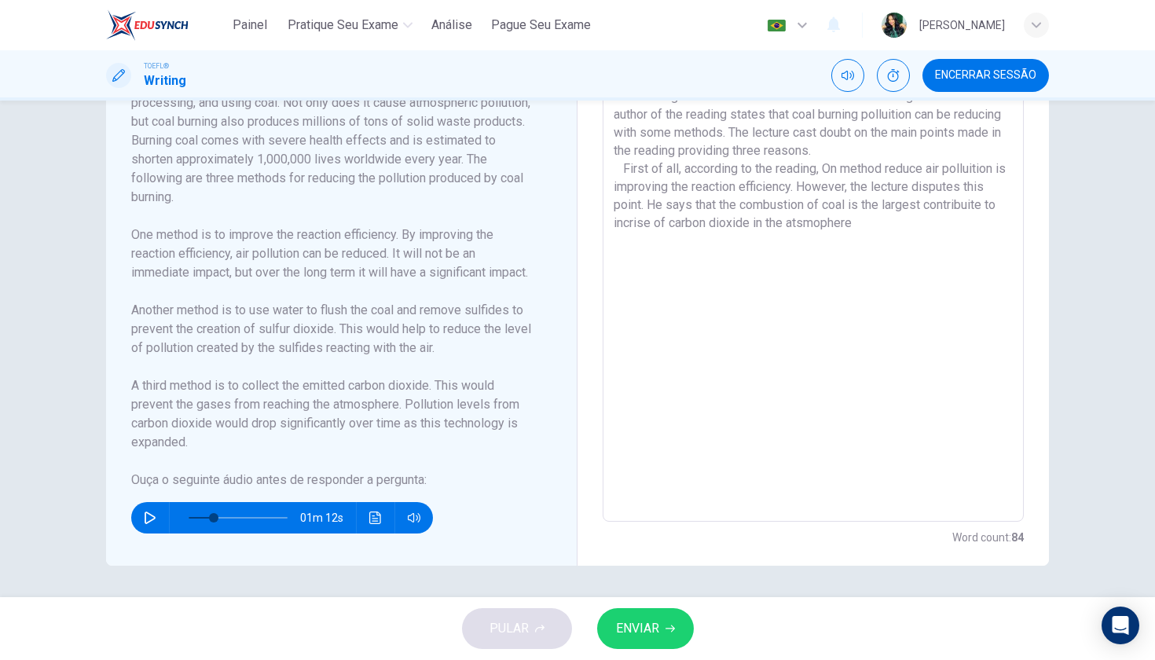
click at [876, 227] on textarea "The reading and the lecture are both about coal burning. Whereas the author of …" at bounding box center [813, 298] width 399 height 422
click at [376, 523] on icon "Clique para ver a transcrição do áudio" at bounding box center [375, 518] width 13 height 13
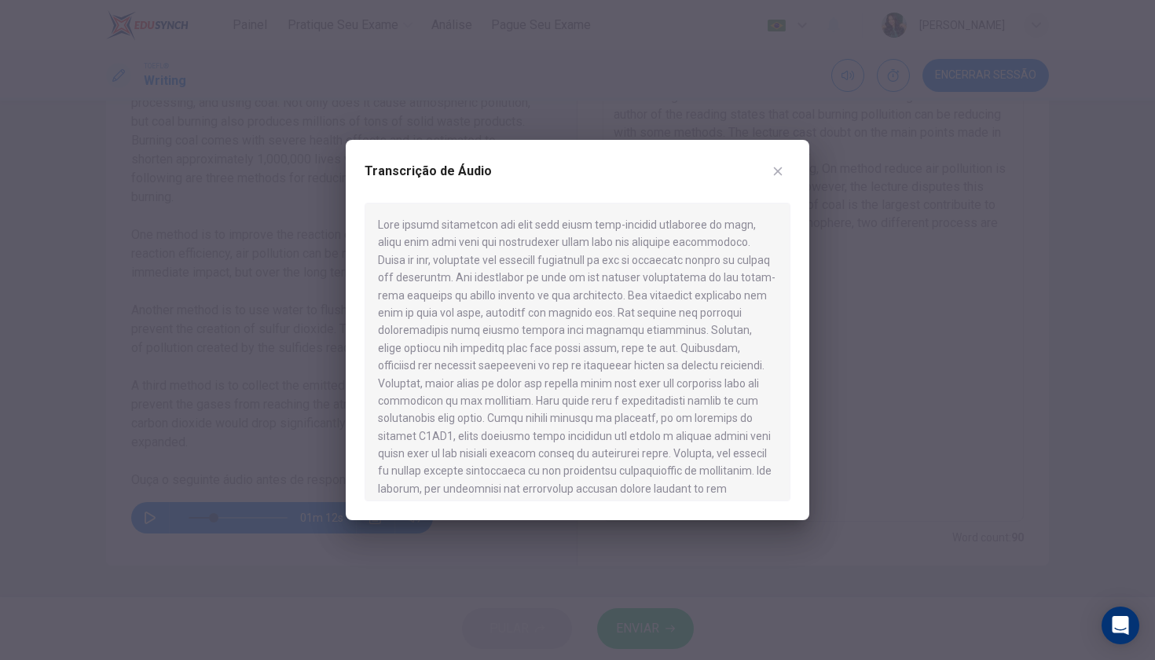
click at [778, 166] on icon "button" at bounding box center [778, 171] width 13 height 13
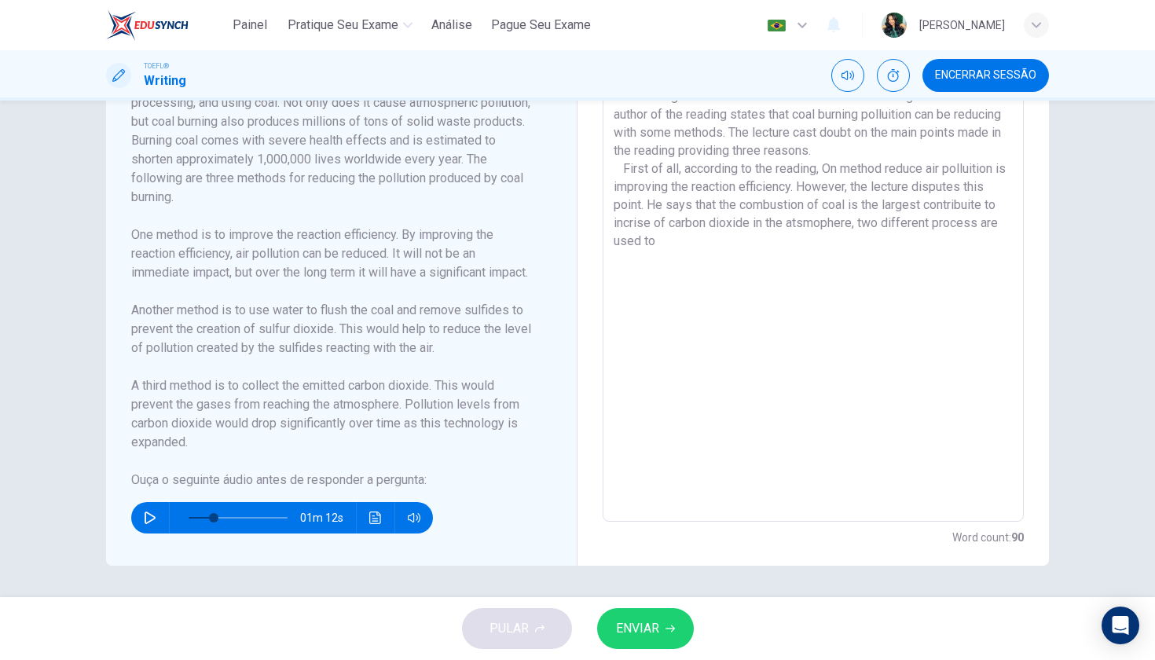
click at [685, 244] on textarea "The reading and the lecture are both about coal burning. Whereas the author of …" at bounding box center [813, 298] width 399 height 422
click at [756, 244] on textarea "The reading and the lecture are both about coal burning. Whereas the author of …" at bounding box center [813, 298] width 399 height 422
click at [377, 523] on icon "Clique para ver a transcrição do áudio" at bounding box center [375, 518] width 13 height 13
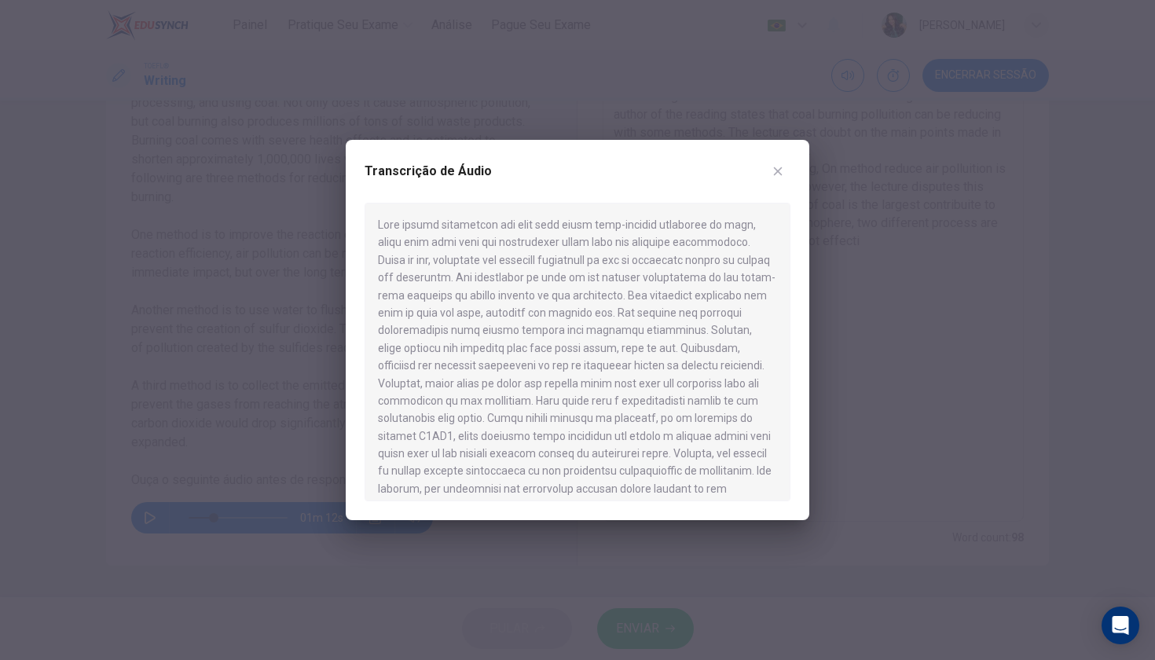
click at [779, 171] on icon "button" at bounding box center [778, 171] width 9 height 9
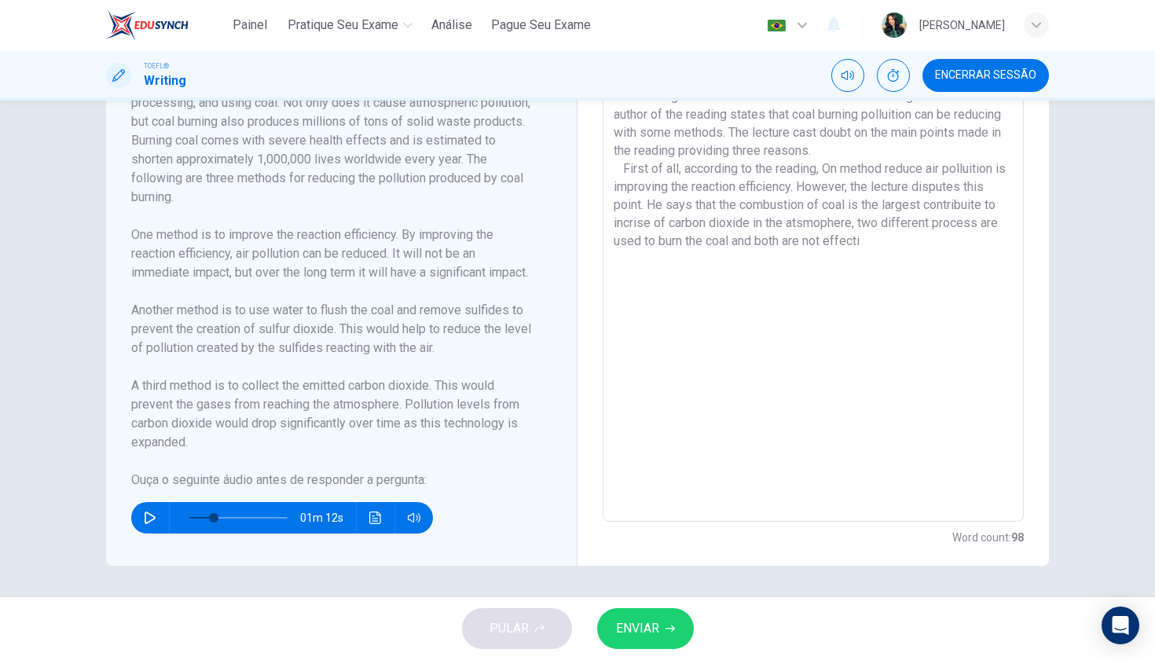
click at [878, 244] on textarea "The reading and the lecture are both about coal burning. Whereas the author of …" at bounding box center [813, 298] width 399 height 422
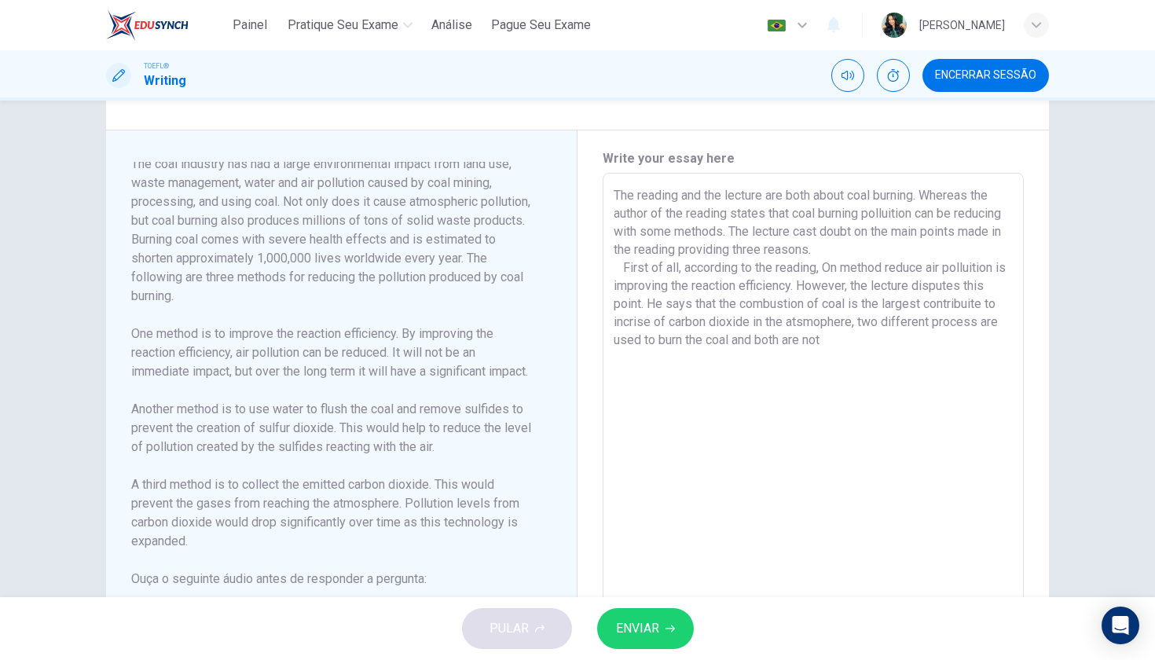
scroll to position [0, 0]
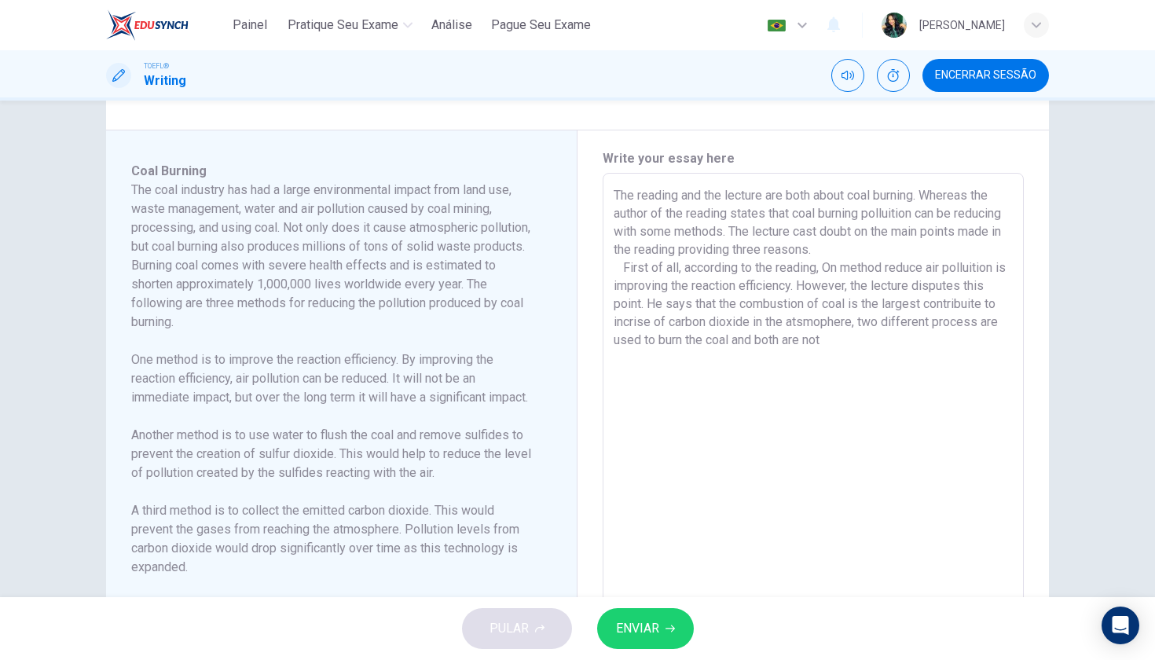
drag, startPoint x: 132, startPoint y: 189, endPoint x: 292, endPoint y: 343, distance: 221.7
click at [299, 343] on div "The coal industry has had a large environmental impact from land use, waste man…" at bounding box center [332, 398] width 402 height 434
click at [258, 325] on h6 "The coal industry has had a large environmental impact from land use, waste man…" at bounding box center [332, 256] width 402 height 151
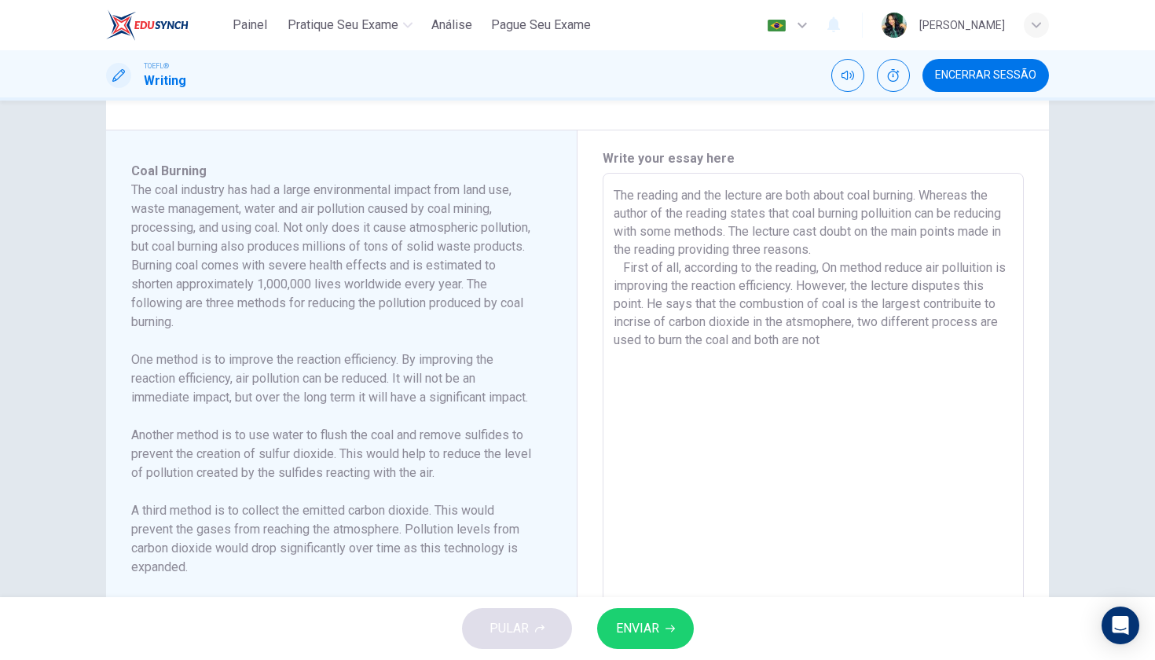
click at [258, 325] on h6 "The coal industry has had a large environmental impact from land use, waste man…" at bounding box center [332, 256] width 402 height 151
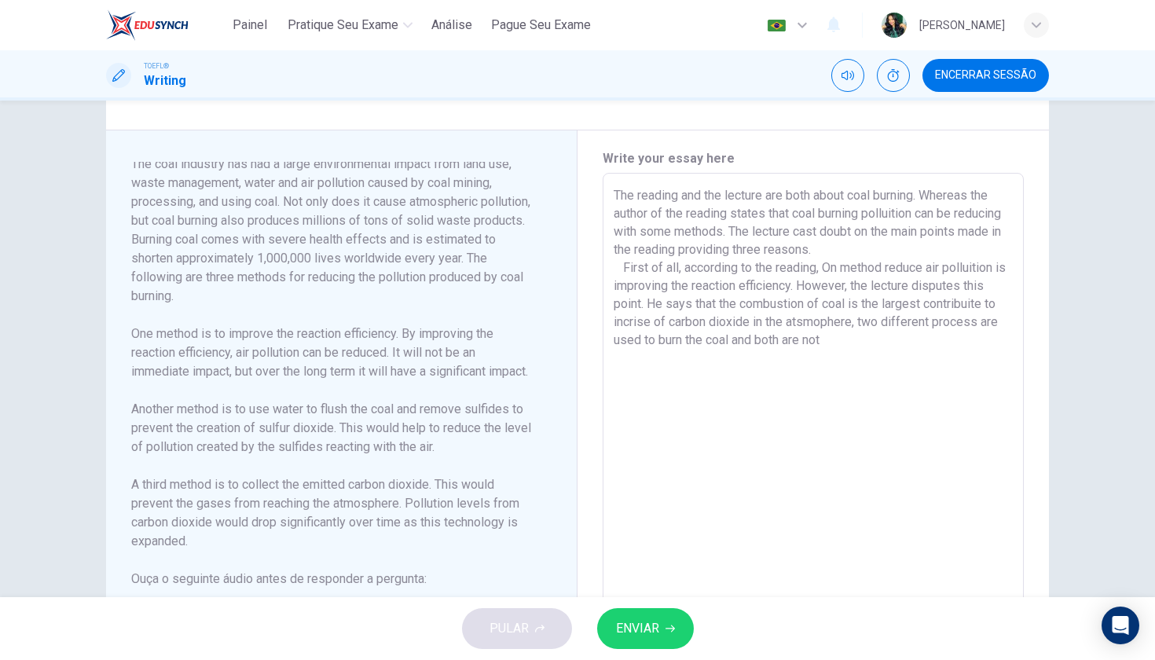
scroll to position [45, 0]
click at [671, 635] on button "ENVIAR" at bounding box center [645, 628] width 97 height 41
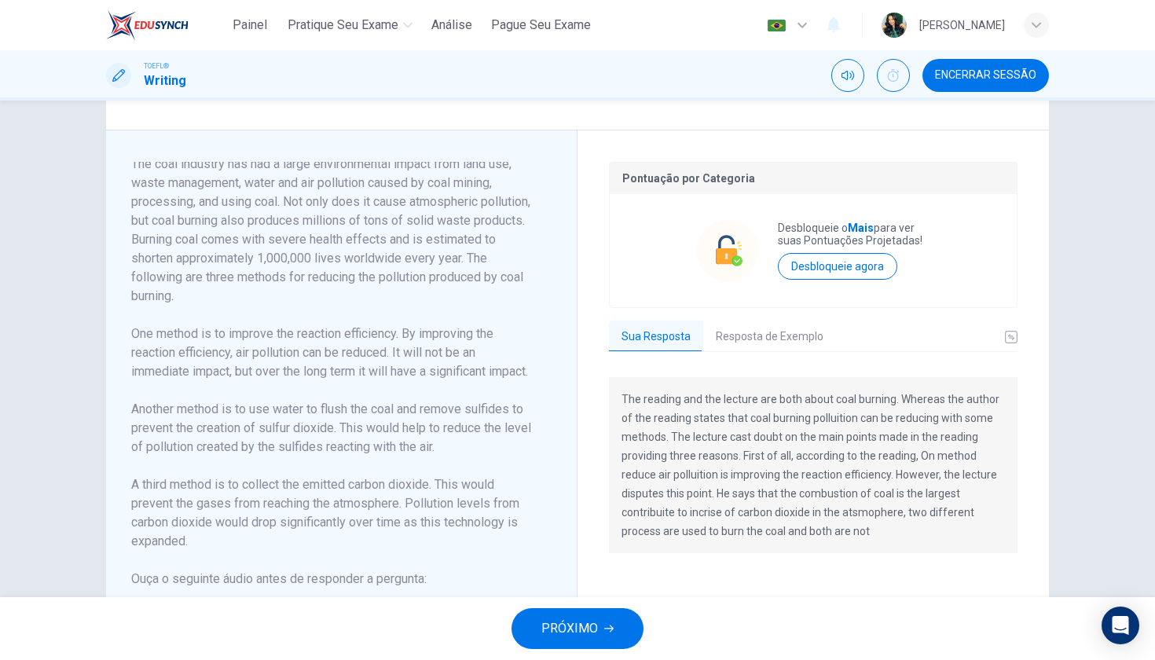
click at [985, 78] on span "Encerrar Sessão" at bounding box center [985, 75] width 101 height 13
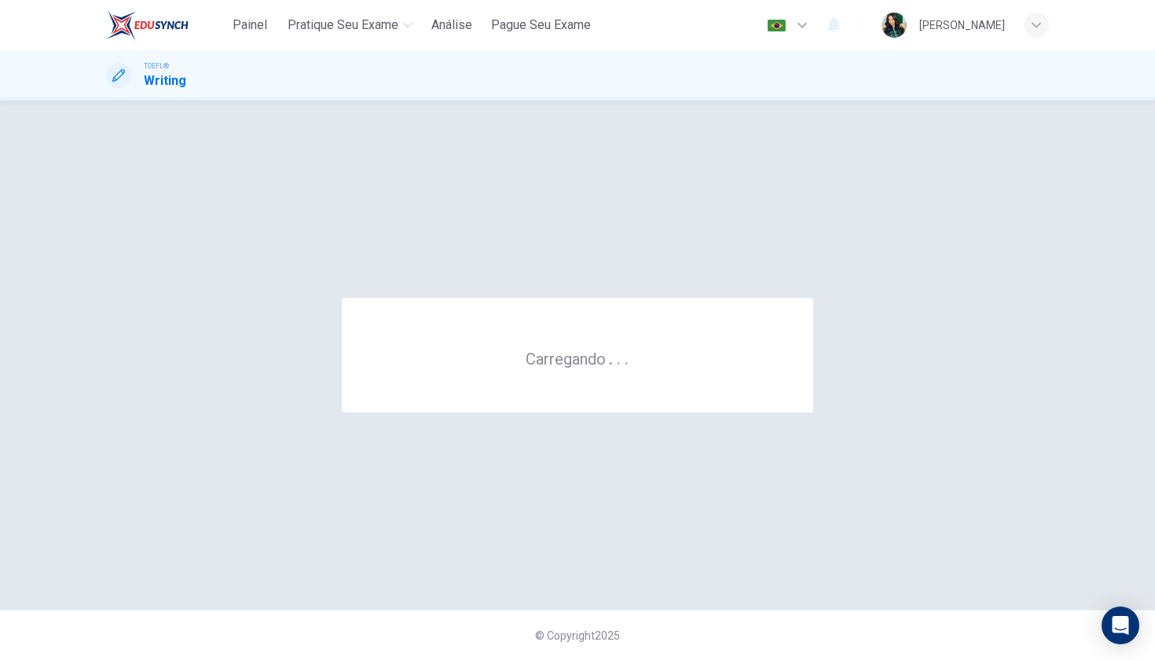
scroll to position [0, 0]
